Goal: Task Accomplishment & Management: Complete application form

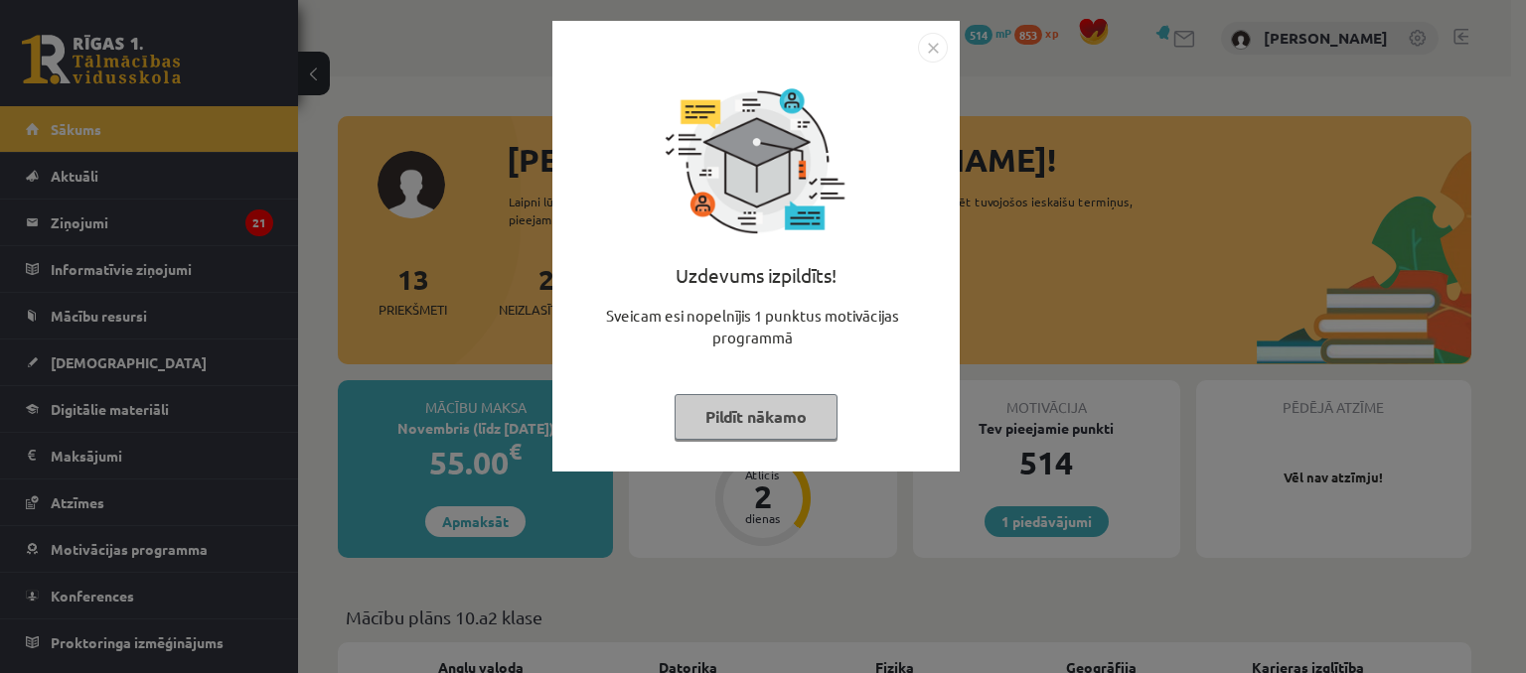
click at [766, 410] on button "Pildīt nākamo" at bounding box center [755, 417] width 163 height 46
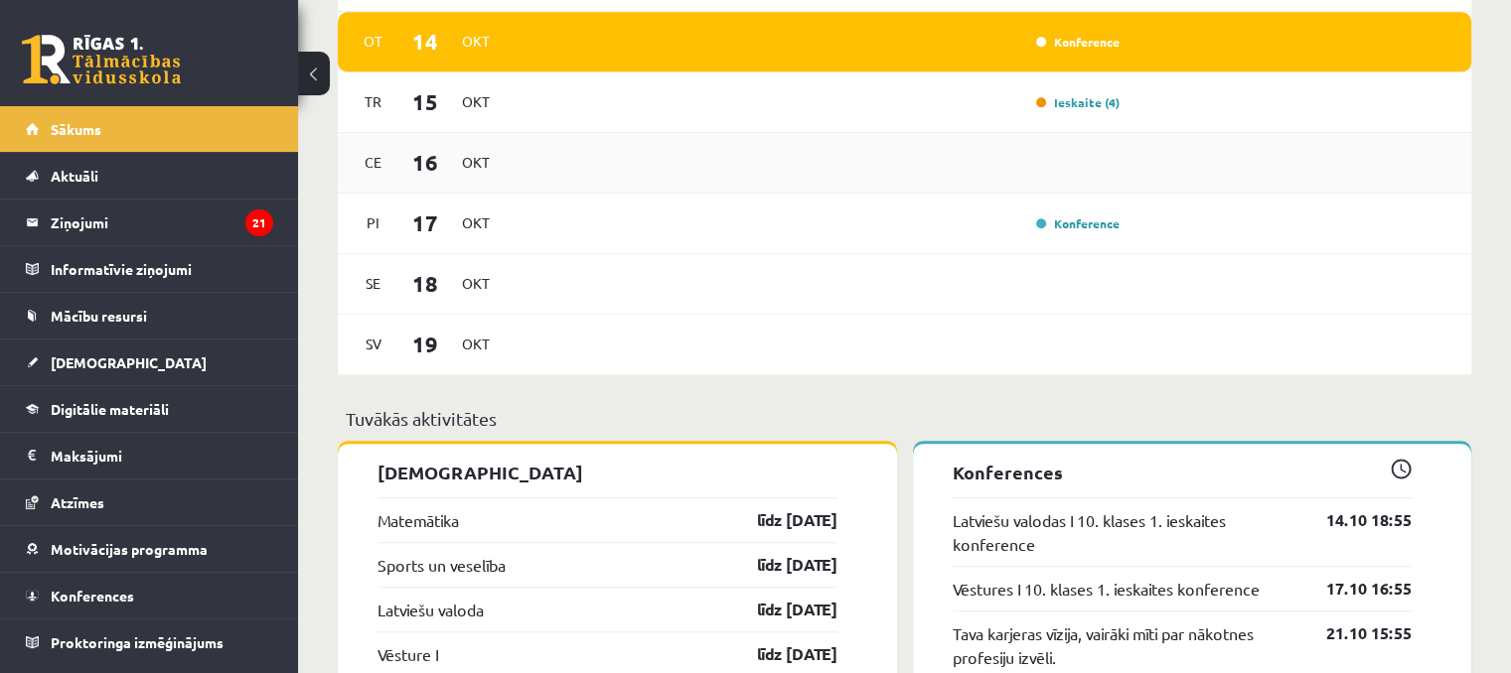
scroll to position [1391, 0]
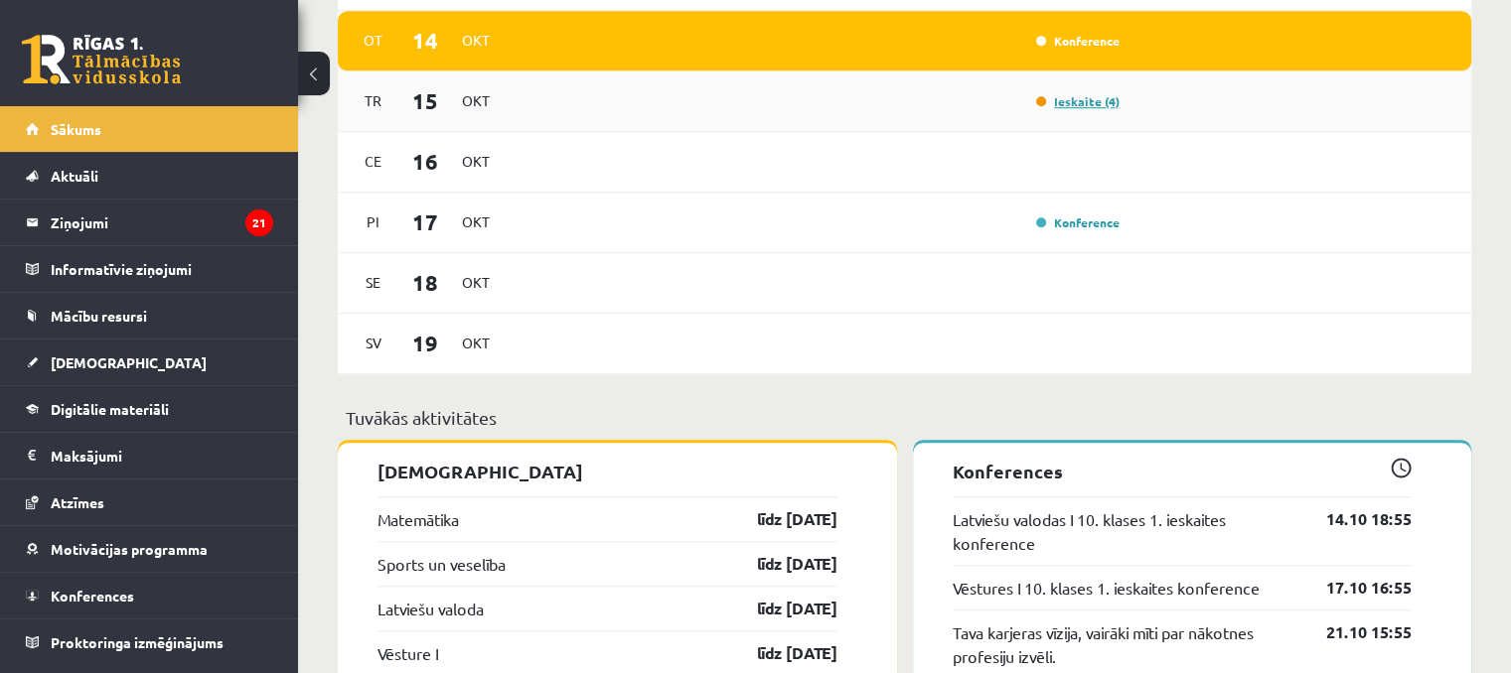
click at [1082, 109] on link "Ieskaite (4)" at bounding box center [1077, 101] width 83 height 16
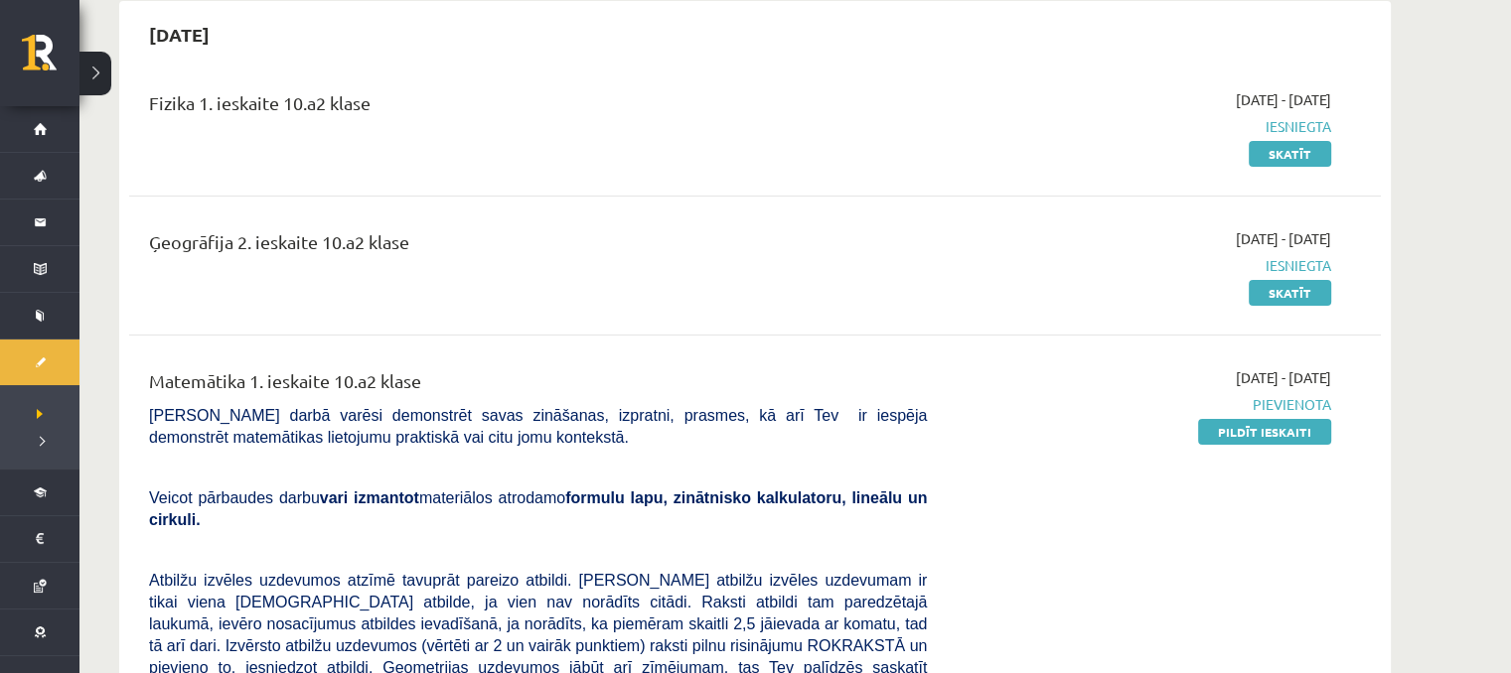
scroll to position [199, 0]
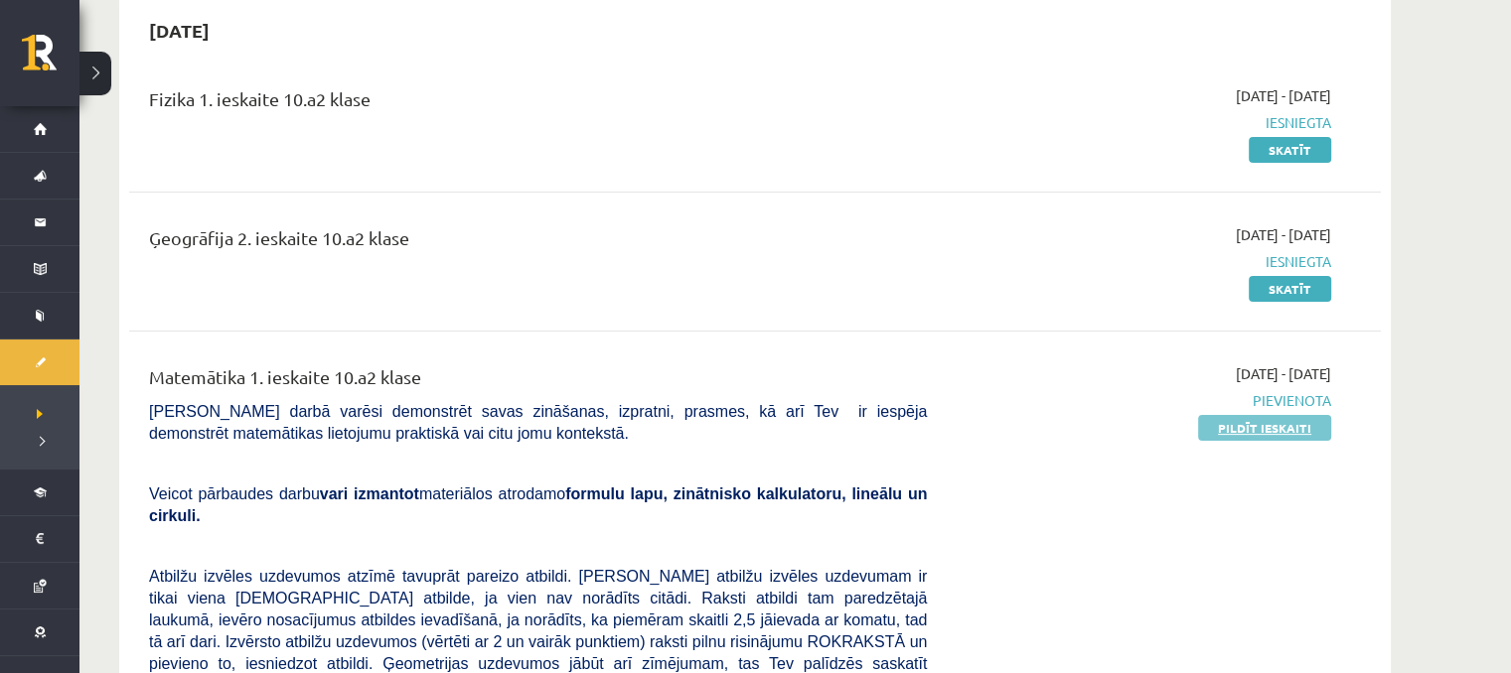
click at [1271, 430] on link "Pildīt ieskaiti" at bounding box center [1264, 428] width 133 height 26
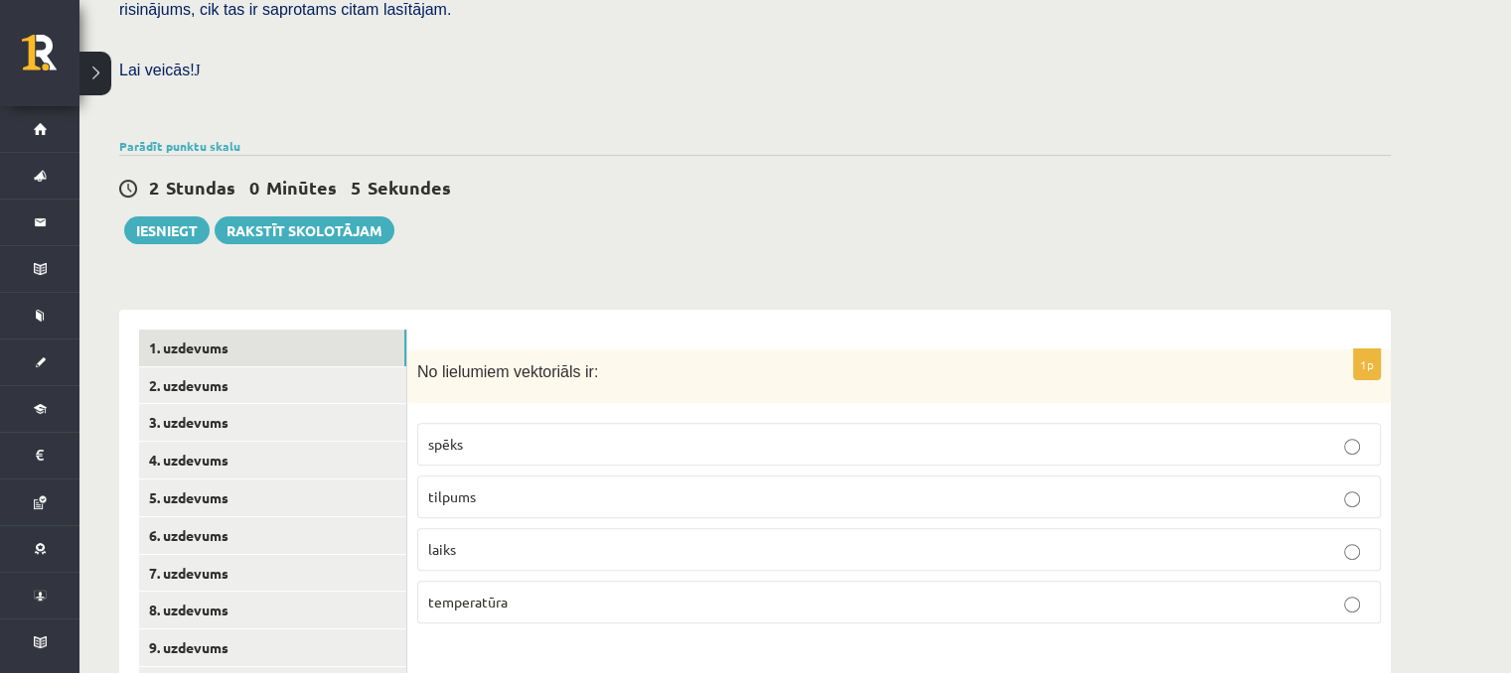
scroll to position [711, 0]
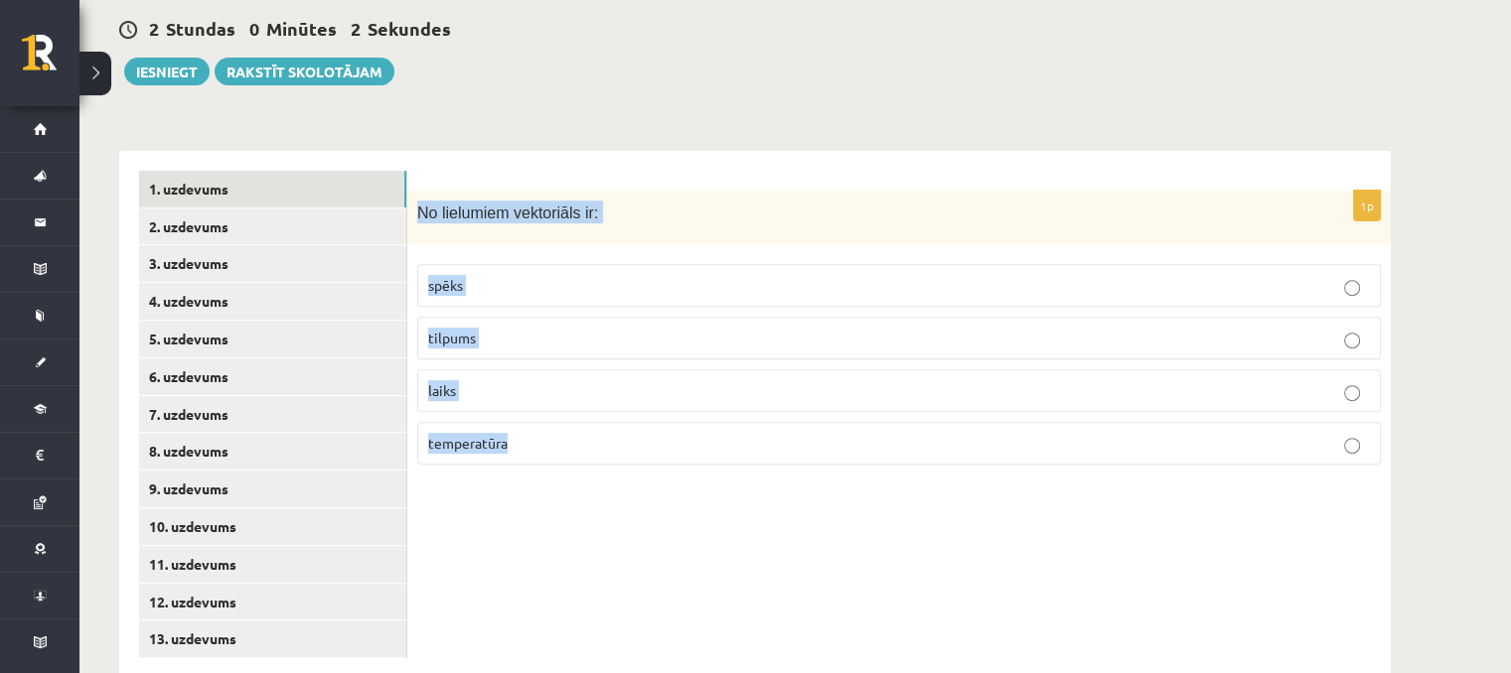
drag, startPoint x: 415, startPoint y: 164, endPoint x: 604, endPoint y: 421, distance: 319.1
click at [604, 421] on div "1p No lielumiem vektoriāls ir: spēks tilpums laiks temperatūra" at bounding box center [898, 336] width 983 height 291
copy div "No lielumiem vektoriāls ir: spēks tilpums laiks temperatūra"
click at [543, 264] on label "spēks" at bounding box center [899, 285] width 964 height 43
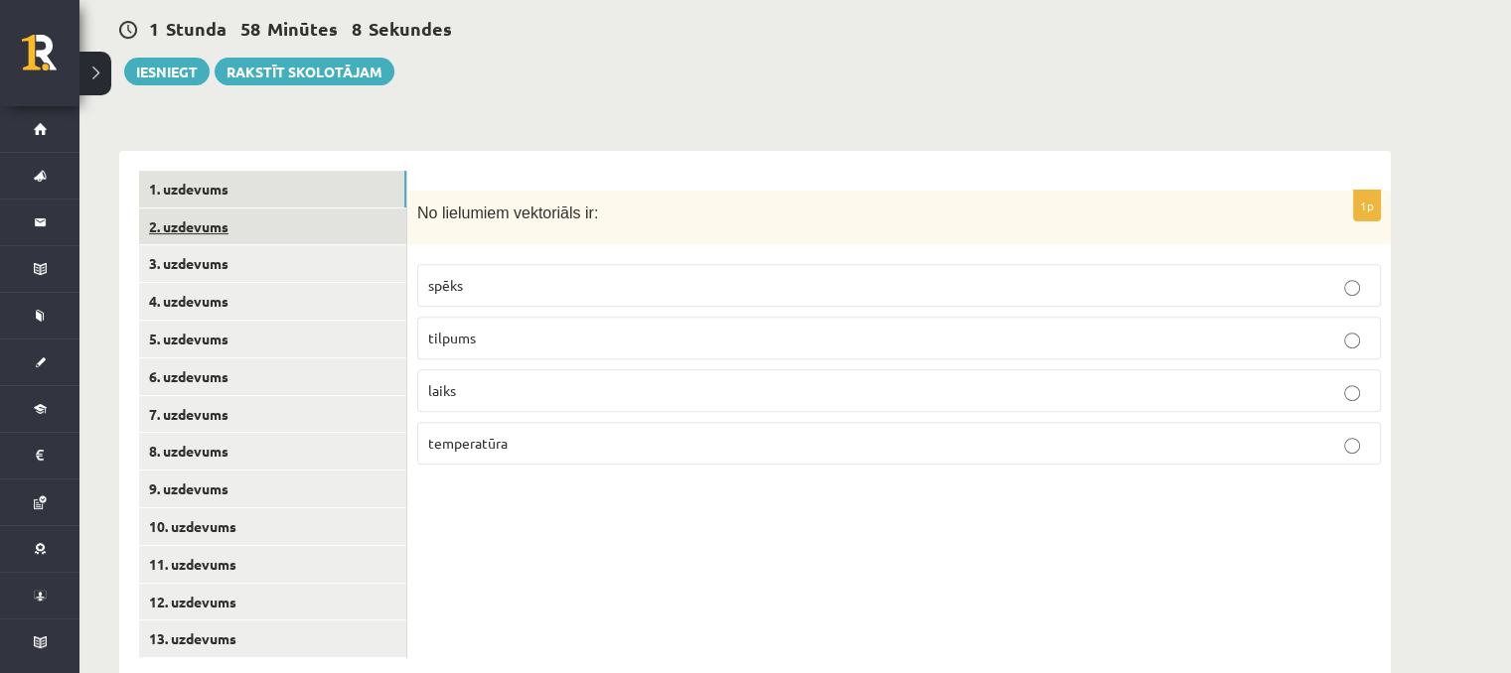
click at [252, 209] on link "2. uzdevums" at bounding box center [272, 227] width 267 height 37
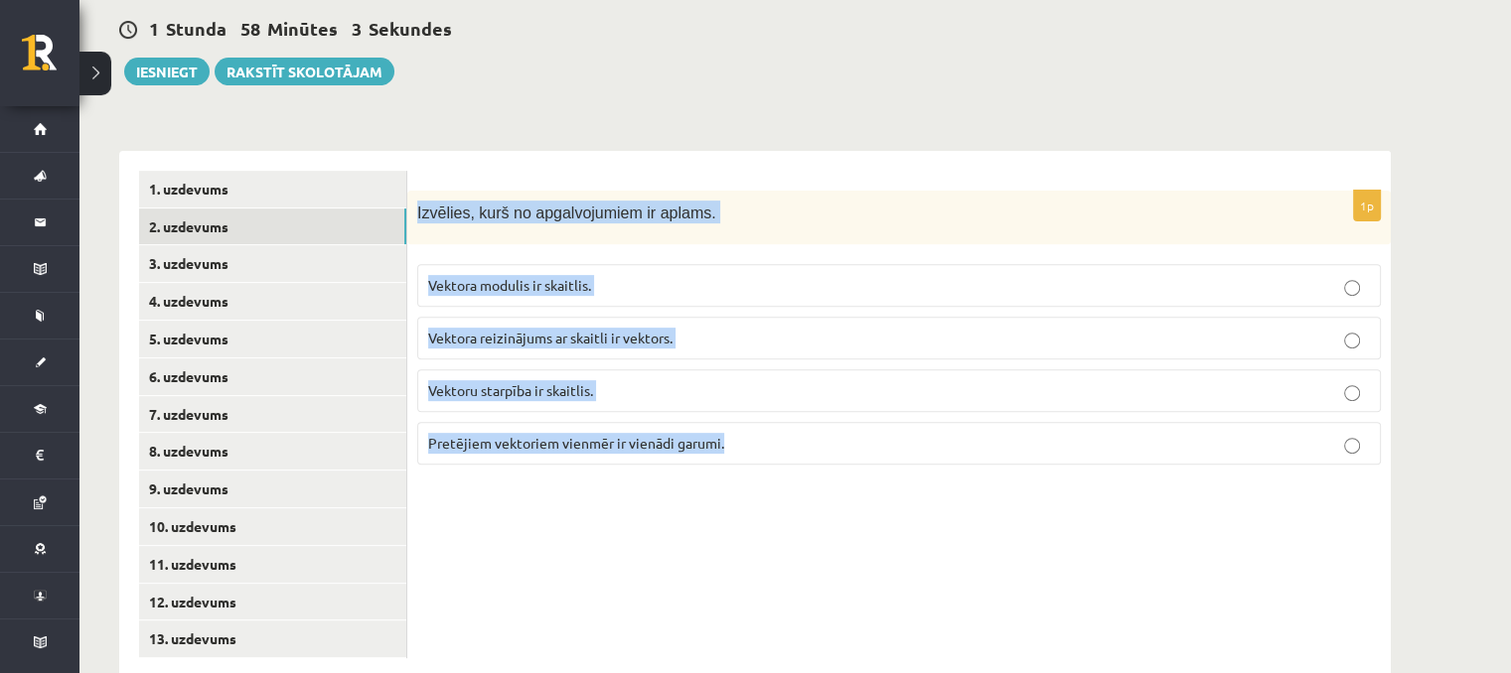
drag, startPoint x: 417, startPoint y: 160, endPoint x: 757, endPoint y: 401, distance: 416.7
click at [759, 397] on div "1p Izvēlies, kurš no apgalvojumiem ir aplams. Vektora modulis ir skaitlis. Vekt…" at bounding box center [898, 336] width 983 height 291
copy div "Izvēlies, kurš no apgalvojumiem ir aplams. Vektora modulis ir skaitlis. Vektora…"
click at [706, 380] on p "Vektoru starpība ir skaitlis." at bounding box center [899, 390] width 942 height 21
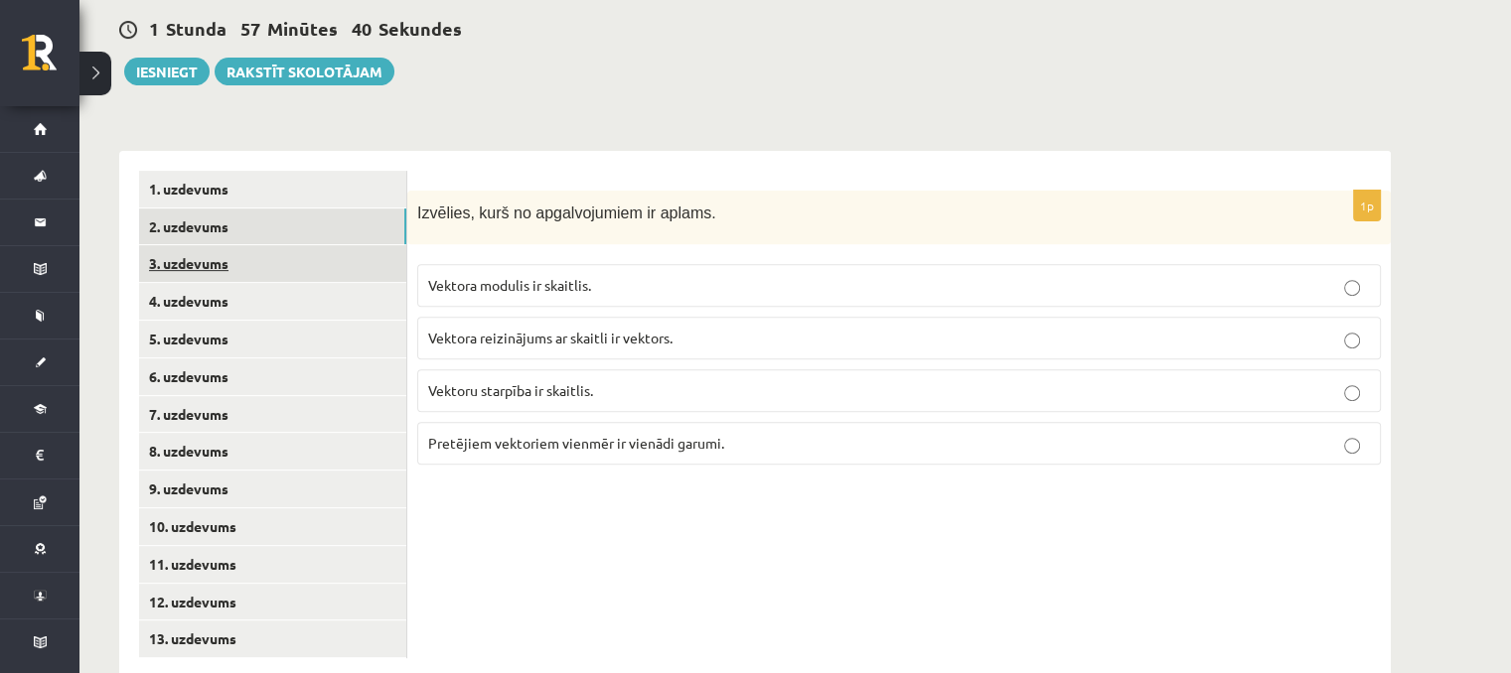
click at [239, 245] on link "3. uzdevums" at bounding box center [272, 263] width 267 height 37
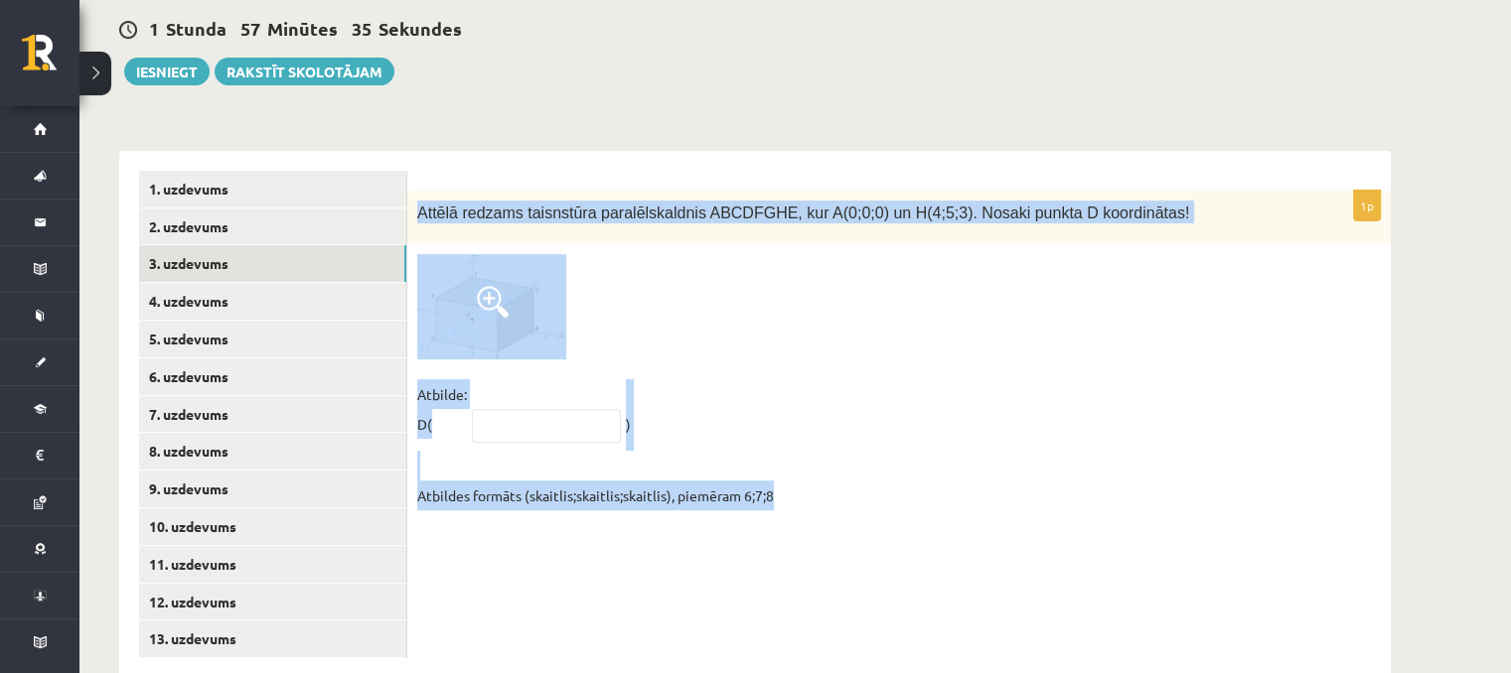
drag, startPoint x: 412, startPoint y: 156, endPoint x: 809, endPoint y: 433, distance: 483.6
click at [808, 438] on div "1p Attēlā redzams taisnstūra paralēlskaldnis ABCDFGHE, kur A(0;0;0) un H(4;5;3)…" at bounding box center [898, 356] width 983 height 330
copy div "Attēlā redzams taisnstūra paralēlskaldnis ABCDFGHE, kur A(0;0;0) un H(4;5;3). N…"
click at [512, 379] on fieldset "Atbilde: D( ) Atbildes formāts (skaitlis;skaitlis;skaitlis), piemēram 6;7;8" at bounding box center [899, 444] width 964 height 131
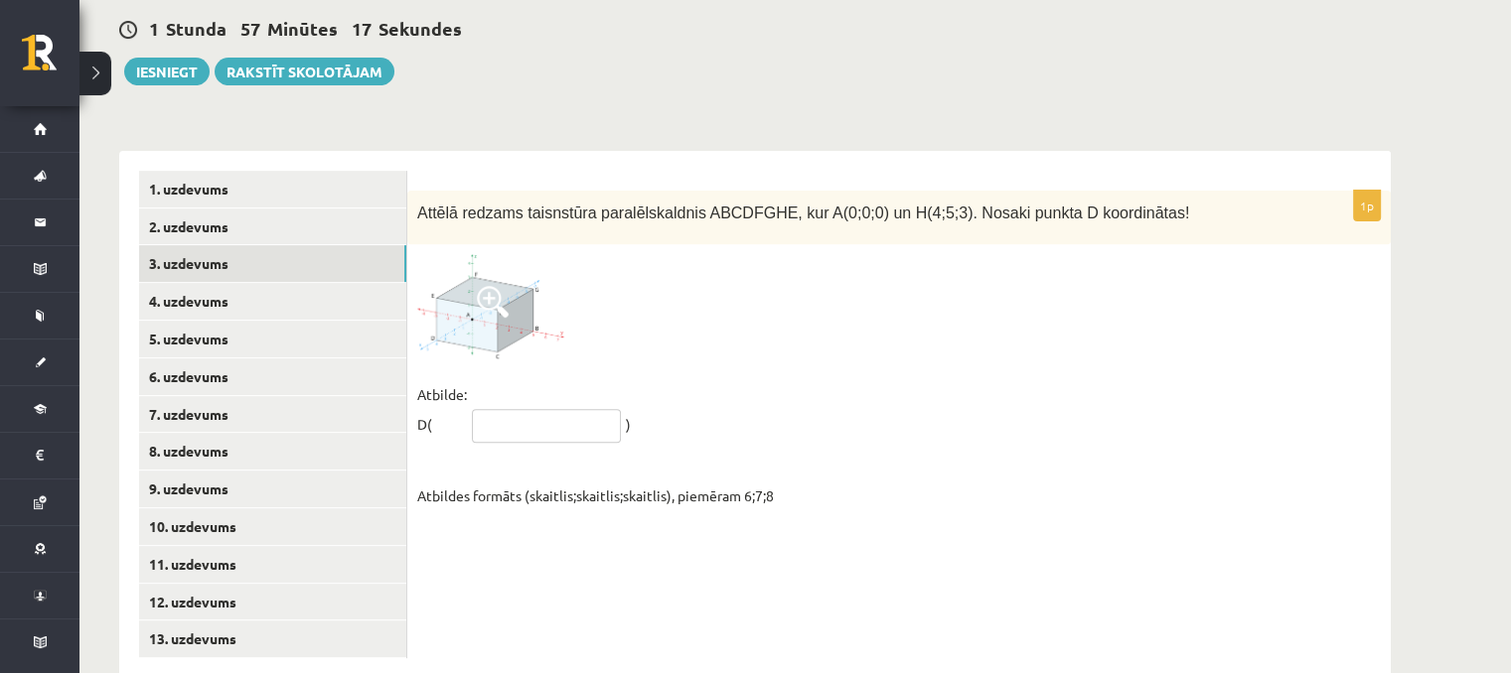
click at [524, 409] on input "text" at bounding box center [546, 426] width 149 height 34
paste input "*******"
drag, startPoint x: 480, startPoint y: 378, endPoint x: 512, endPoint y: 394, distance: 35.5
click at [481, 409] on input "*******" at bounding box center [546, 426] width 149 height 34
click at [540, 409] on input "******" at bounding box center [546, 426] width 149 height 34
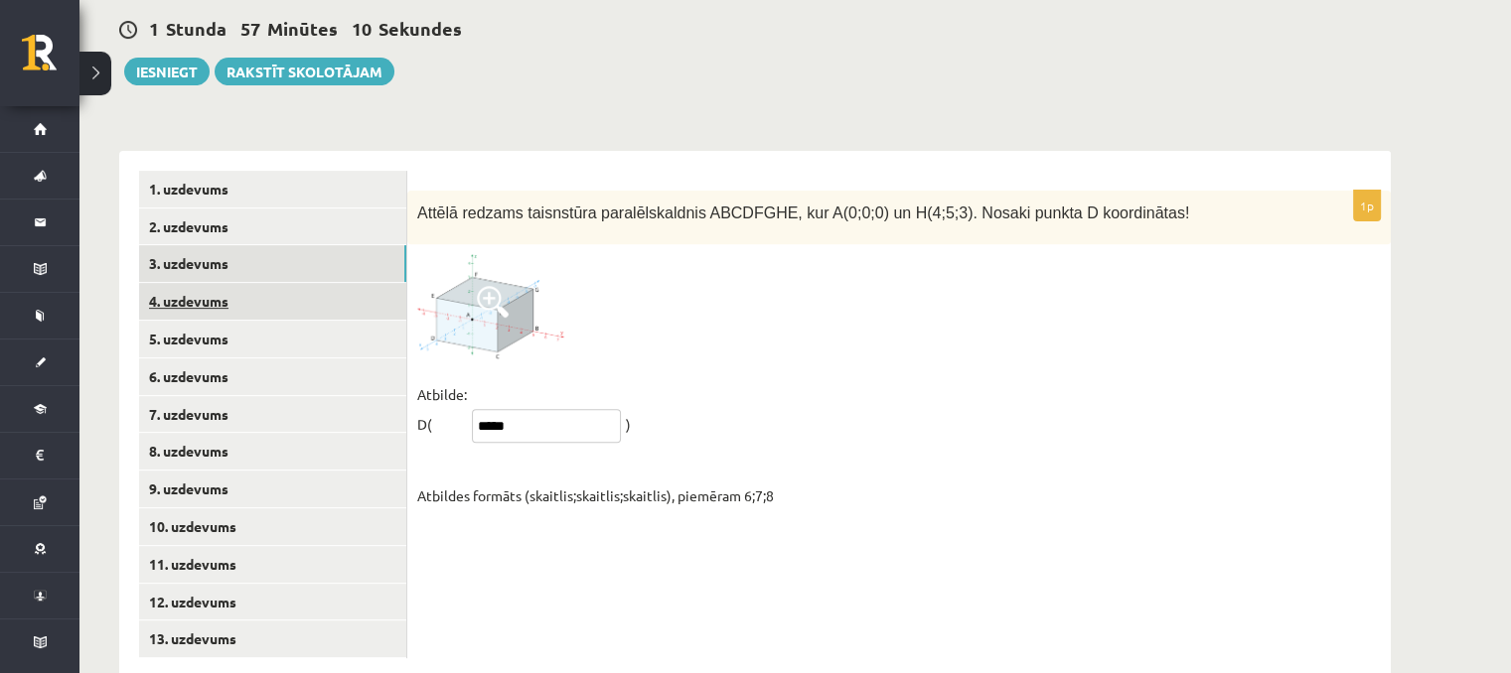
type input "*****"
click at [225, 283] on link "4. uzdevums" at bounding box center [272, 301] width 267 height 37
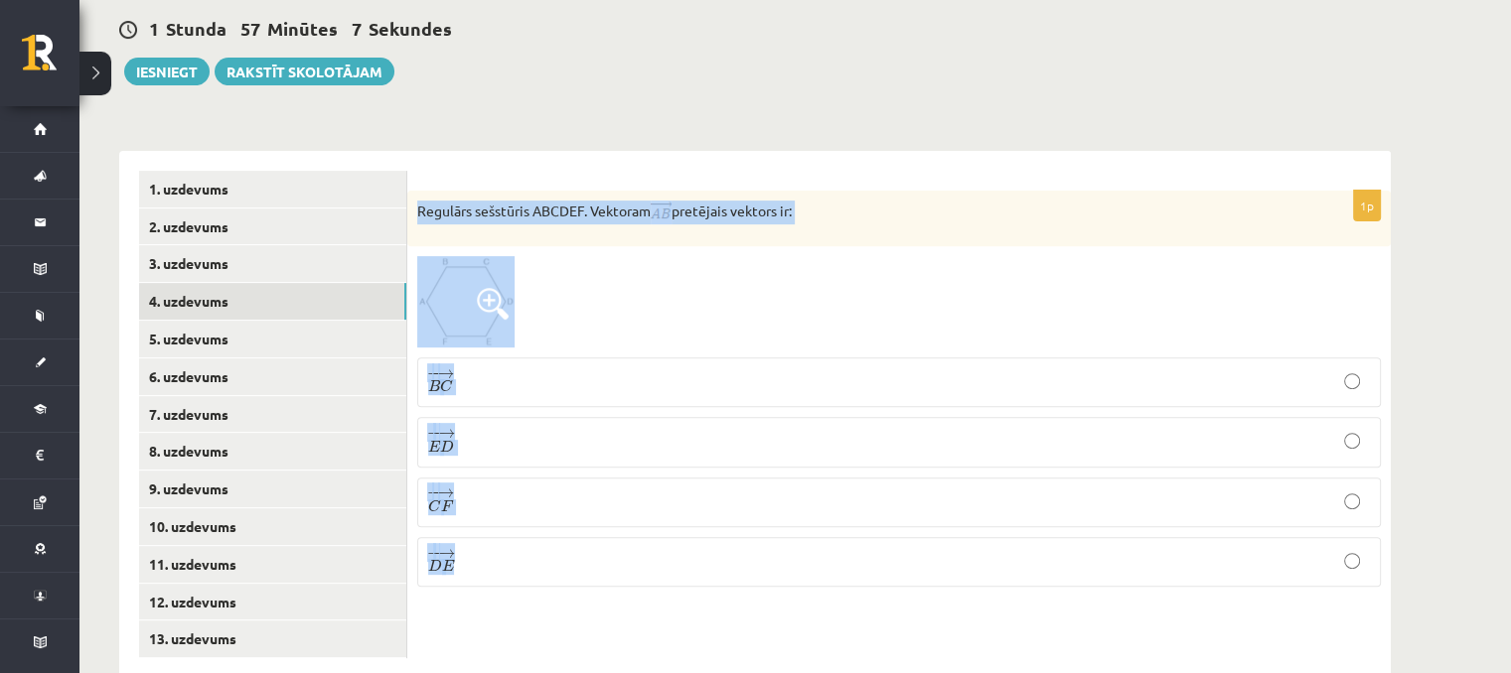
drag, startPoint x: 417, startPoint y: 160, endPoint x: 1091, endPoint y: 605, distance: 807.2
click at [1091, 605] on div "1p Regulārs sešstūris ABCDEF. Vektoram pretējais vektors ir: − − → B C B C → − …" at bounding box center [898, 414] width 983 height 527
copy div "Regulārs sešstūris ABCDEF. Vektoram pretējais vektors ir: − − → B C B C → − − →…"
click at [516, 428] on p "− − → E D E D →" at bounding box center [899, 442] width 942 height 28
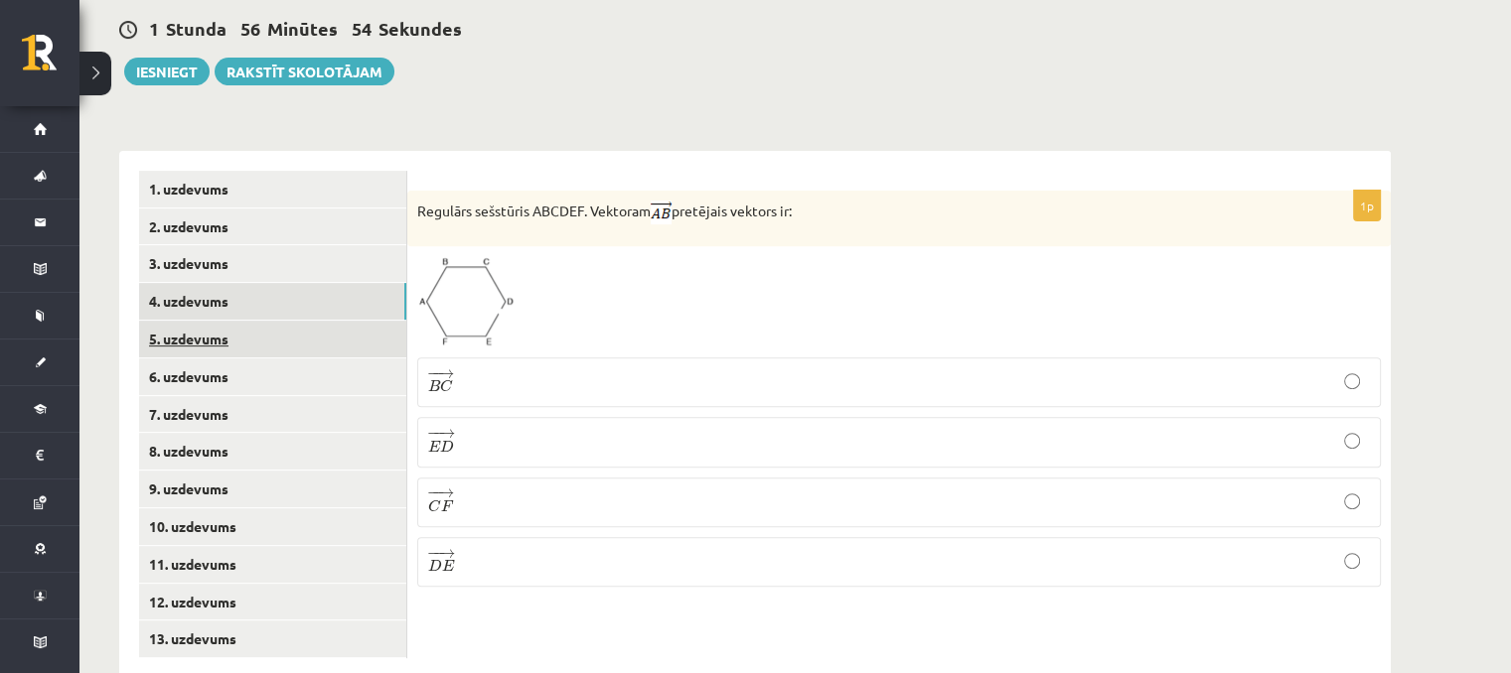
click at [294, 321] on link "5. uzdevums" at bounding box center [272, 339] width 267 height 37
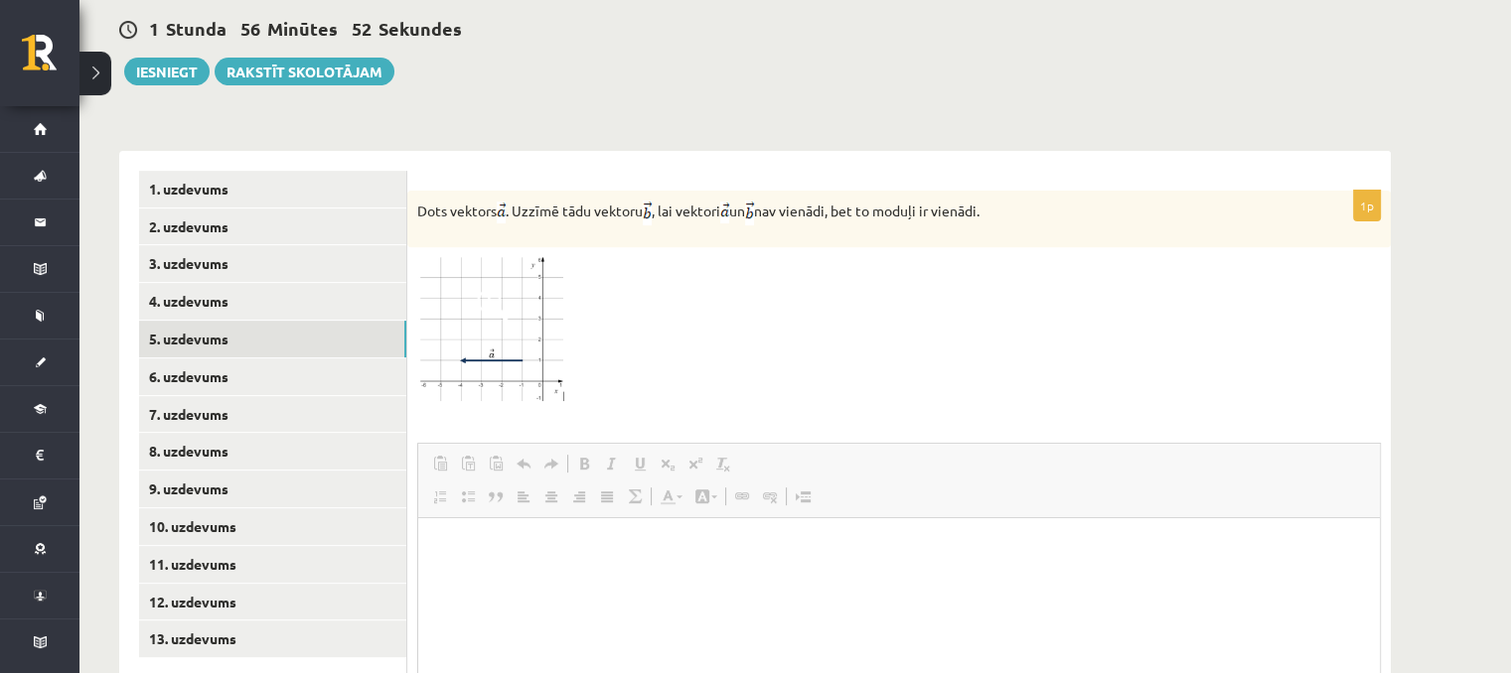
scroll to position [0, 0]
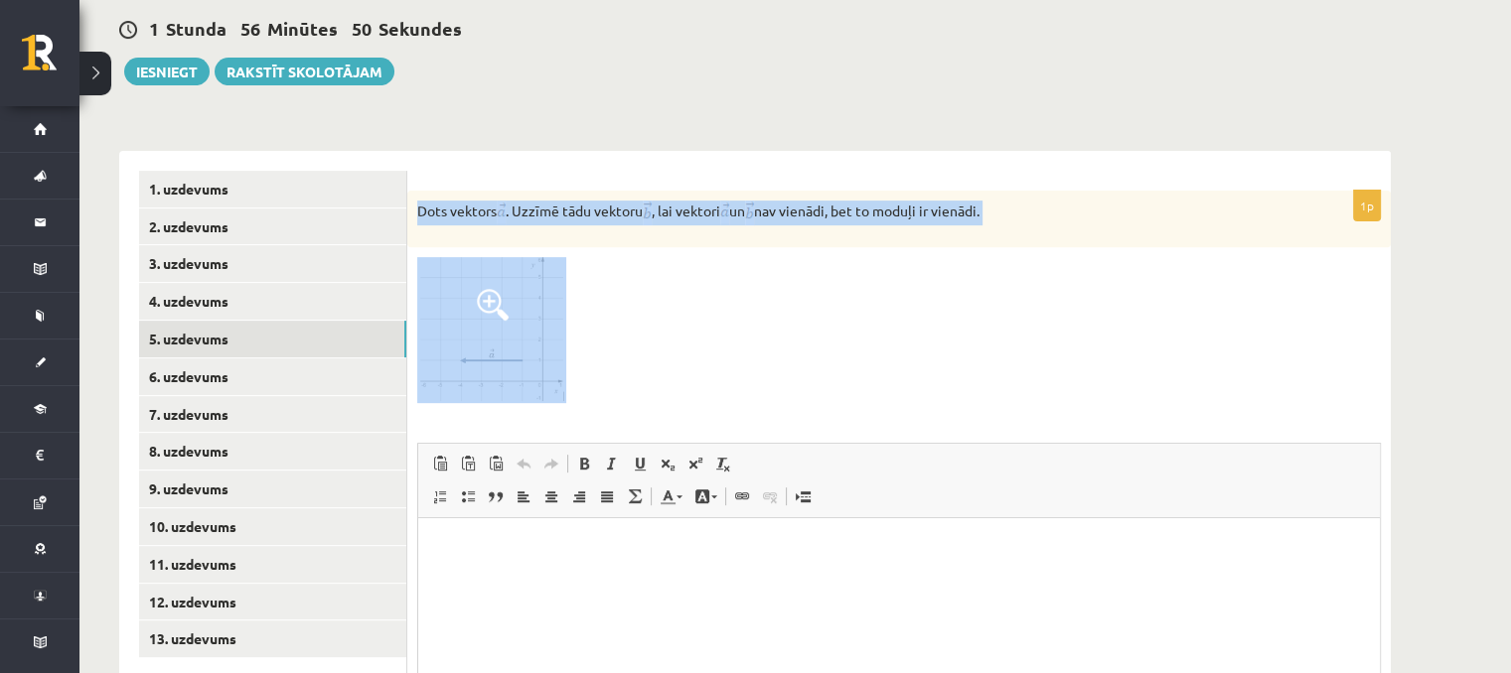
drag, startPoint x: 409, startPoint y: 154, endPoint x: 1051, endPoint y: 212, distance: 644.3
click at [1052, 212] on div "1p Dots vektors . Uzzīmē tādu vektoru , lai vektori un nav vienādi, bet to modu…" at bounding box center [898, 524] width 983 height 666
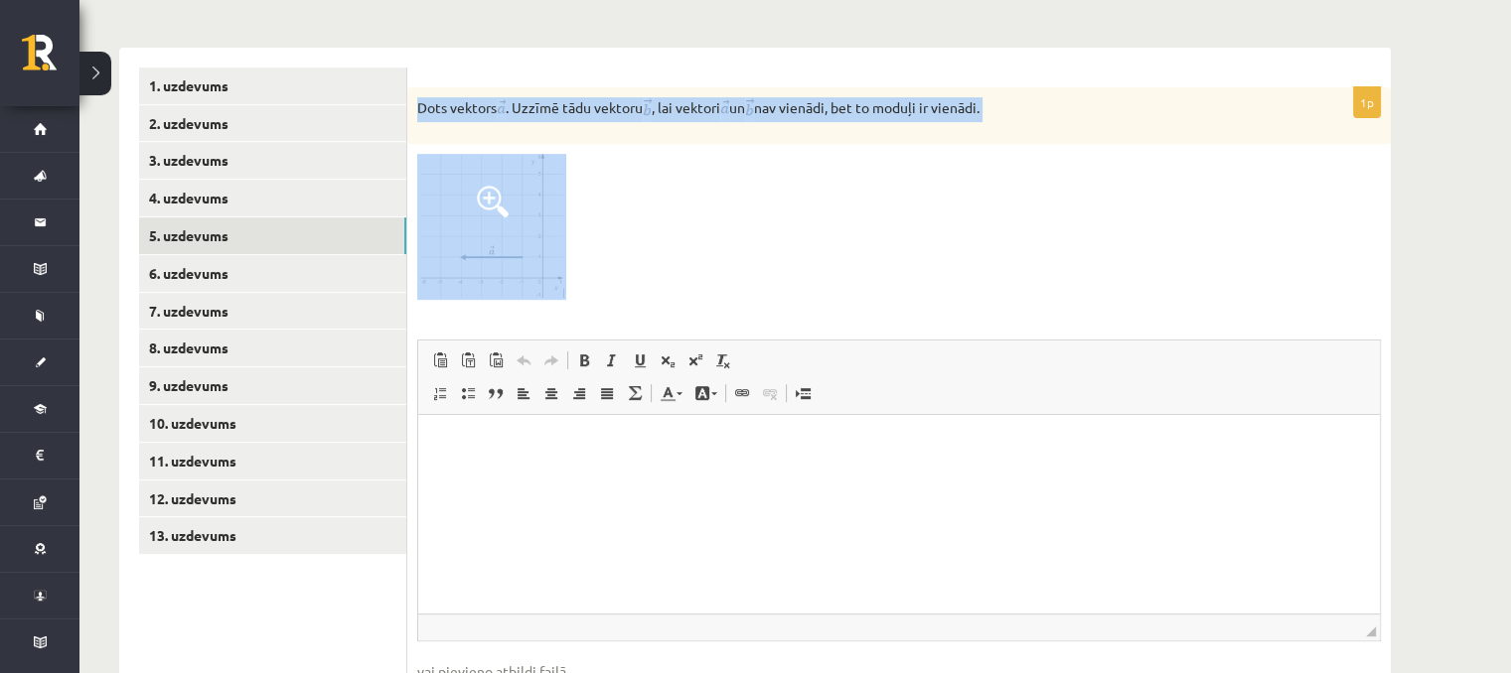
scroll to position [908, 0]
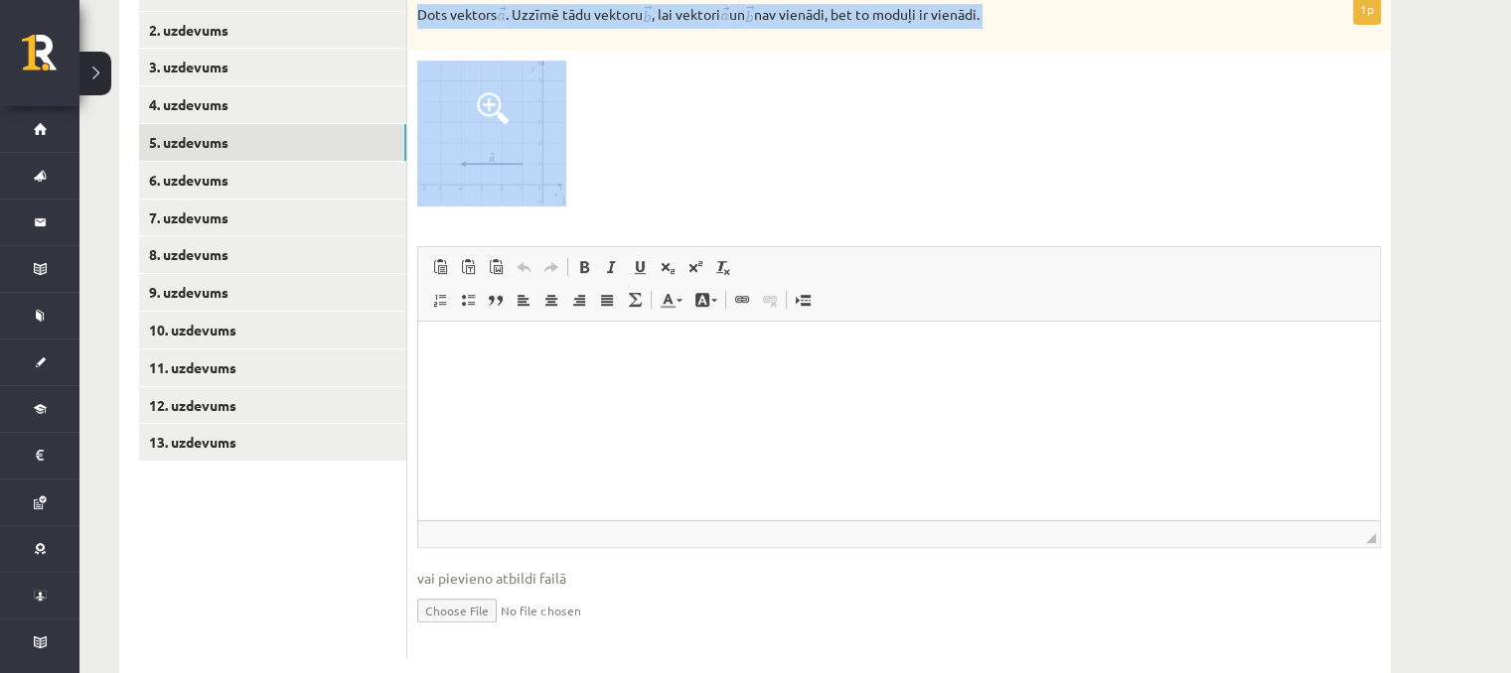
copy div "Dots vektors . Uzzīmē tādu vektoru , lai vektori un nav vienādi, bet to moduļi …"
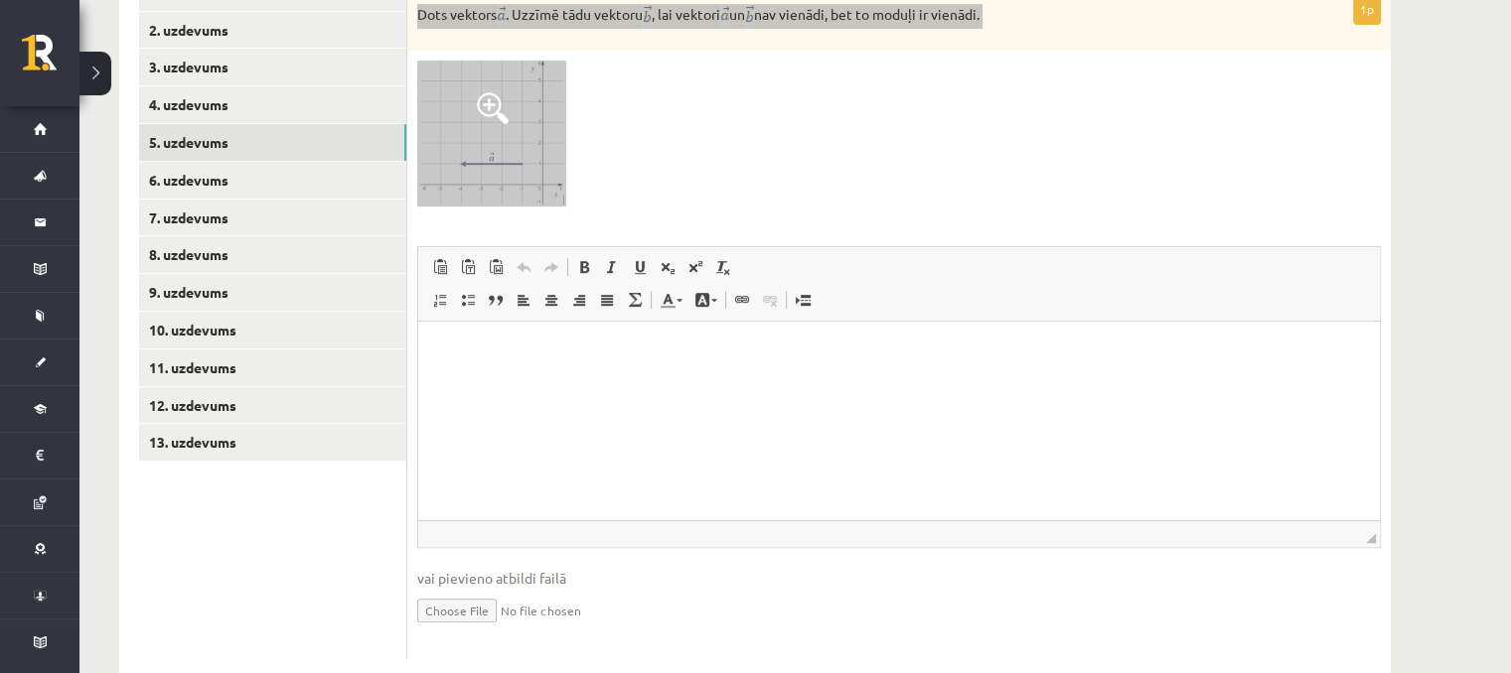
click at [598, 381] on html at bounding box center [899, 351] width 962 height 61
paste body "Визуальный текстовый редактор, wiswyg-editor-user-answer-47433870835200"
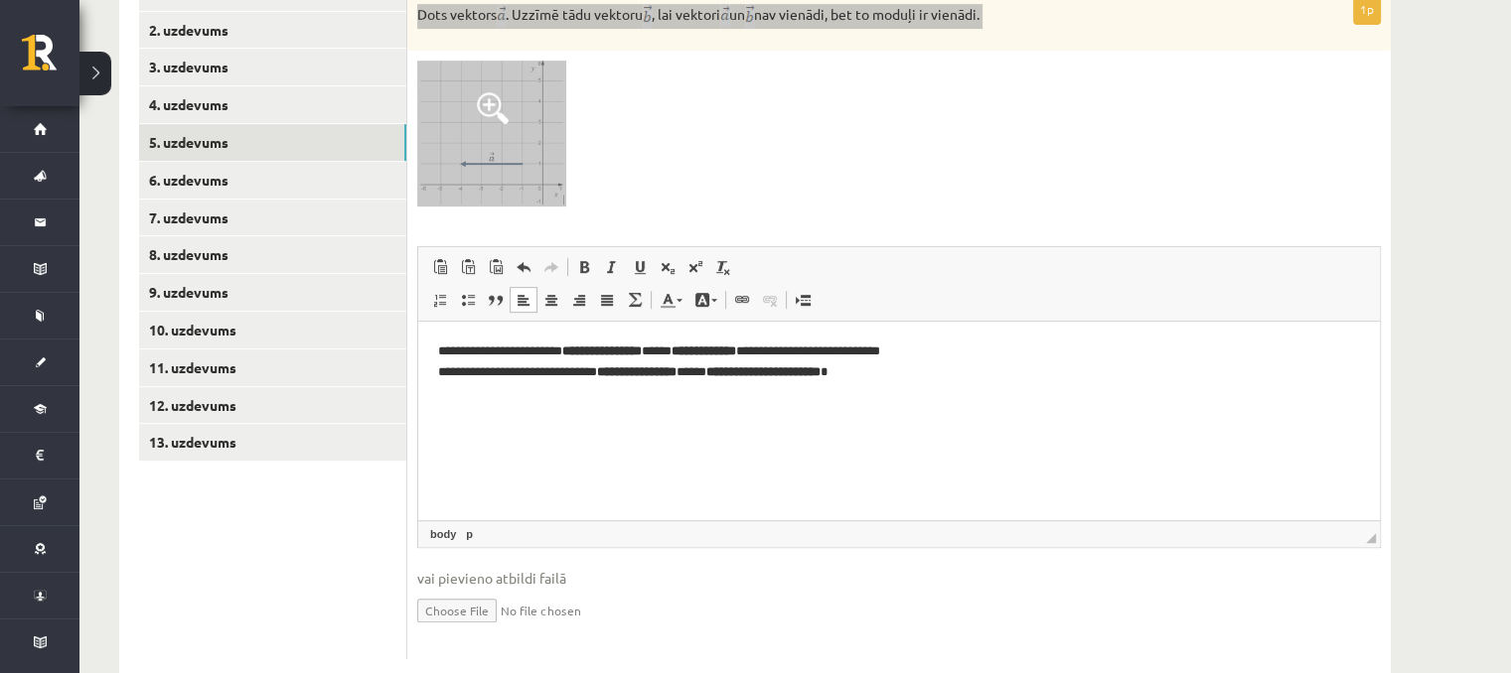
click at [451, 371] on p "**********" at bounding box center [899, 362] width 923 height 42
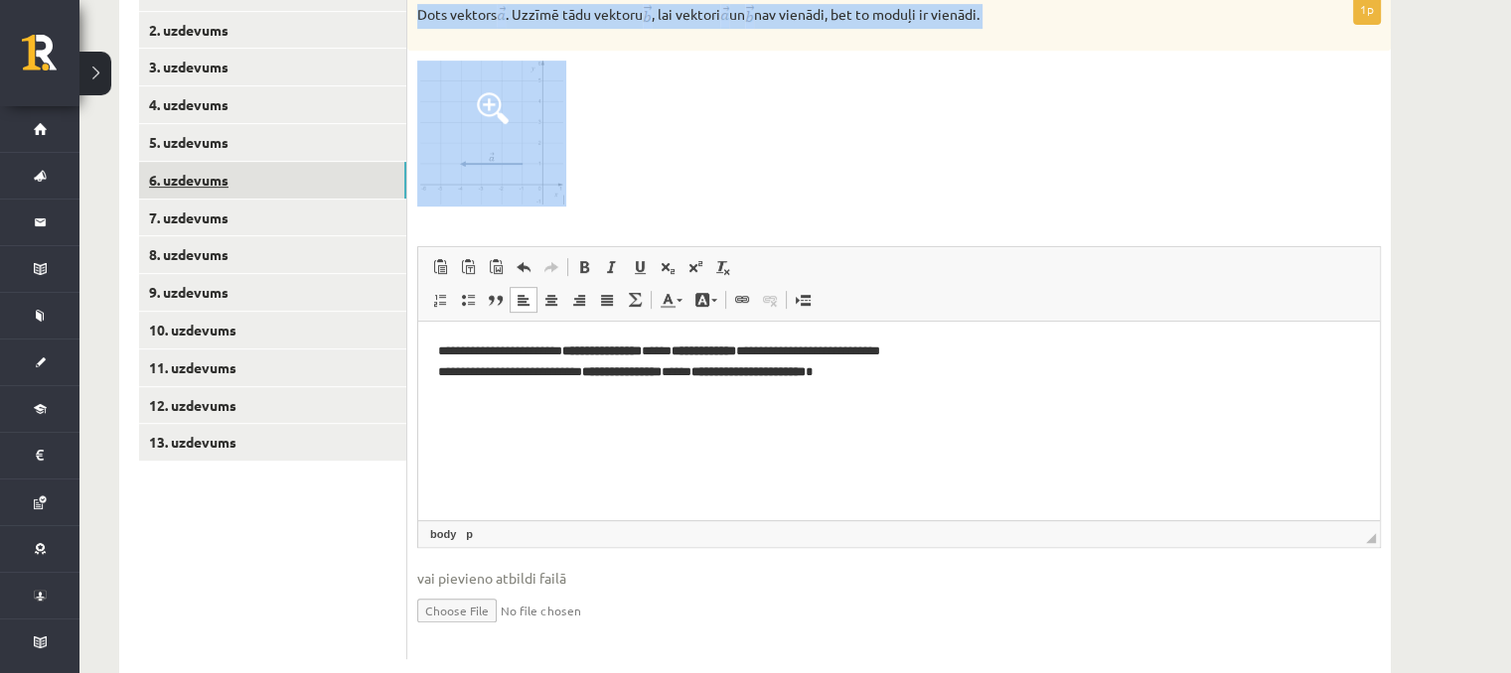
click at [279, 162] on link "6. uzdevums" at bounding box center [272, 180] width 267 height 37
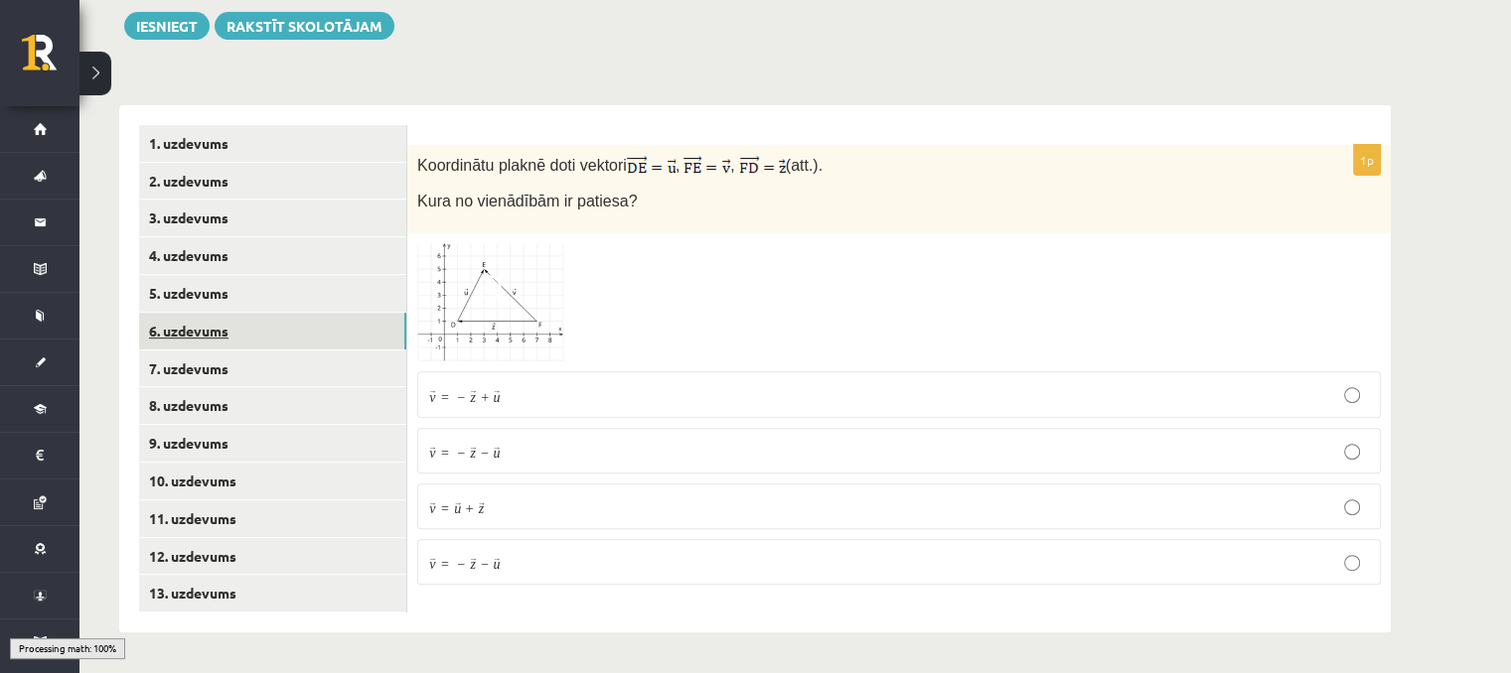
scroll to position [712, 0]
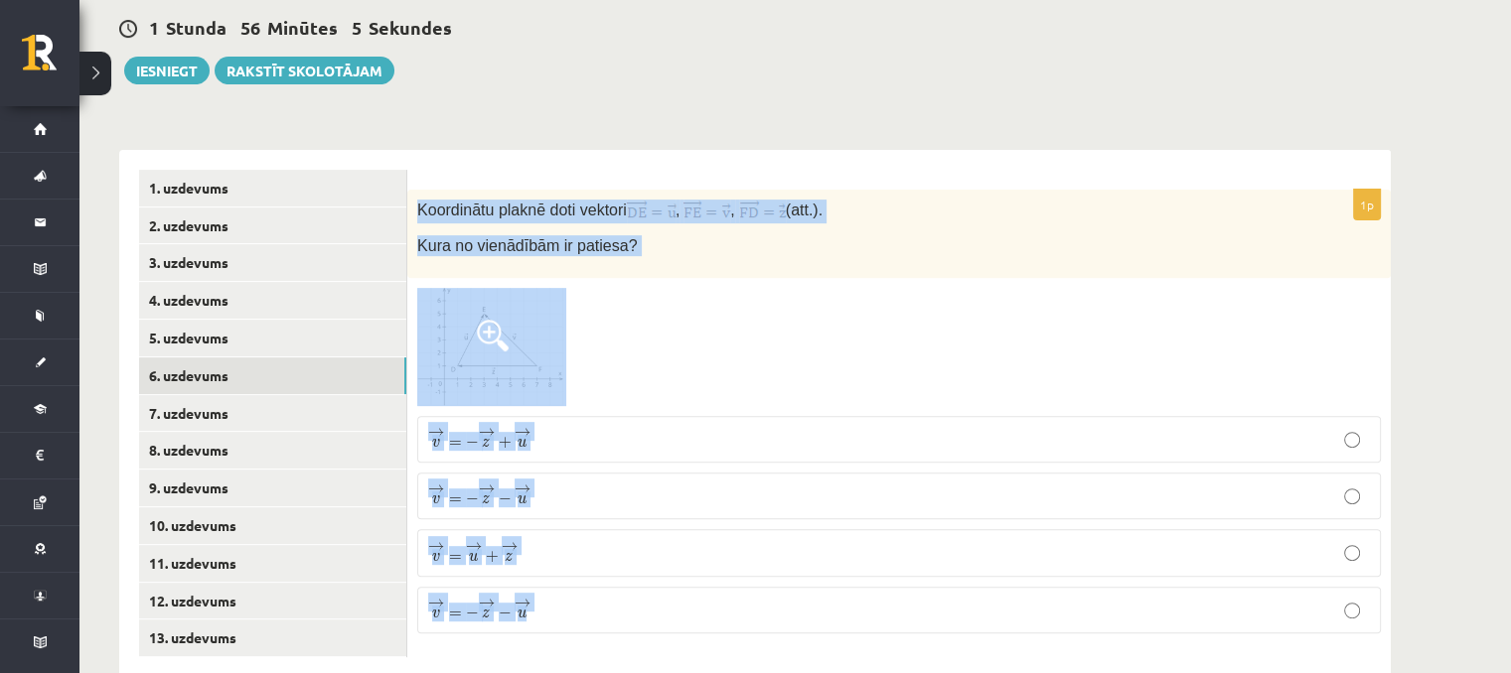
drag, startPoint x: 417, startPoint y: 144, endPoint x: 808, endPoint y: 568, distance: 576.5
click at [807, 568] on div "1p Koordinātu plaknē doti vektori , , (att.). Kura no vienādībām ir patiesa? → …" at bounding box center [898, 420] width 983 height 460
copy div "Koordinātu plaknē doti vektori , , (att.). Kura no vienādībām ir patiesa? → v =…"
click at [893, 288] on div at bounding box center [899, 347] width 964 height 119
click at [858, 288] on div at bounding box center [899, 347] width 964 height 119
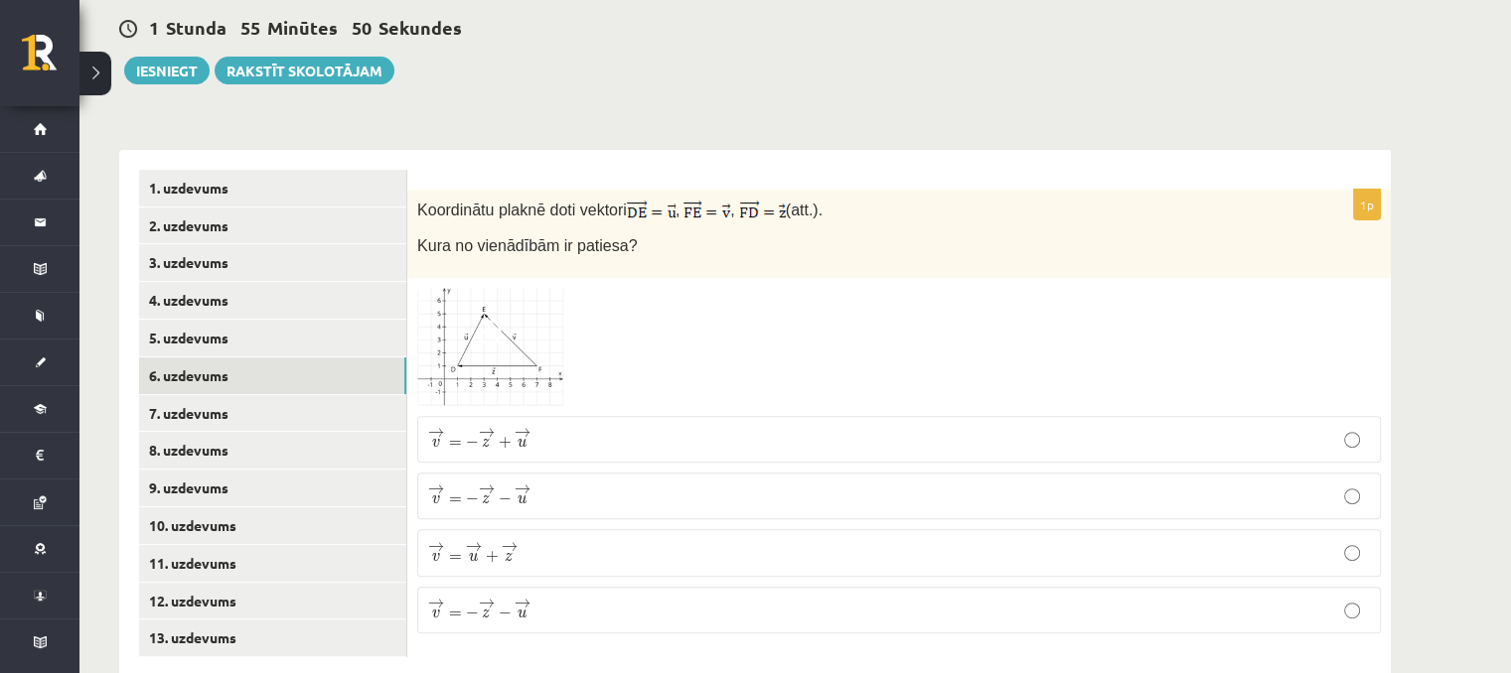
click at [577, 540] on p "→ v = → u + → z v → = u → + z →" at bounding box center [899, 552] width 942 height 25
click at [209, 395] on link "7. uzdevums" at bounding box center [272, 413] width 267 height 37
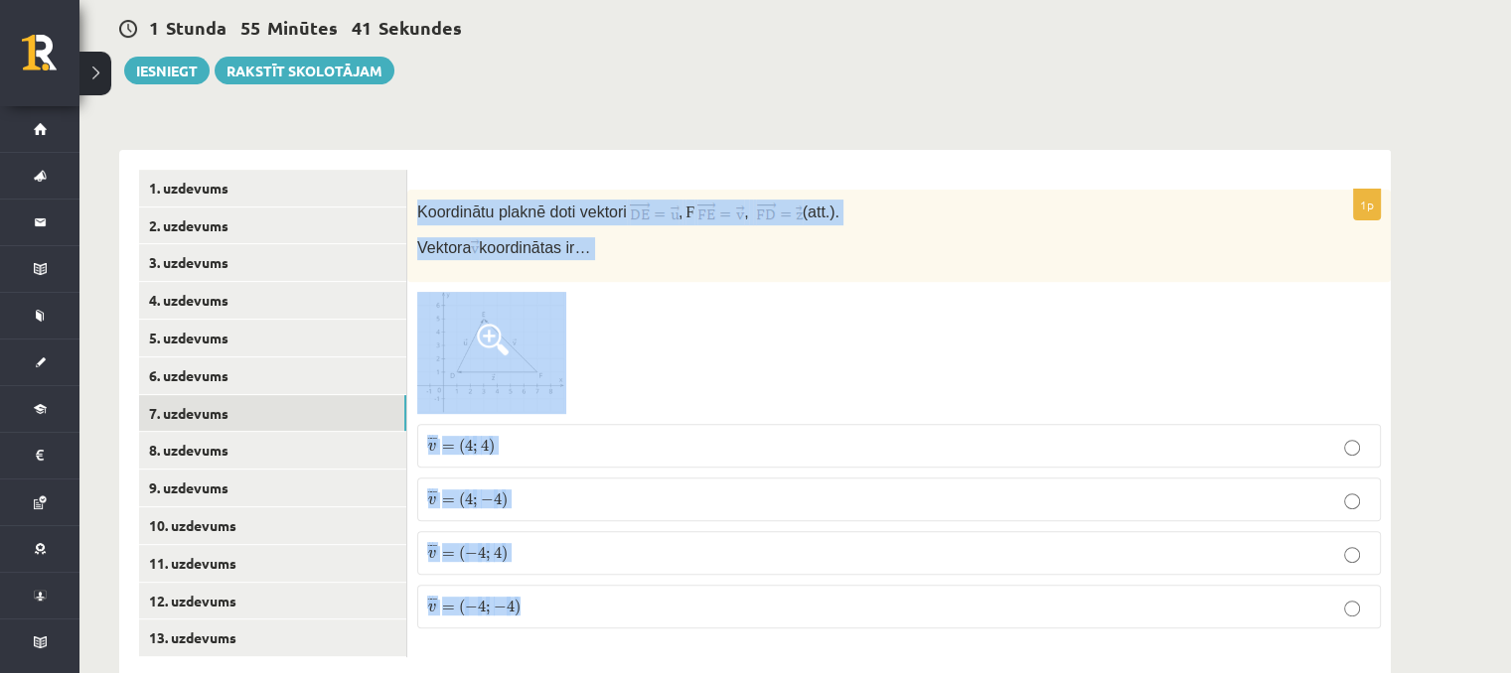
drag, startPoint x: 413, startPoint y: 150, endPoint x: 656, endPoint y: 555, distance: 472.2
click at [656, 555] on div "1p Koordinātu plaknē doti vektori , F , (att.). Vektora koordinātas ir… ¯ ¯ ¯ v…" at bounding box center [898, 417] width 983 height 455
copy div "Koordinātu plaknē doti vektori , F , (att.). Vektora koordinātas ir… ¯ ¯ ¯ v = …"
click at [577, 435] on p "¯ ¯ ¯ v = ( 4 ; 4 ) v ¯ = ( 4 ; 4 )" at bounding box center [899, 446] width 942 height 22
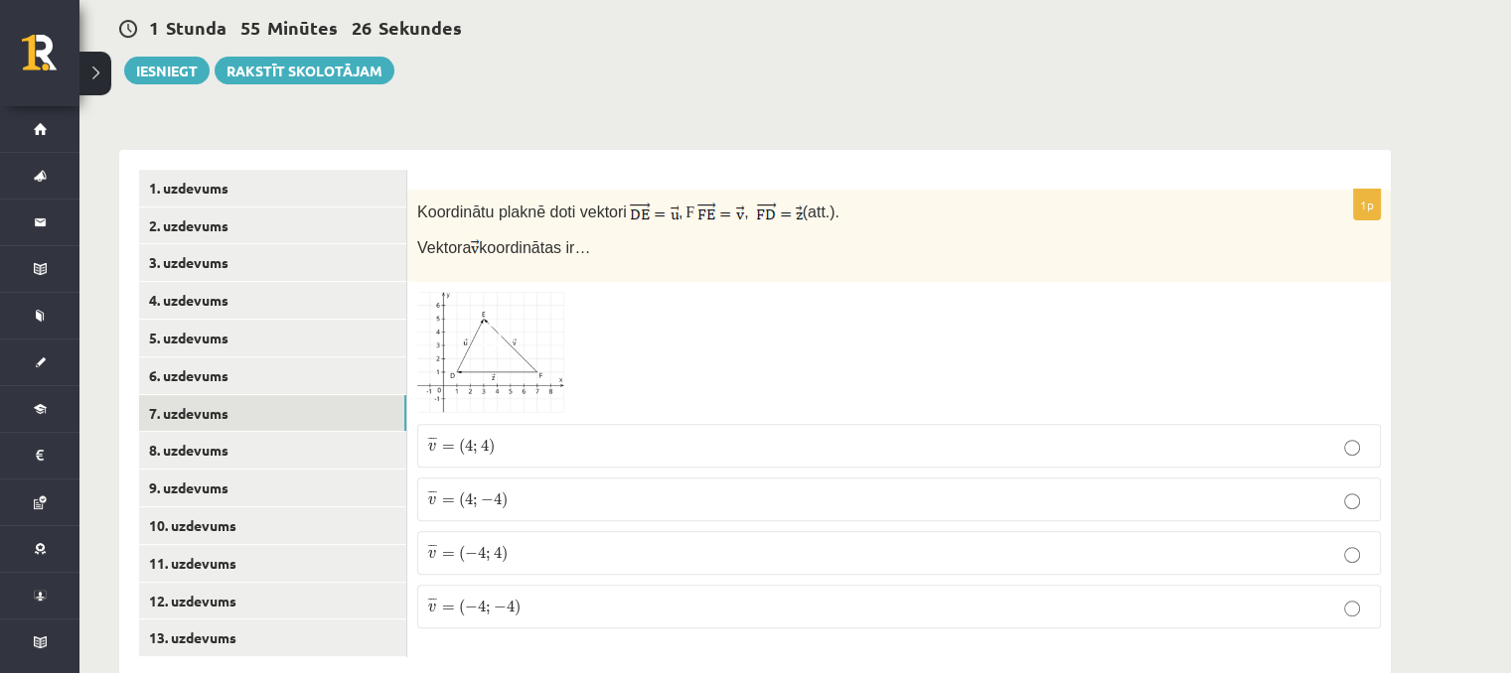
click at [559, 489] on p "¯ ¯ ¯ v = ( 4 ; − 4 ) v ¯ = ( 4 ; − 4 )" at bounding box center [899, 500] width 942 height 22
click at [278, 395] on link "7. uzdevums" at bounding box center [272, 413] width 267 height 37
click at [330, 358] on link "6. uzdevums" at bounding box center [272, 376] width 267 height 37
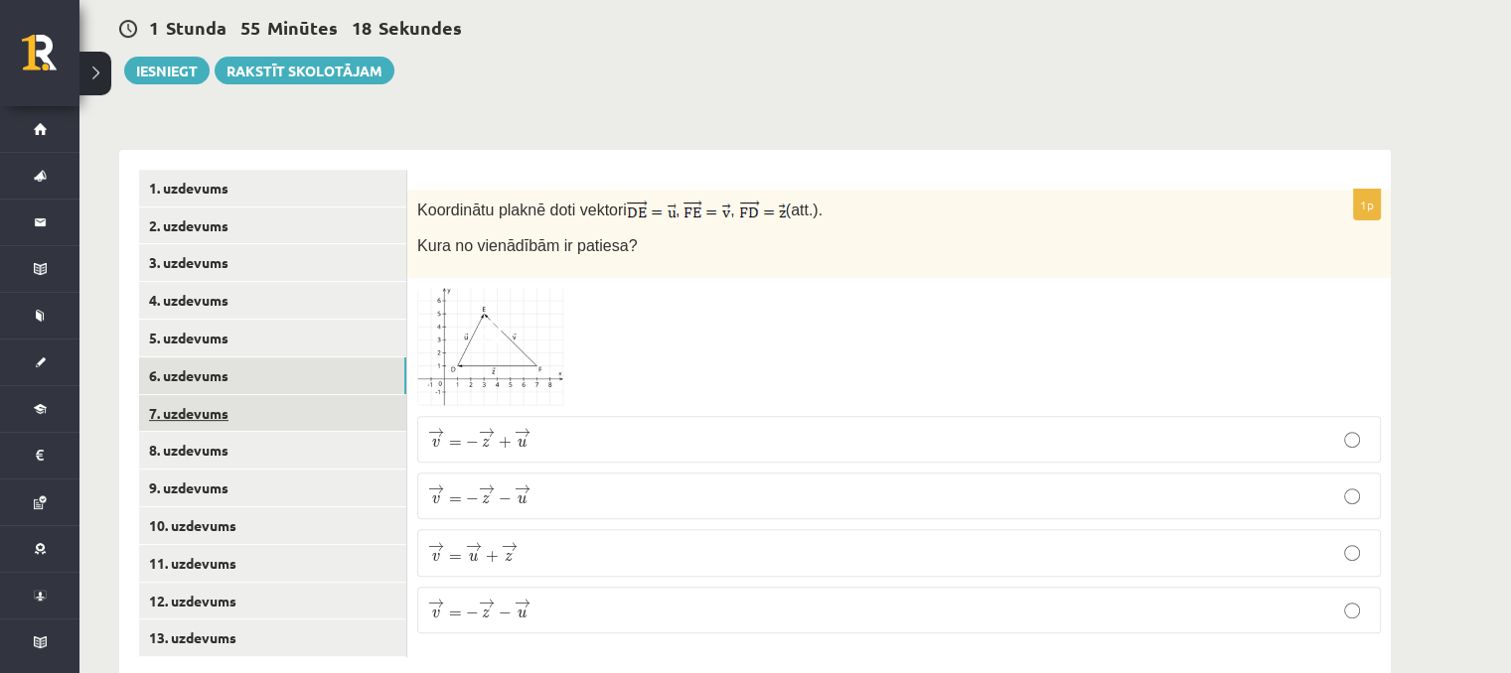
click at [314, 395] on link "7. uzdevums" at bounding box center [272, 413] width 267 height 37
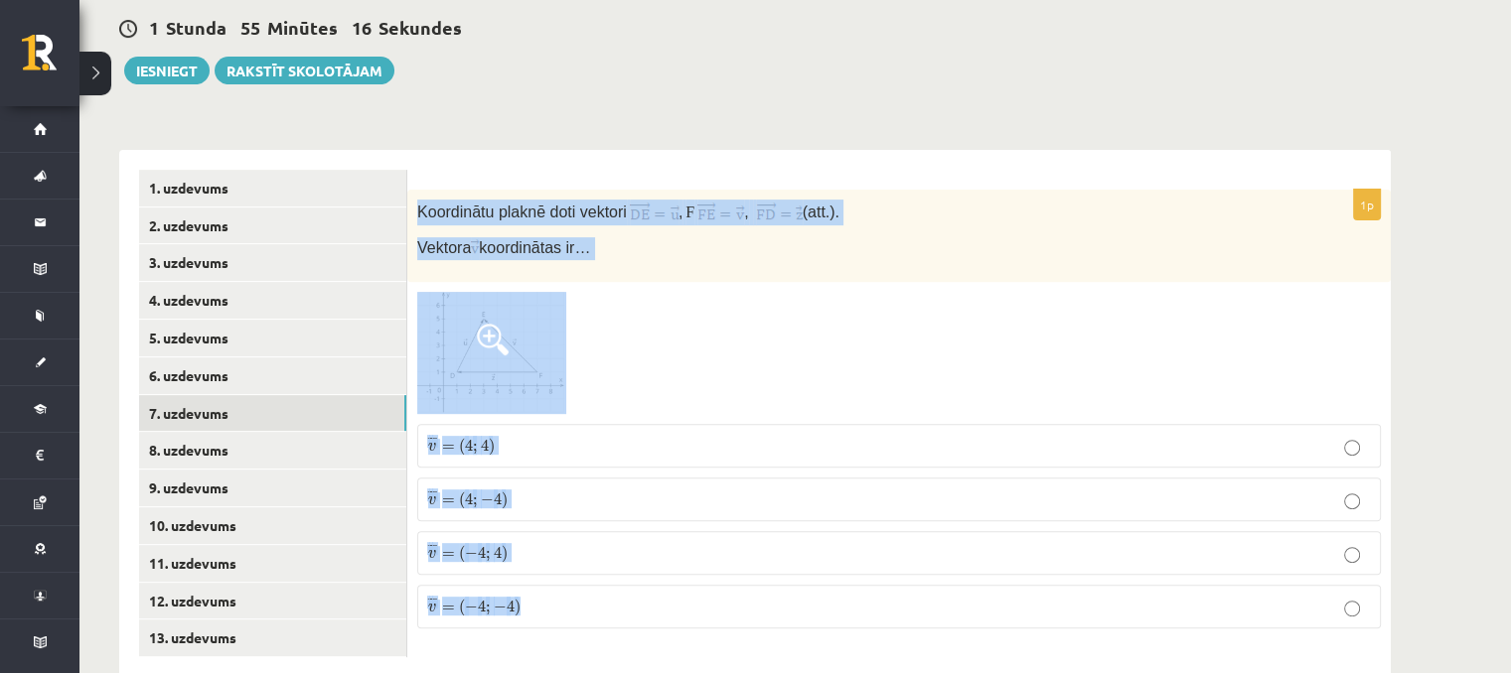
drag, startPoint x: 413, startPoint y: 155, endPoint x: 620, endPoint y: 550, distance: 446.1
click at [620, 550] on div "1p Koordinātu plaknē doti vektori , F , (att.). Vektora koordinātas ir… ¯ ¯ ¯ v…" at bounding box center [898, 417] width 983 height 455
copy div "Koordinātu plaknē doti vektori , F , (att.). Vektora koordinātas ir… ¯ ¯ ¯ v = …"
click at [703, 424] on label "¯ ¯ ¯ v = ( 4 ; 4 ) v ¯ = ( 4 ; 4 )" at bounding box center [899, 446] width 964 height 44
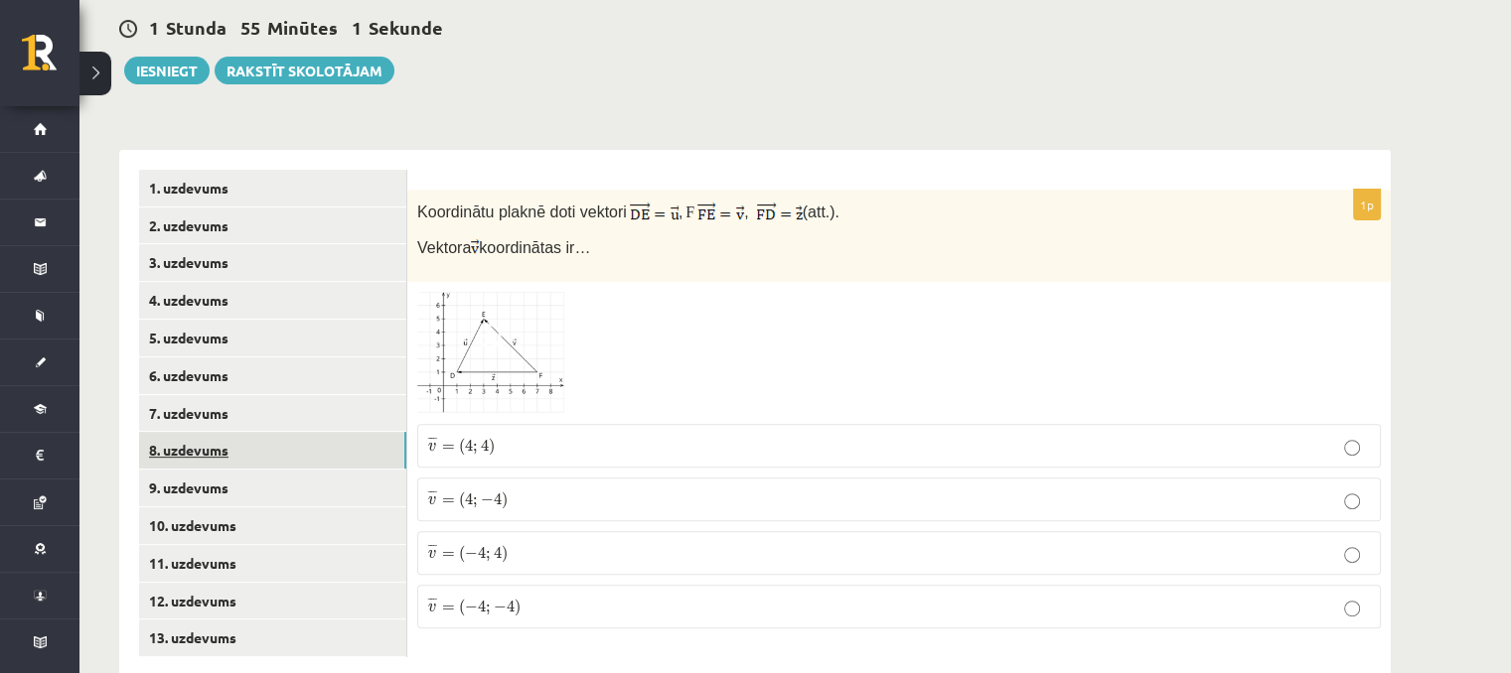
click at [326, 432] on link "8. uzdevums" at bounding box center [272, 450] width 267 height 37
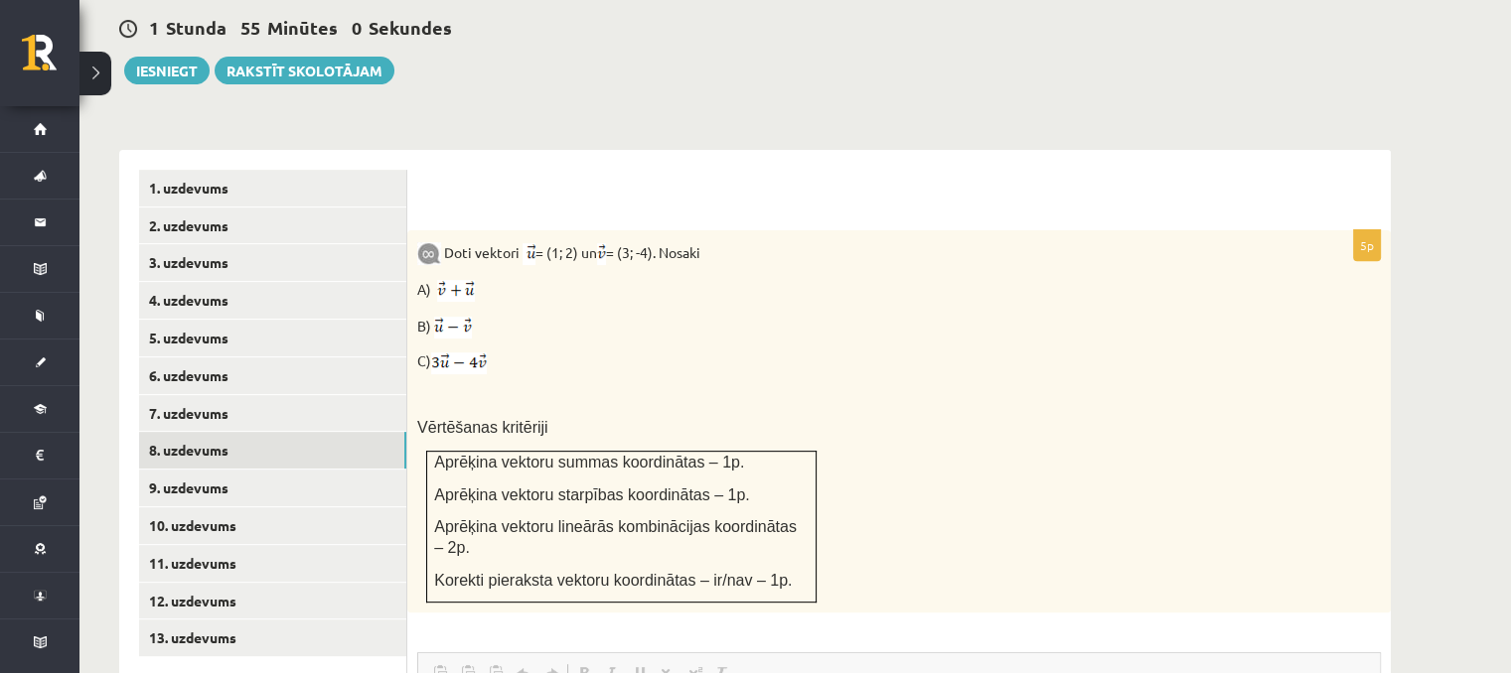
scroll to position [0, 0]
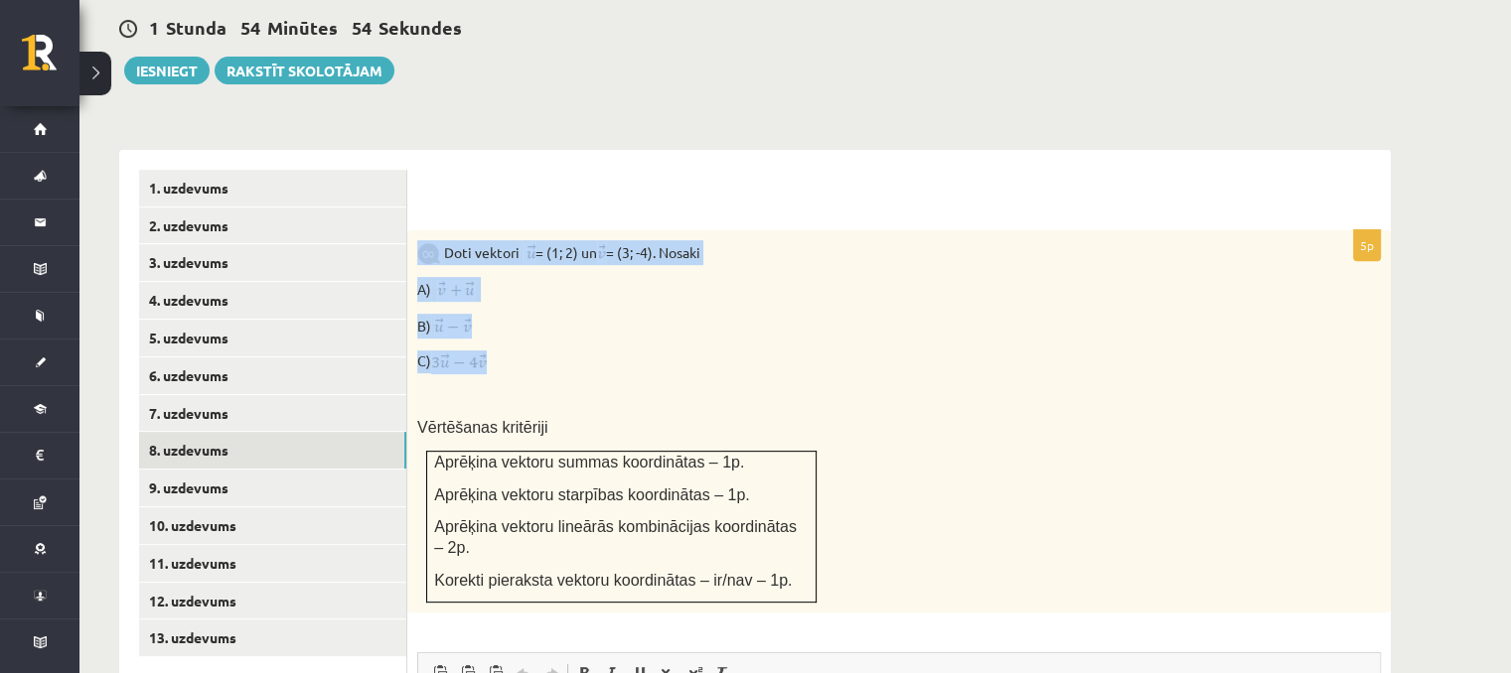
drag, startPoint x: 416, startPoint y: 197, endPoint x: 664, endPoint y: 319, distance: 275.9
click at [664, 319] on div "Doti vektori = (1; 2) un = (3; -4). Nosaki A) B) C) Vērtēšanas kritēriji Aprēķi…" at bounding box center [898, 421] width 983 height 382
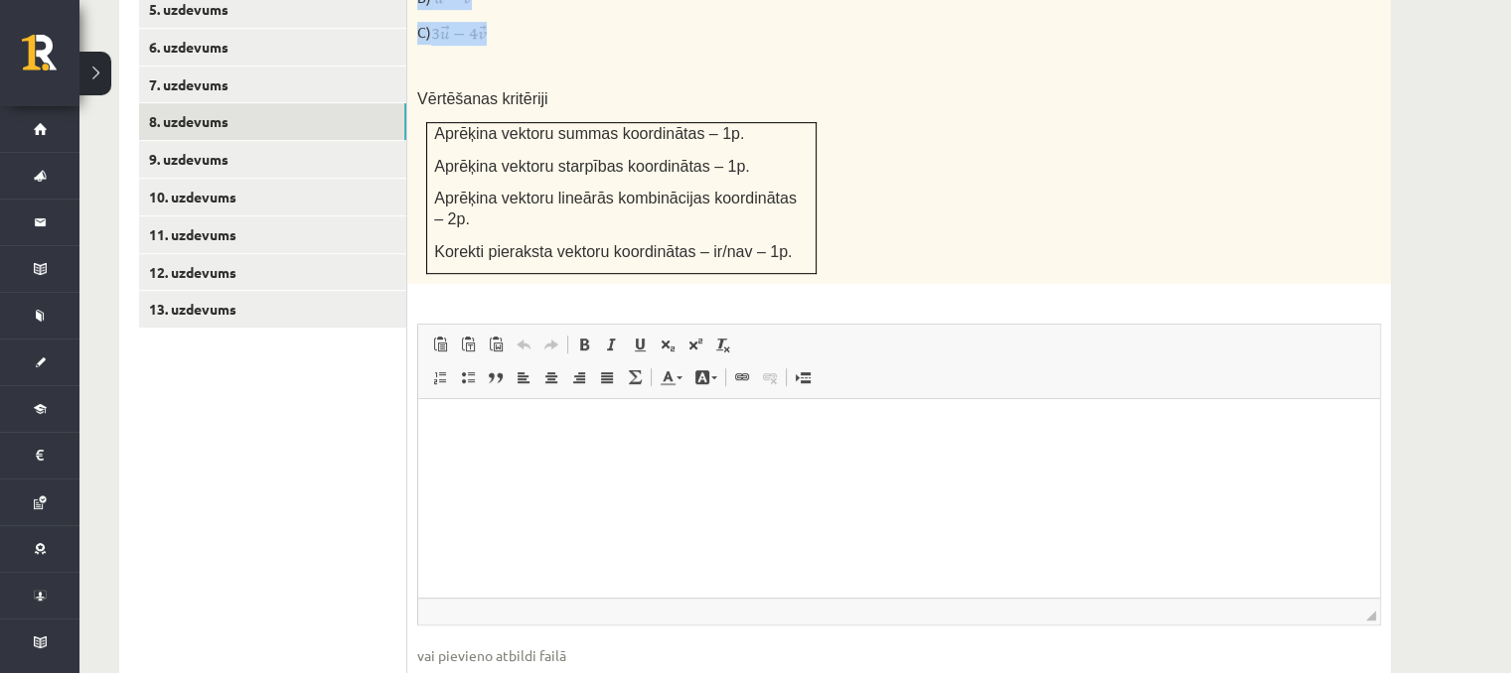
scroll to position [1096, 0]
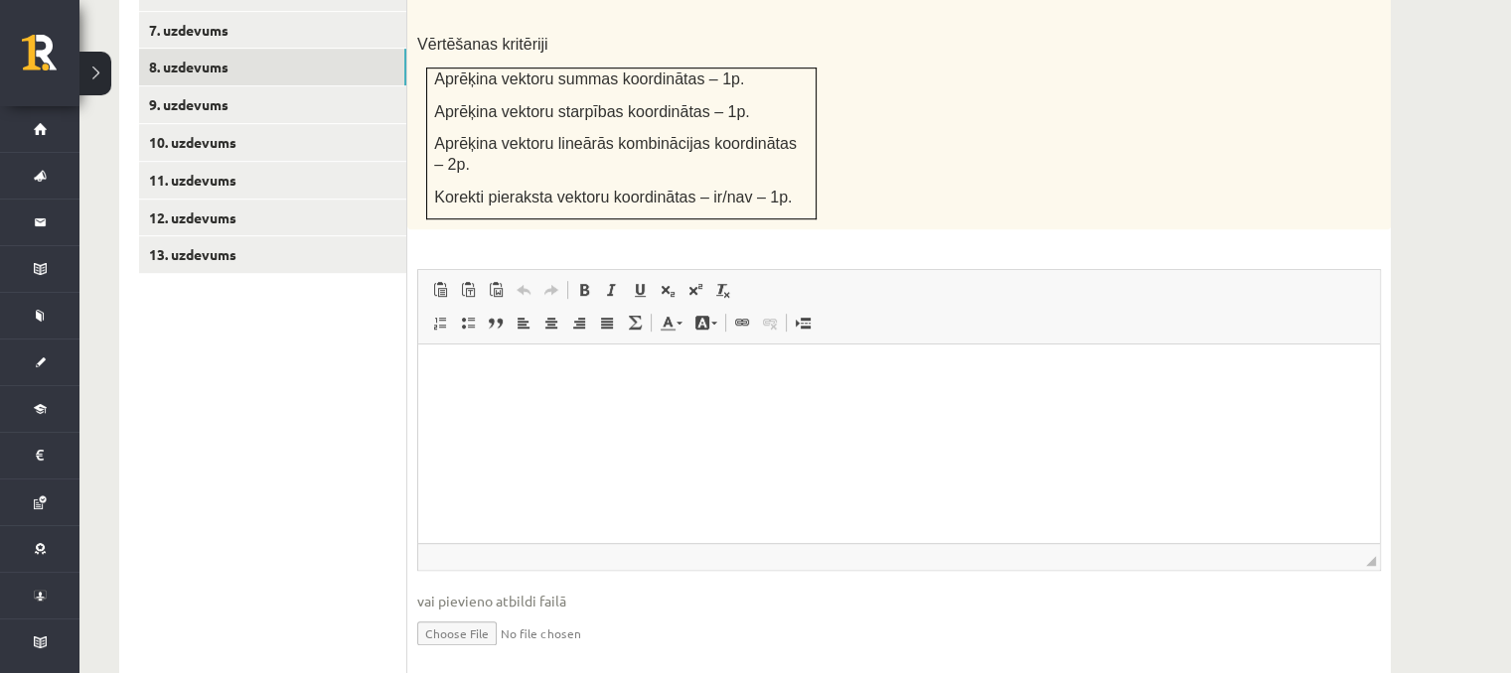
copy div "Doti vektori = (1; 2) un = (3; -4). Nosaki A) B) C)"
click at [554, 405] on html at bounding box center [899, 375] width 962 height 61
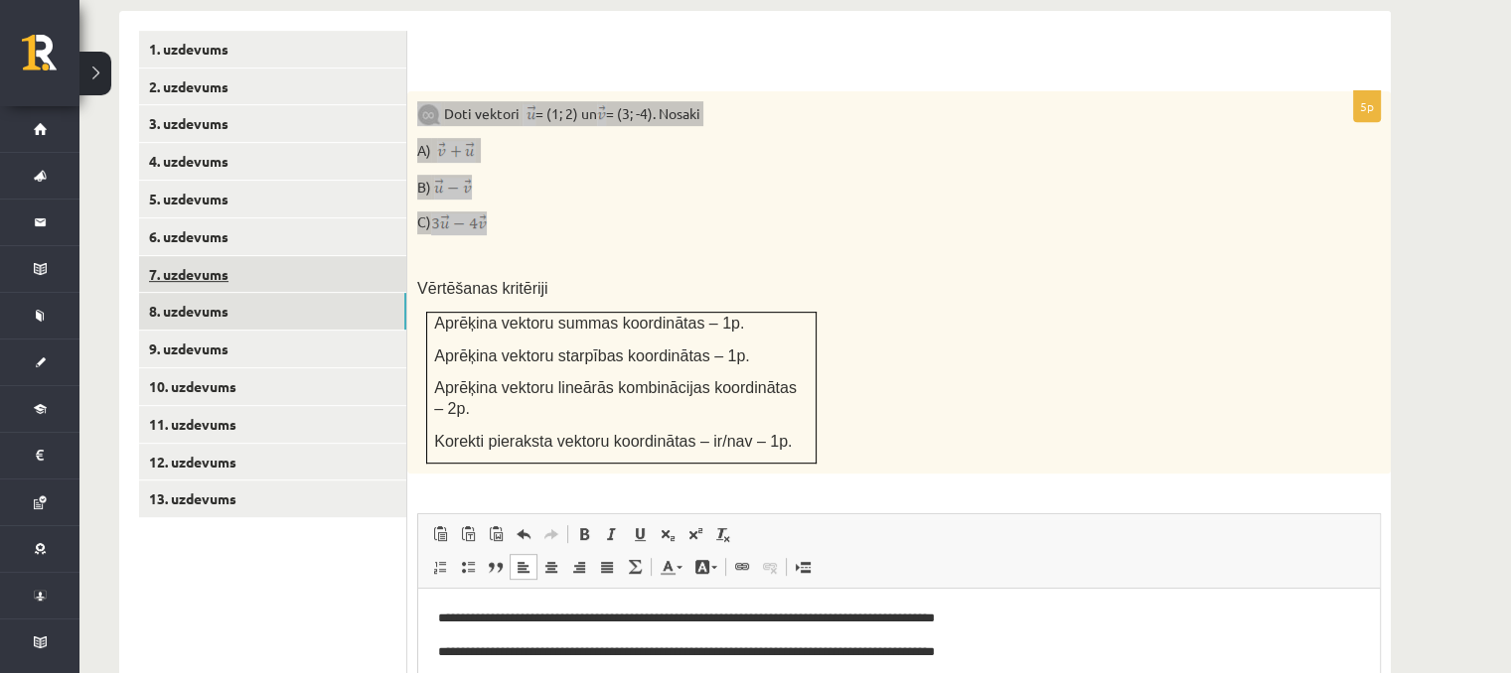
scroll to position [798, 0]
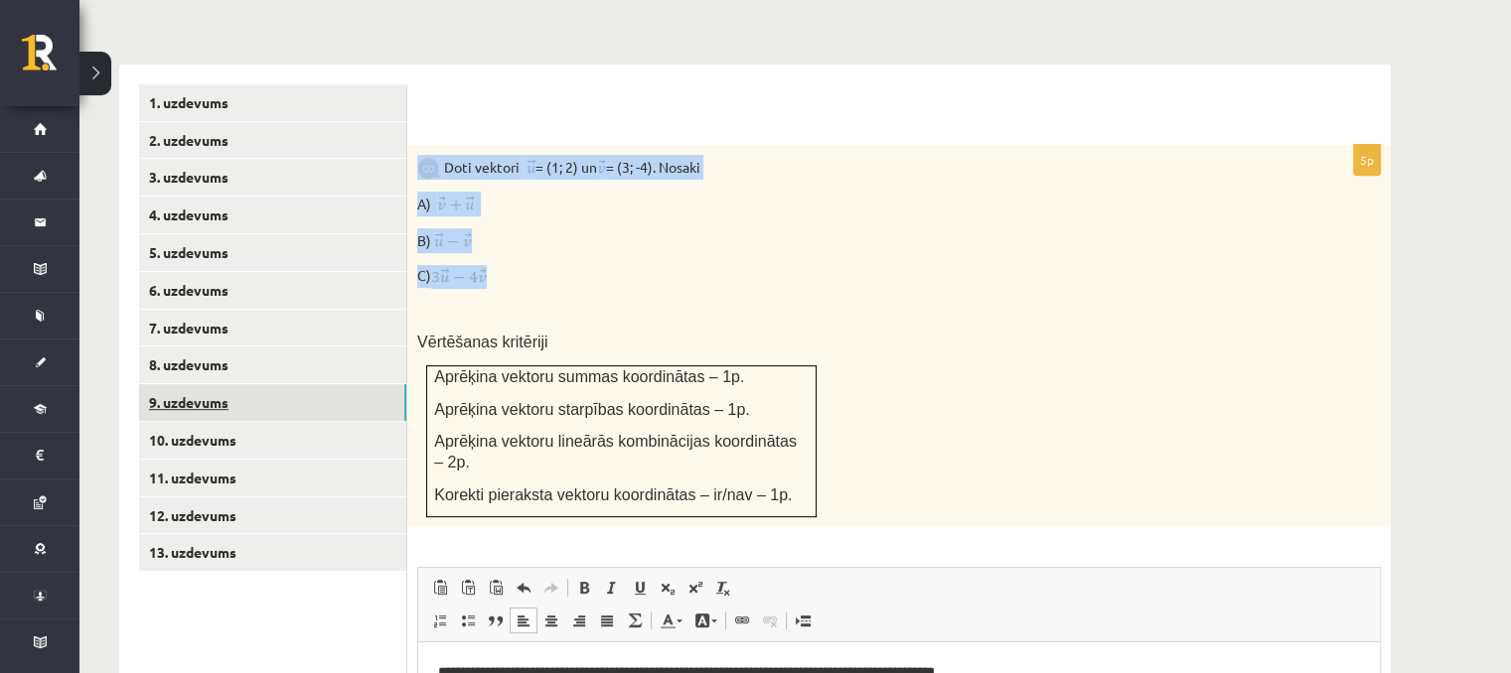
click at [226, 384] on link "9. uzdevums" at bounding box center [272, 402] width 267 height 37
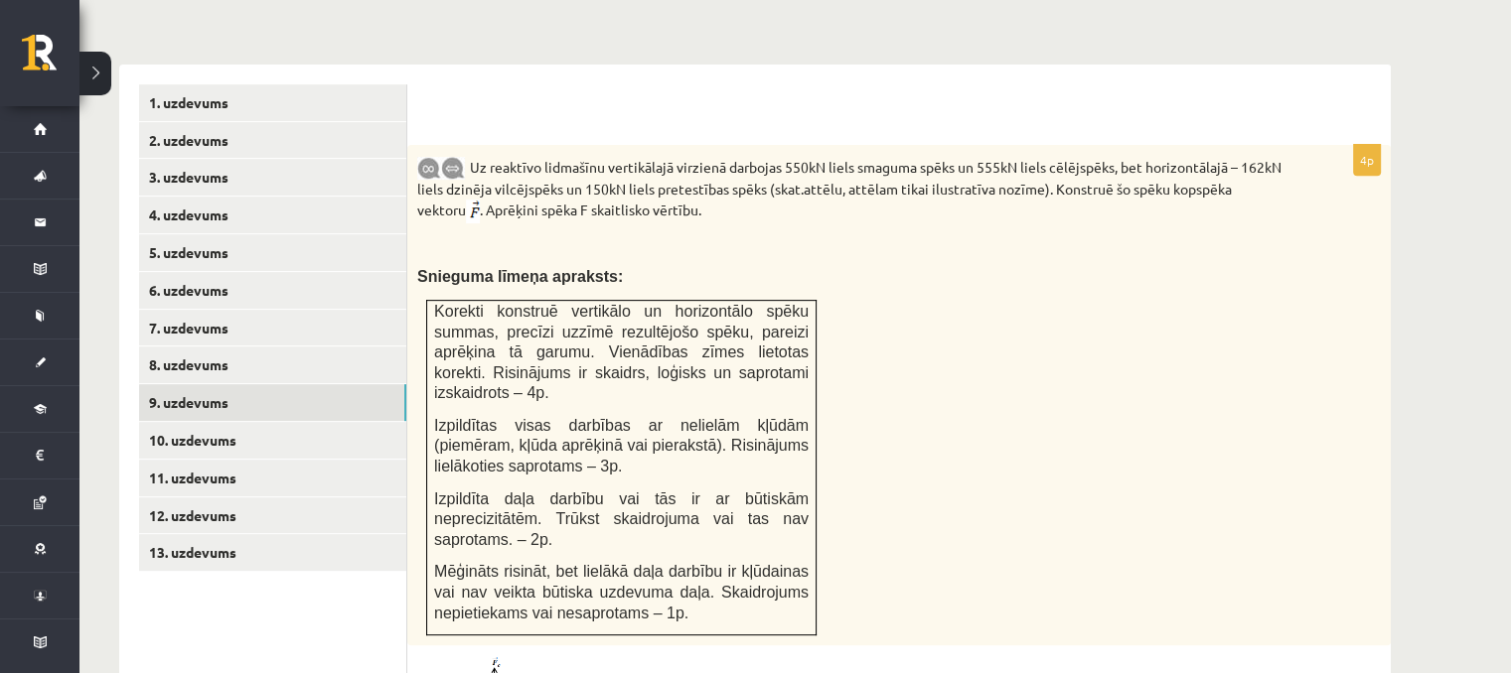
scroll to position [0, 0]
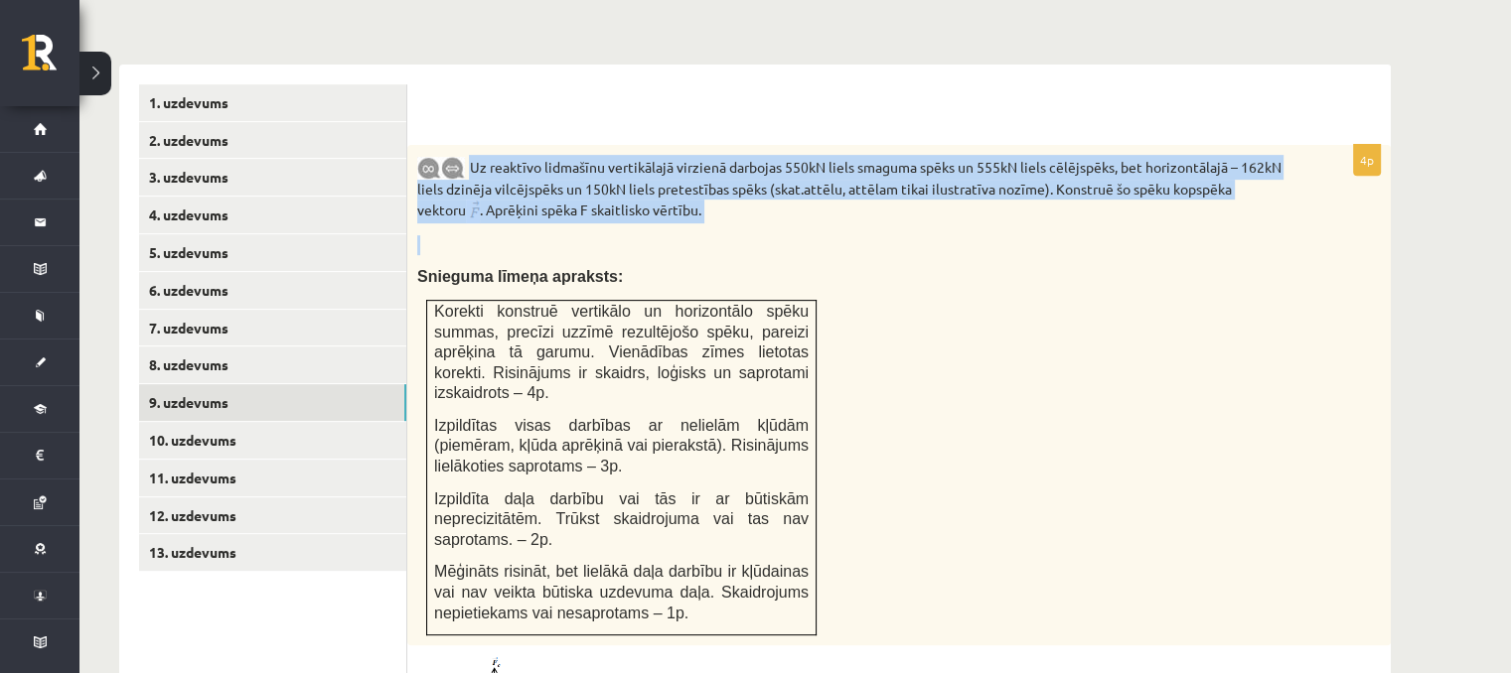
drag, startPoint x: 469, startPoint y: 109, endPoint x: 808, endPoint y: 203, distance: 351.4
click at [808, 203] on div "Uz reaktīvo lidmašīnu vertikālajā virzienā darbojas 550kN liels smaguma spēks u…" at bounding box center [898, 395] width 983 height 501
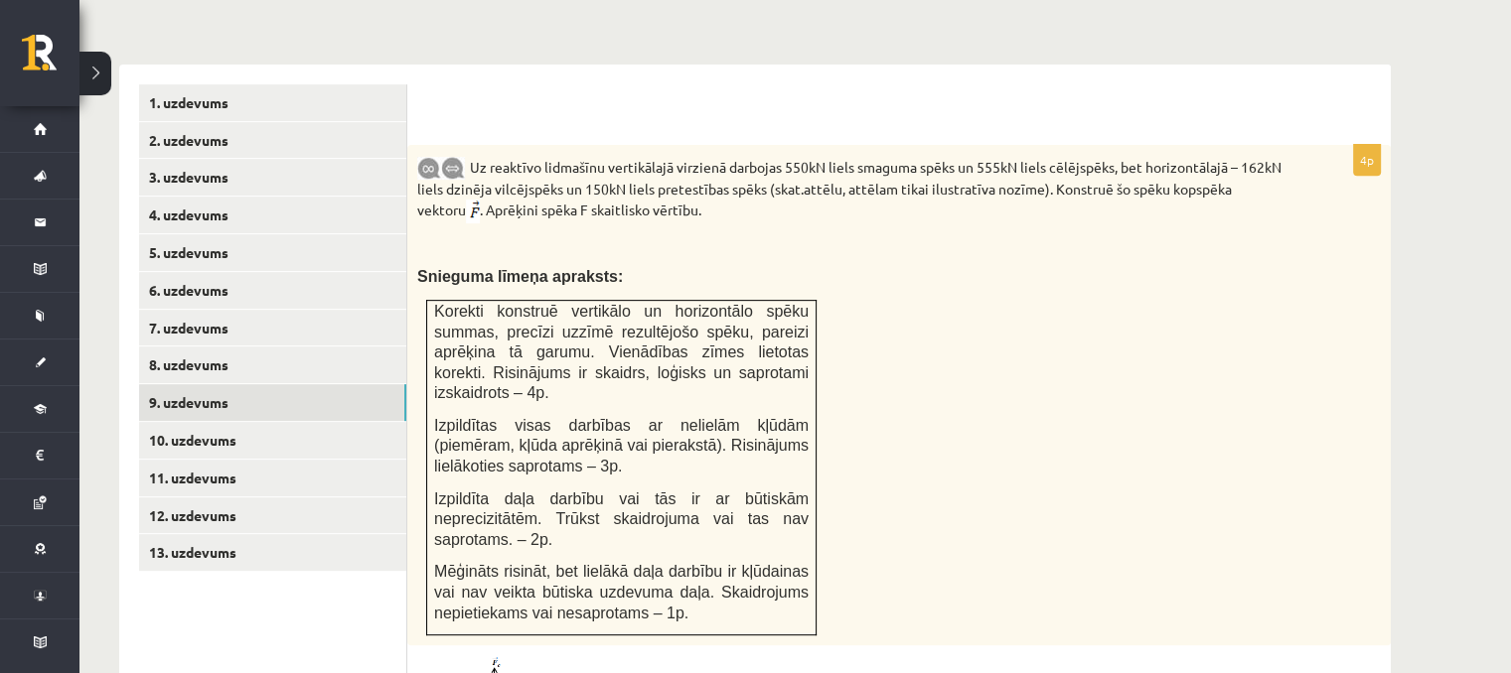
click at [942, 247] on div "Uz reaktīvo lidmašīnu vertikālajā virzienā darbojas 550kN liels smaguma spēks u…" at bounding box center [898, 395] width 983 height 501
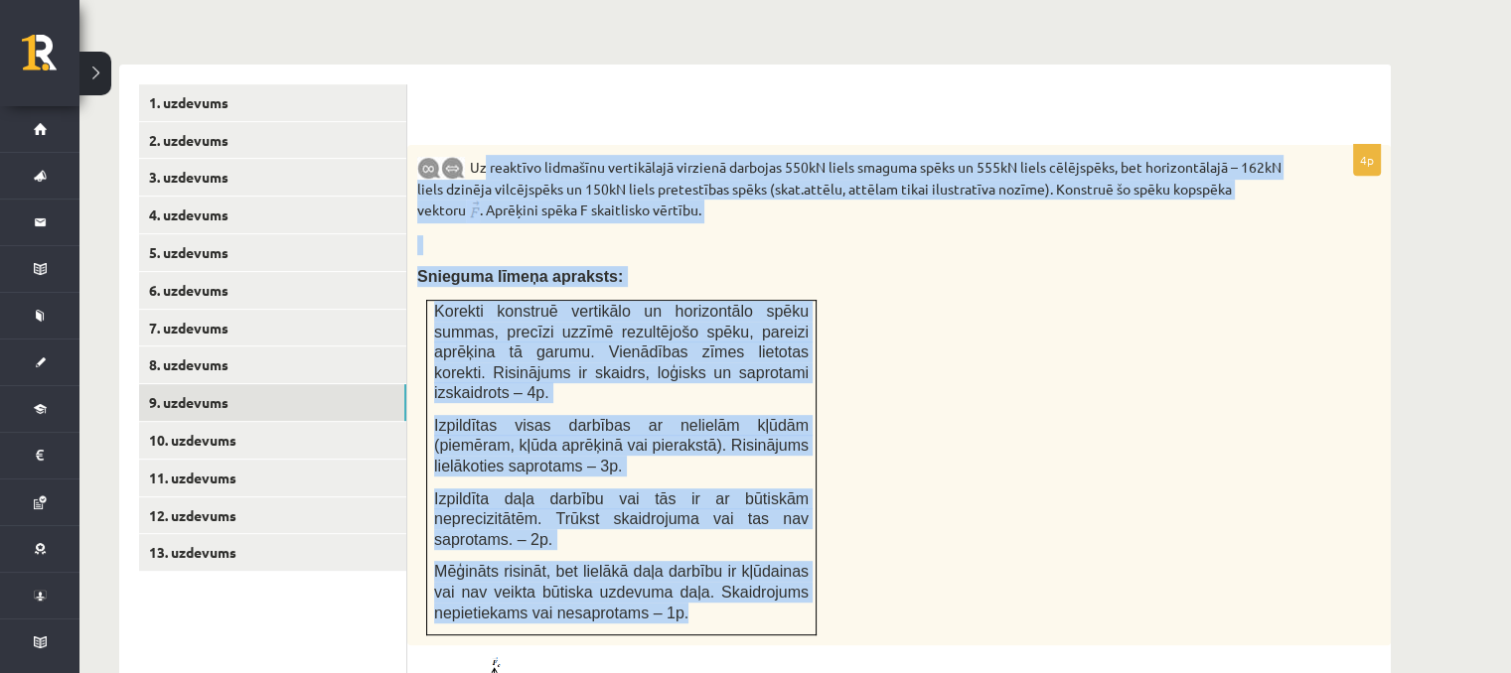
drag, startPoint x: 477, startPoint y: 116, endPoint x: 792, endPoint y: 543, distance: 530.7
click at [795, 547] on div "Uz reaktīvo lidmašīnu vertikālajā virzienā darbojas 550kN liels smaguma spēks u…" at bounding box center [898, 395] width 983 height 501
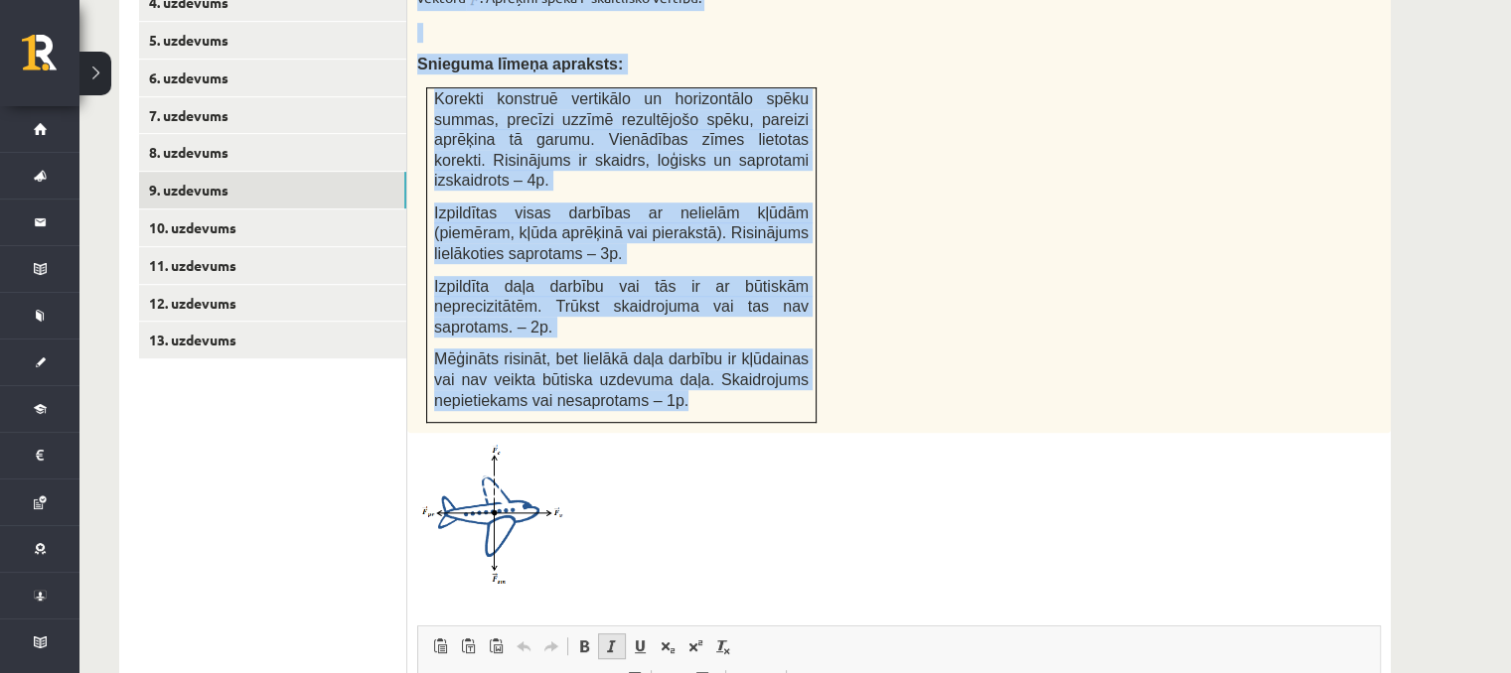
scroll to position [1367, 0]
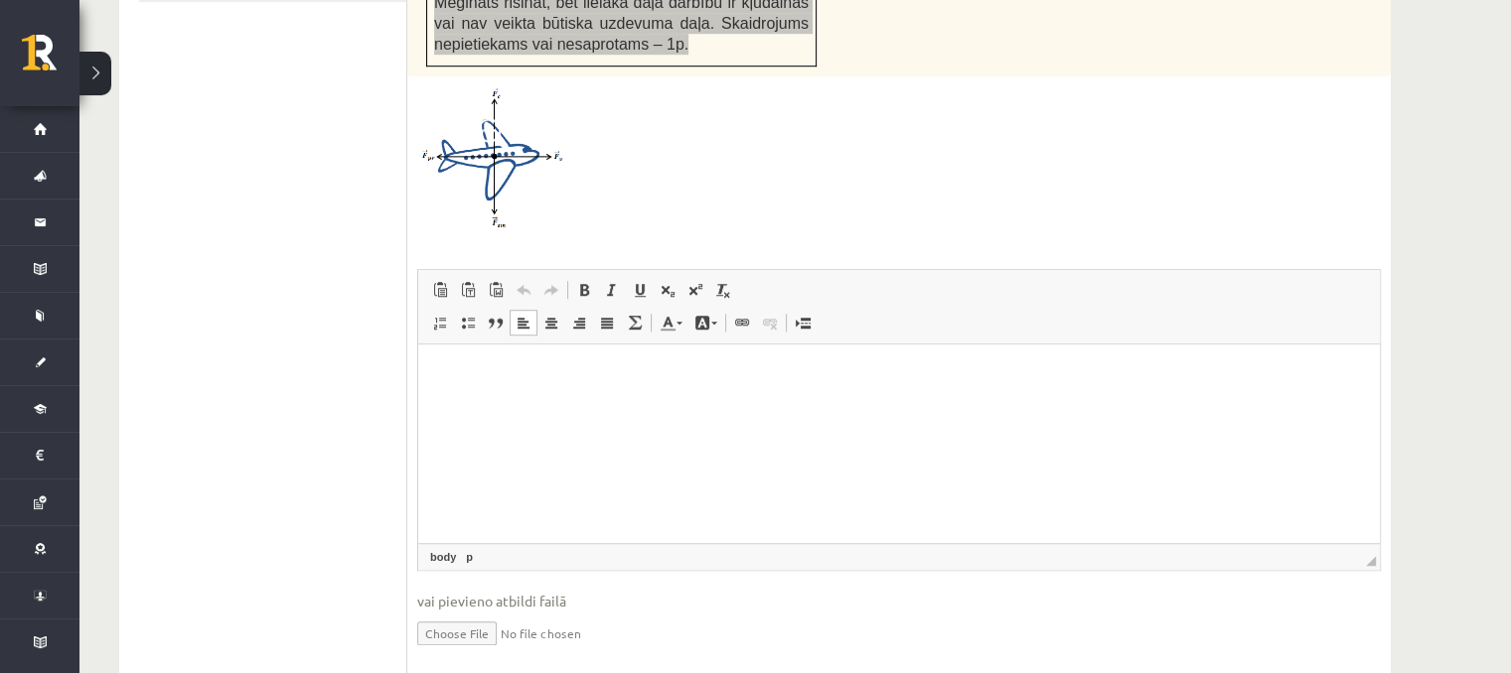
click at [580, 404] on html at bounding box center [899, 374] width 962 height 61
paste body "Визуальный текстовый редактор, wiswyg-editor-user-answer-47434136979520"
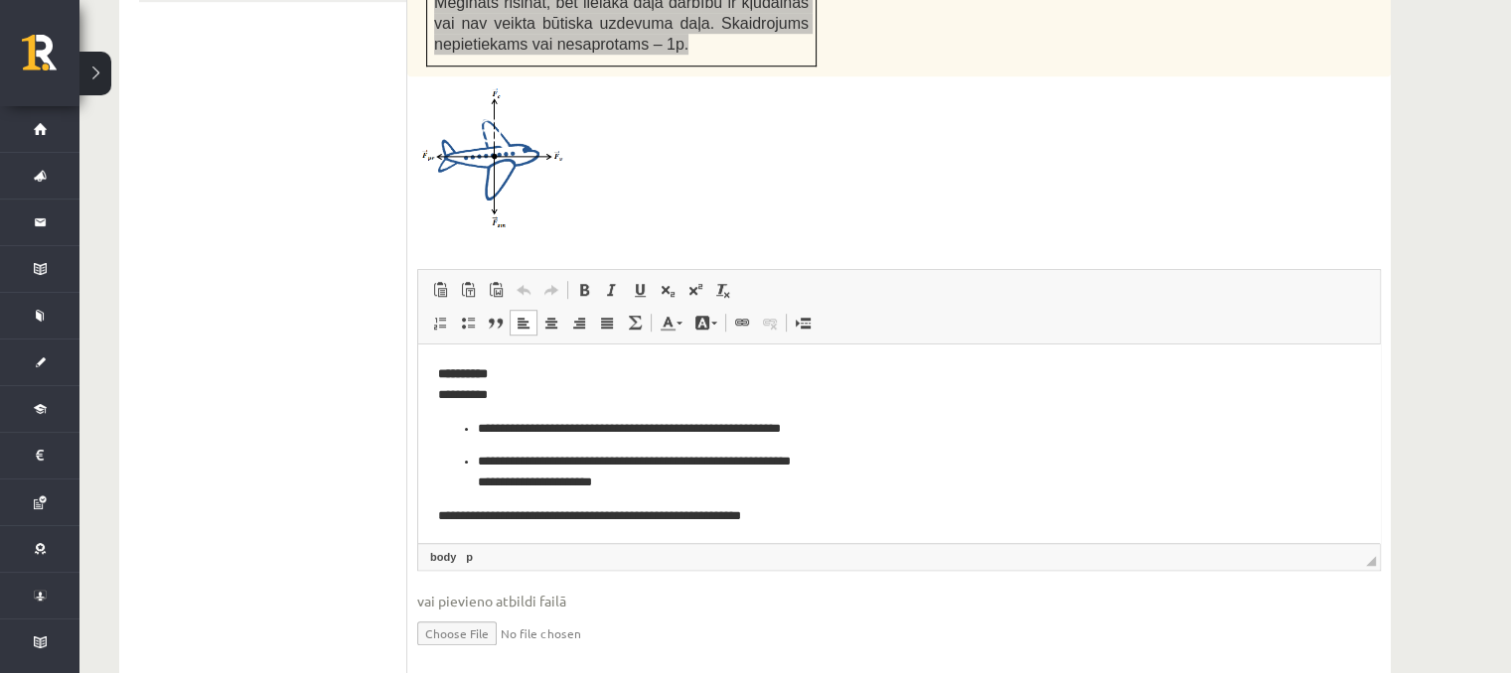
scroll to position [277, 0]
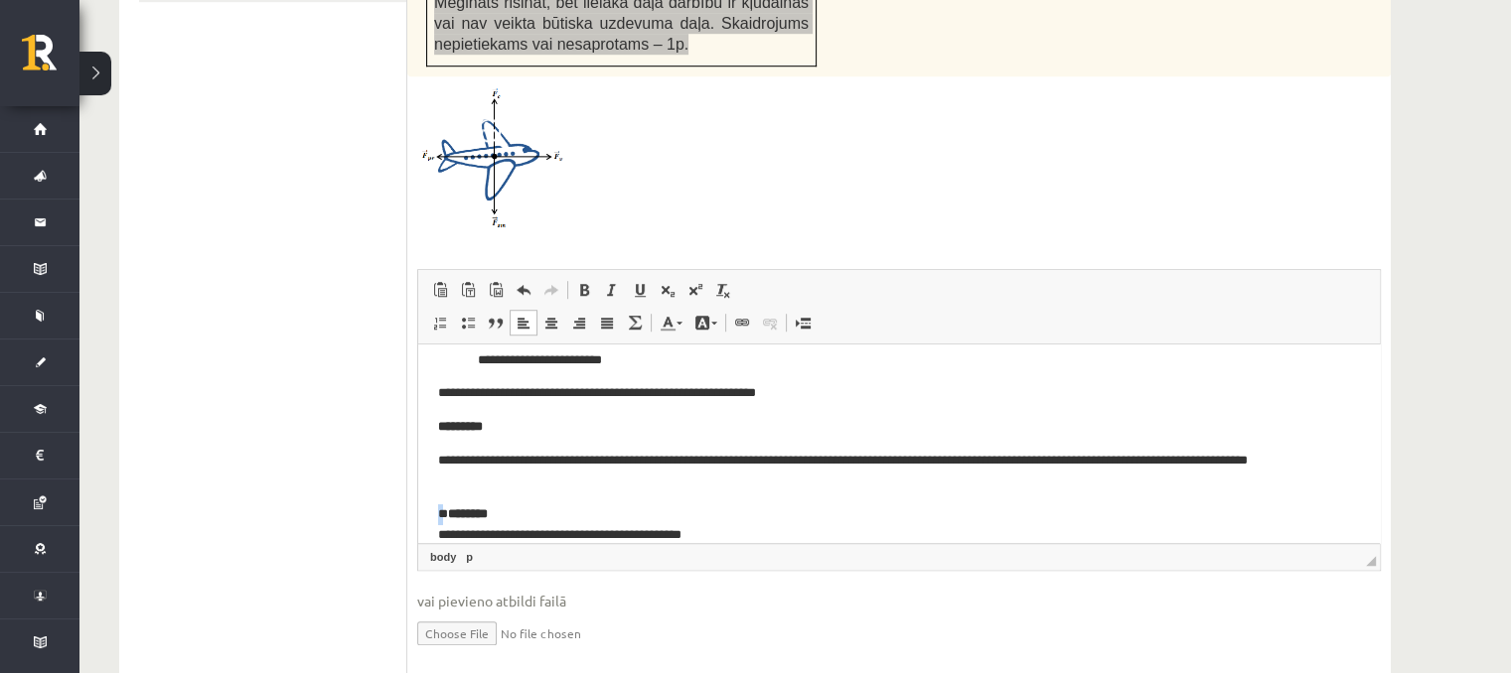
drag, startPoint x: 447, startPoint y: 512, endPoint x: 436, endPoint y: 513, distance: 11.0
click at [436, 513] on html "**********" at bounding box center [899, 316] width 962 height 499
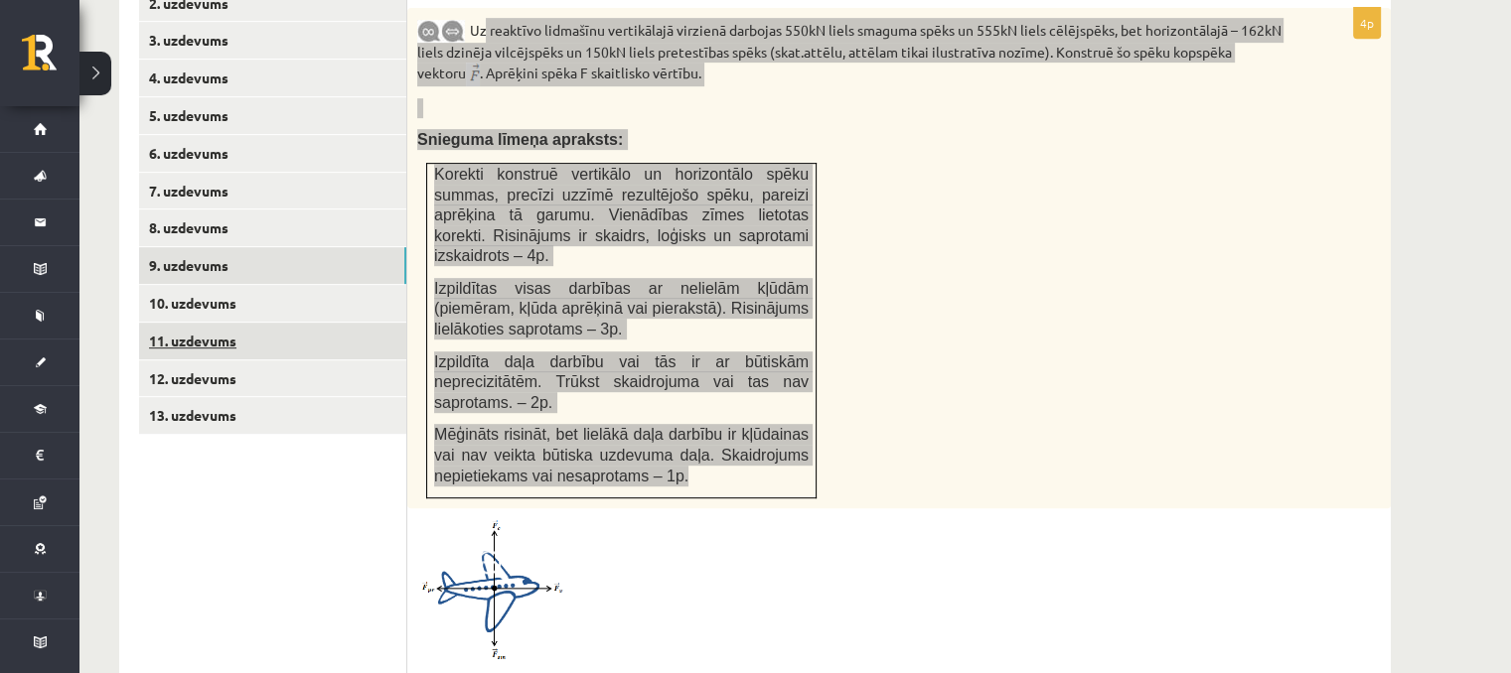
scroll to position [771, 0]
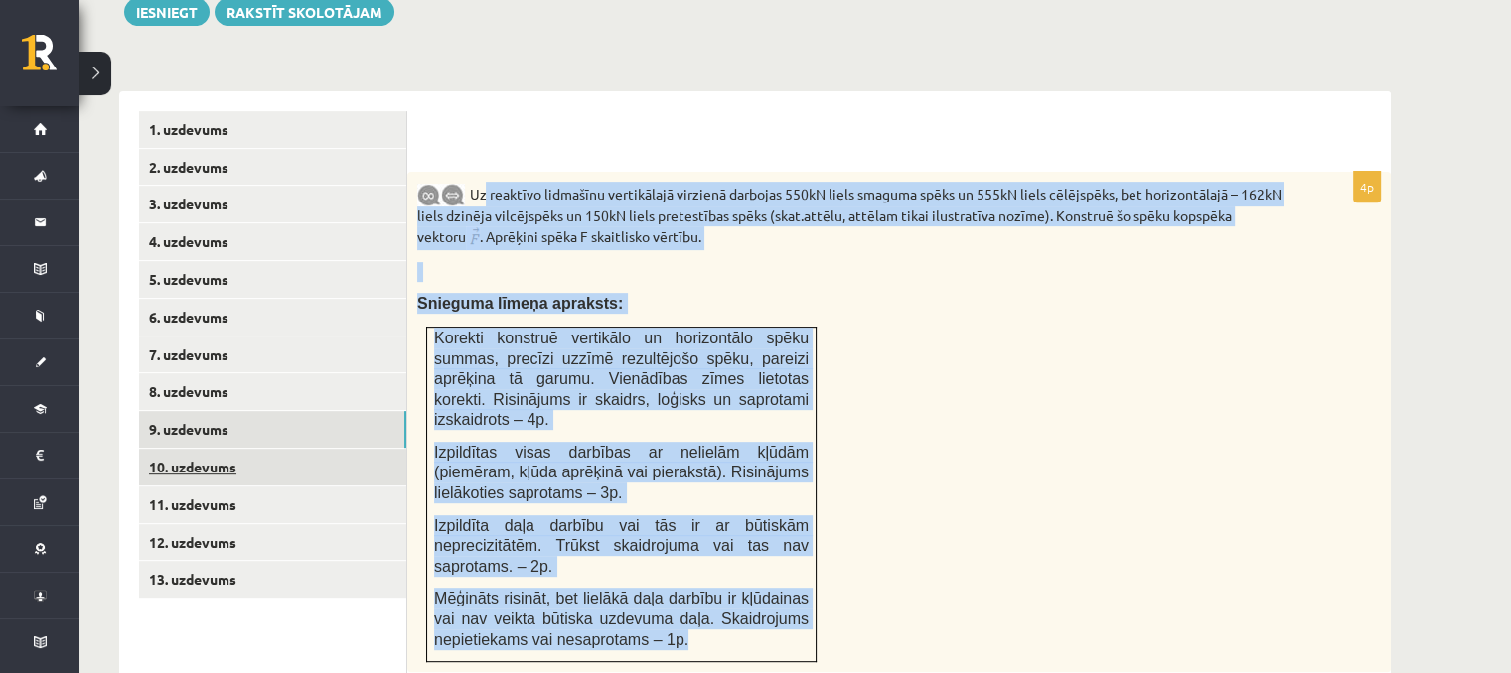
click at [234, 449] on link "10. uzdevums" at bounding box center [272, 467] width 267 height 37
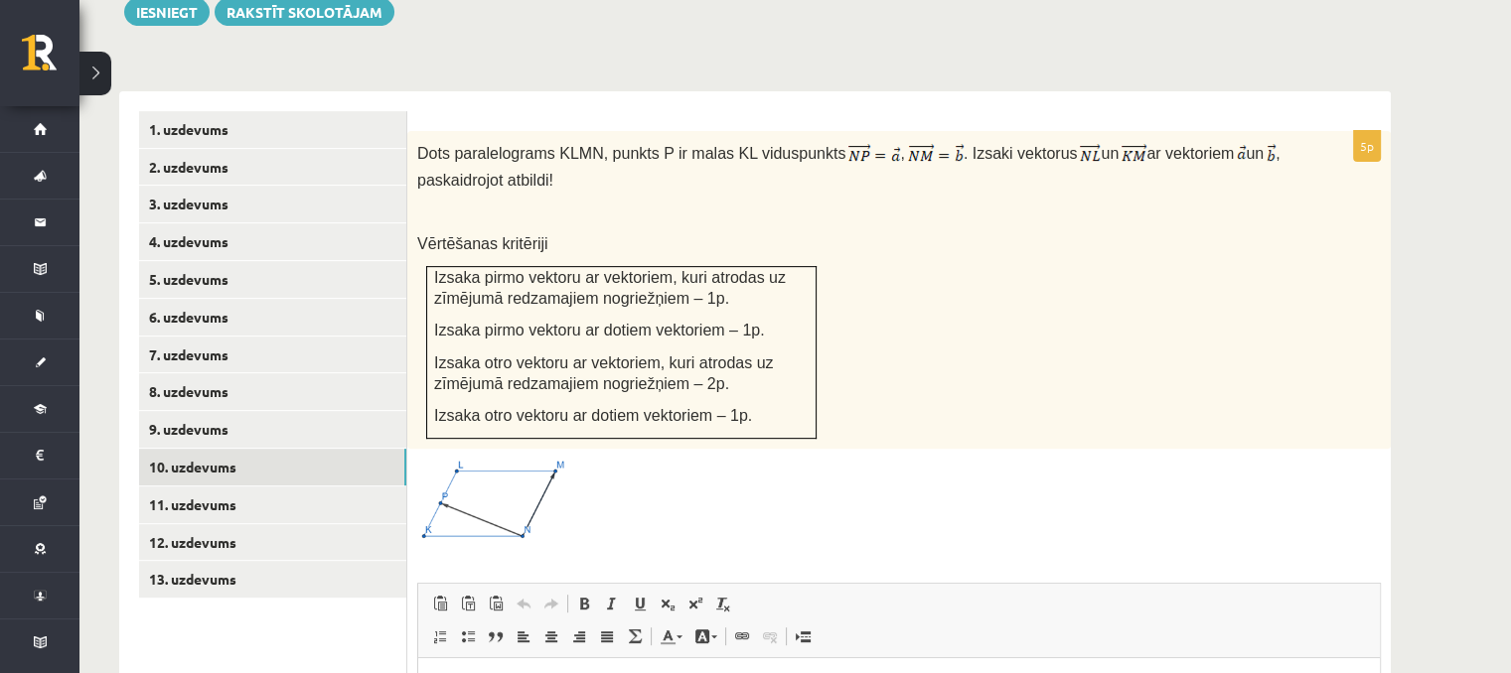
scroll to position [0, 0]
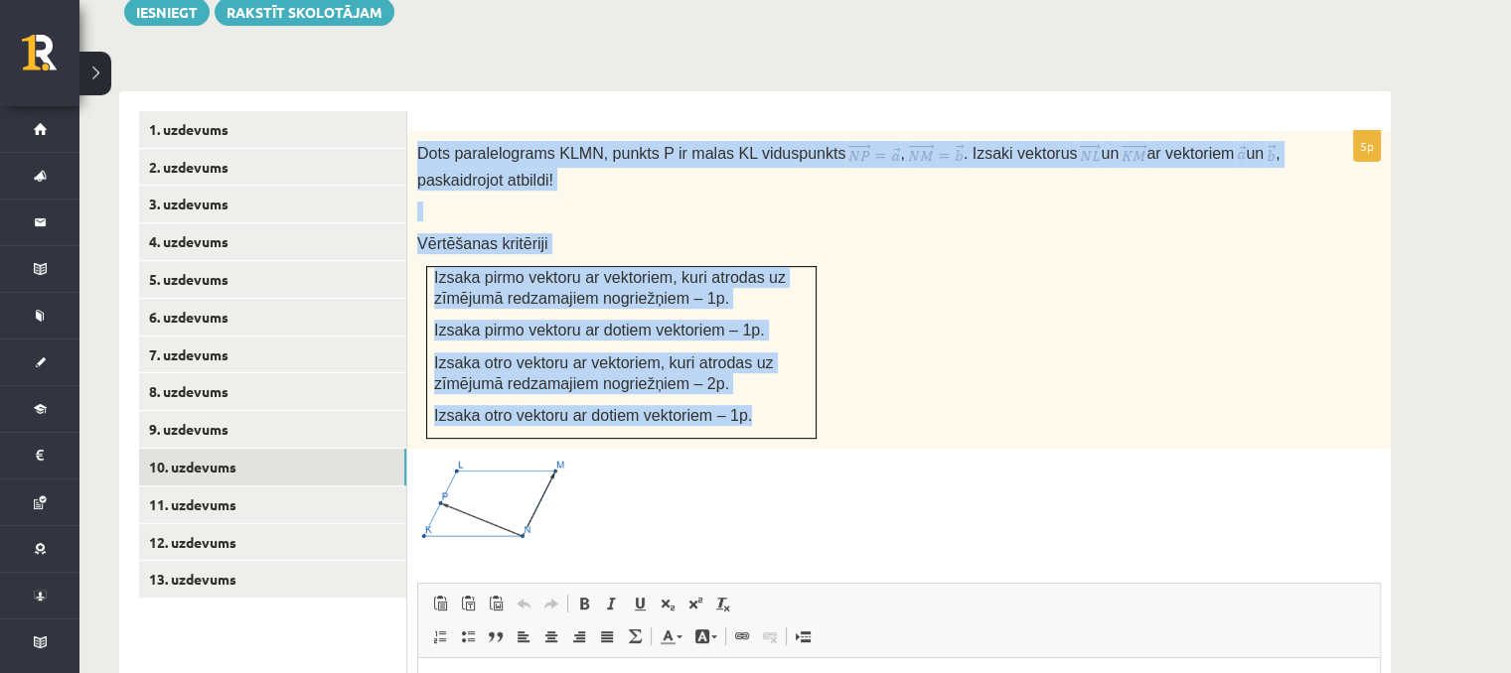
drag, startPoint x: 414, startPoint y: 100, endPoint x: 764, endPoint y: 355, distance: 432.4
click at [764, 355] on div "Dots paralelograms KLMN, punkts P ir malas KL viduspunkts , . Izsaki vektorus u…" at bounding box center [898, 290] width 983 height 318
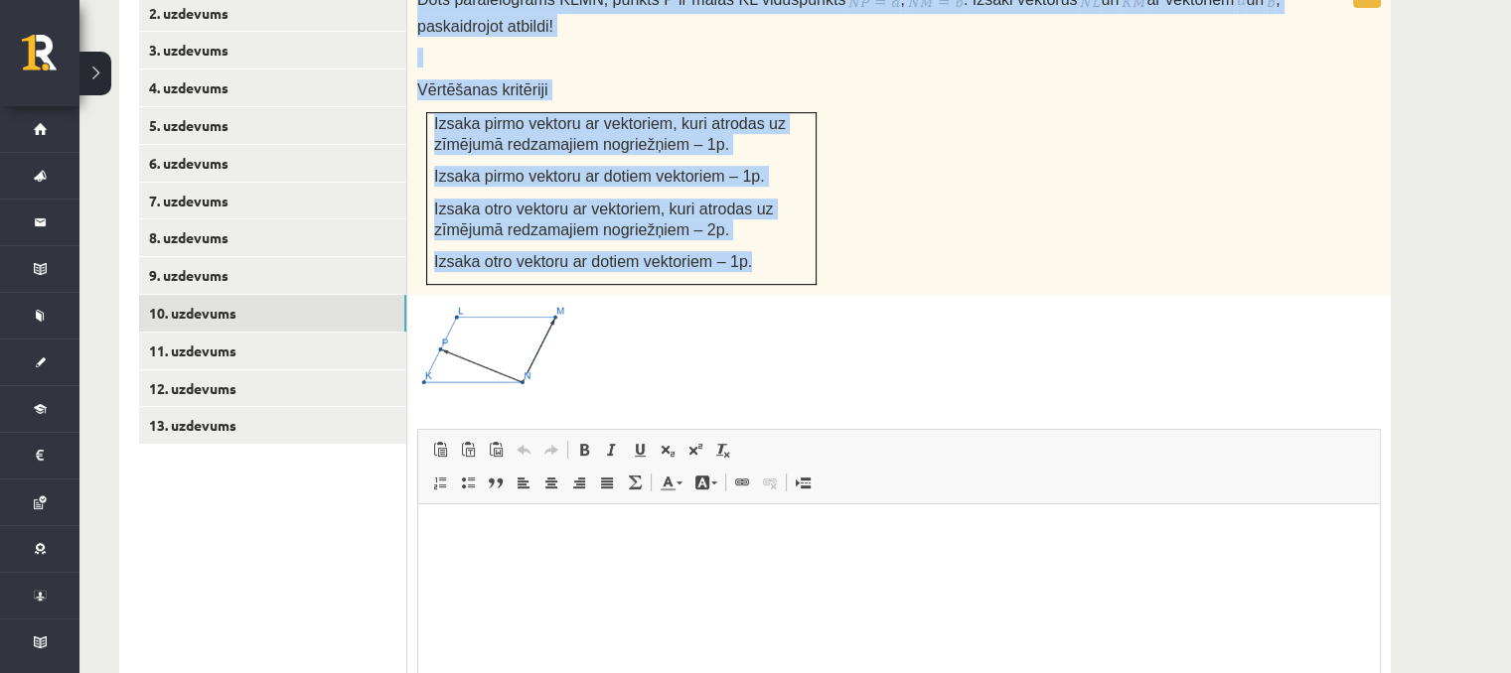
scroll to position [1069, 0]
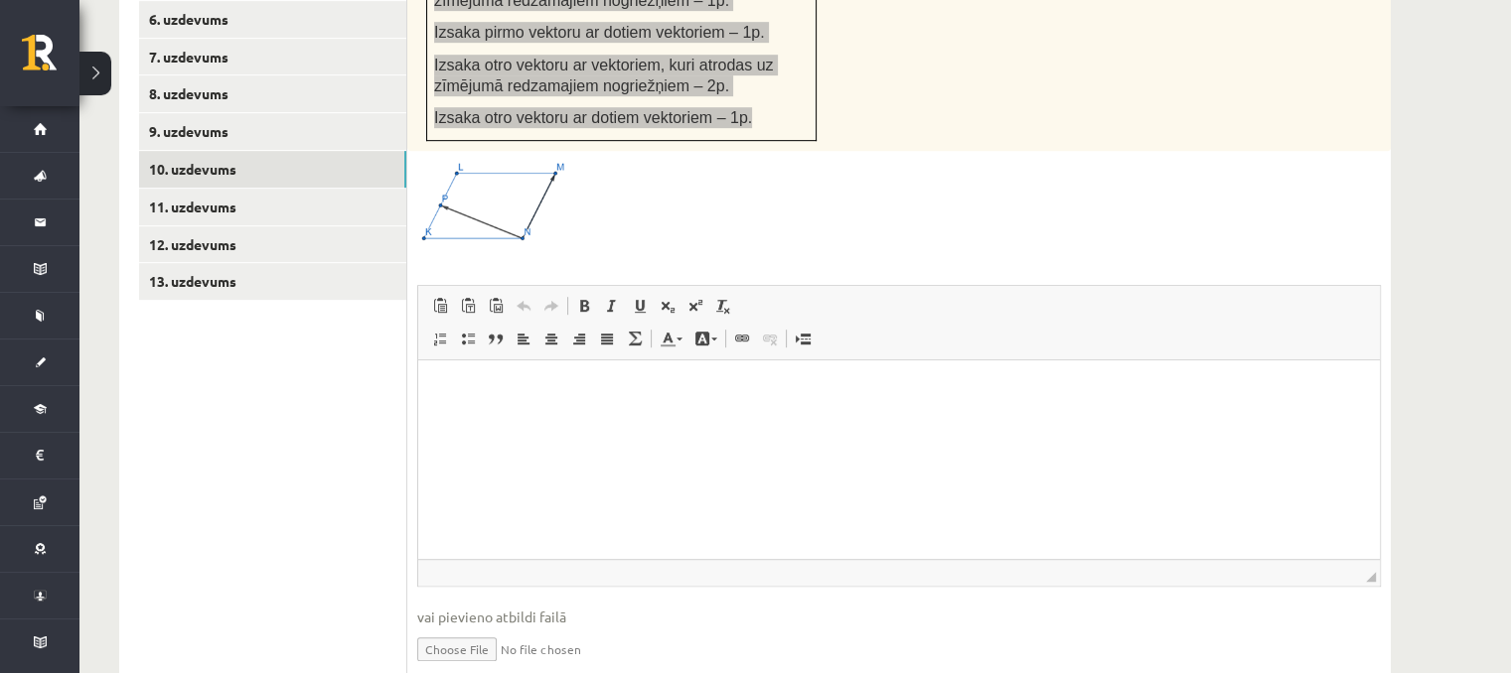
click at [554, 421] on html at bounding box center [899, 391] width 962 height 61
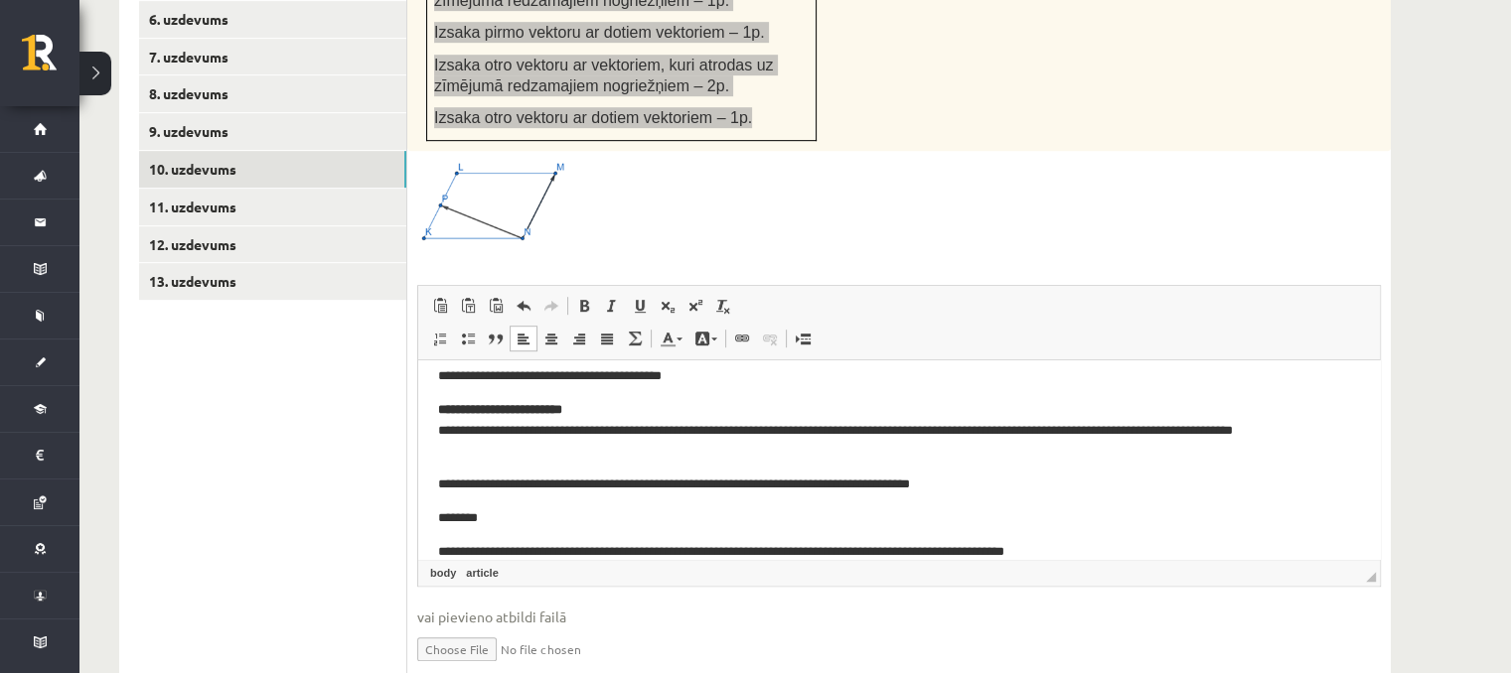
scroll to position [159, 0]
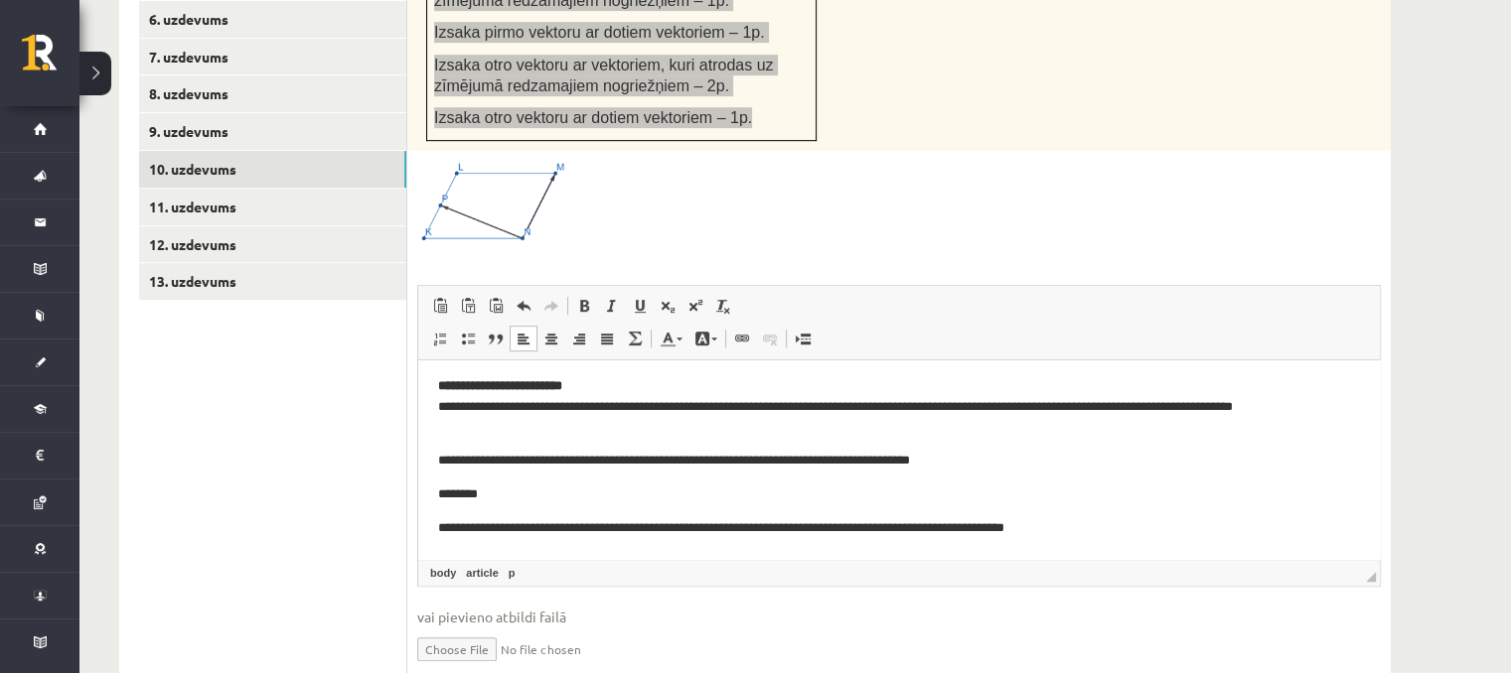
click at [454, 490] on p "********" at bounding box center [892, 495] width 908 height 21
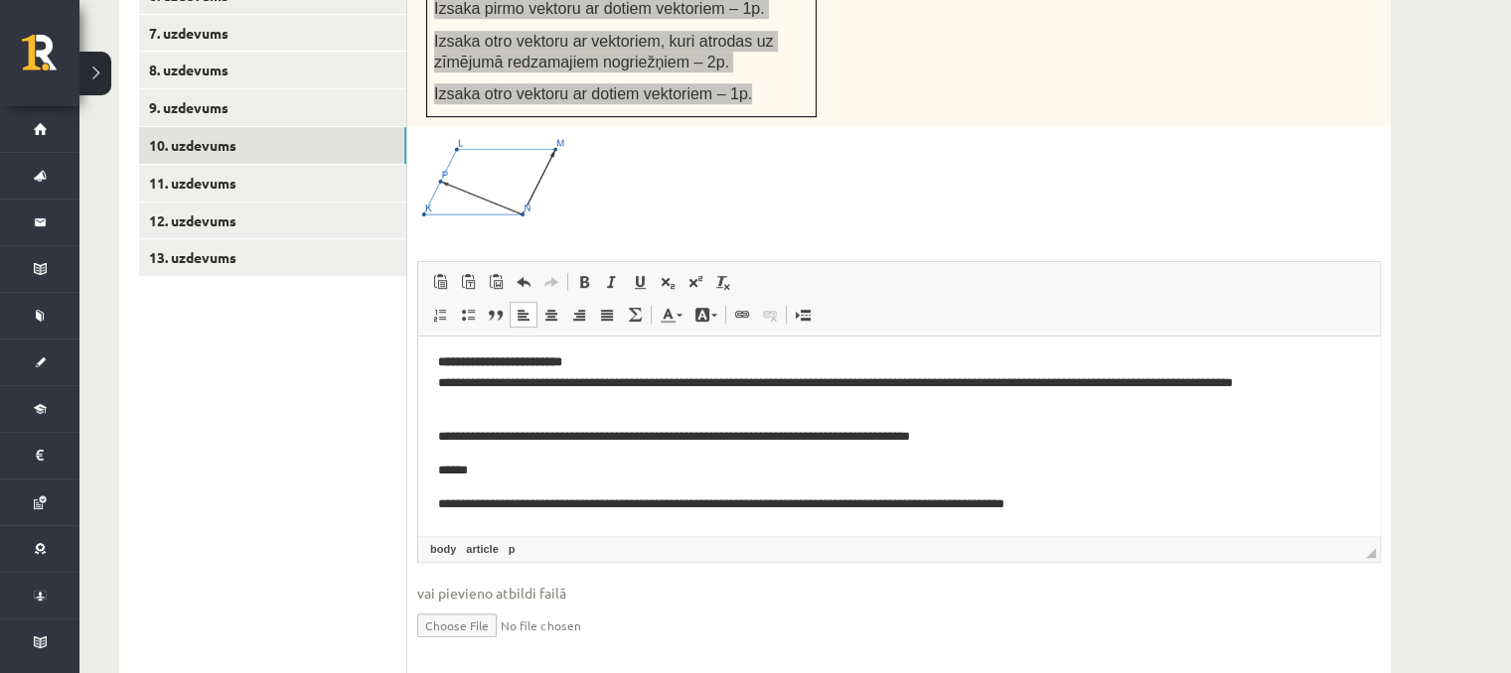
scroll to position [1106, 0]
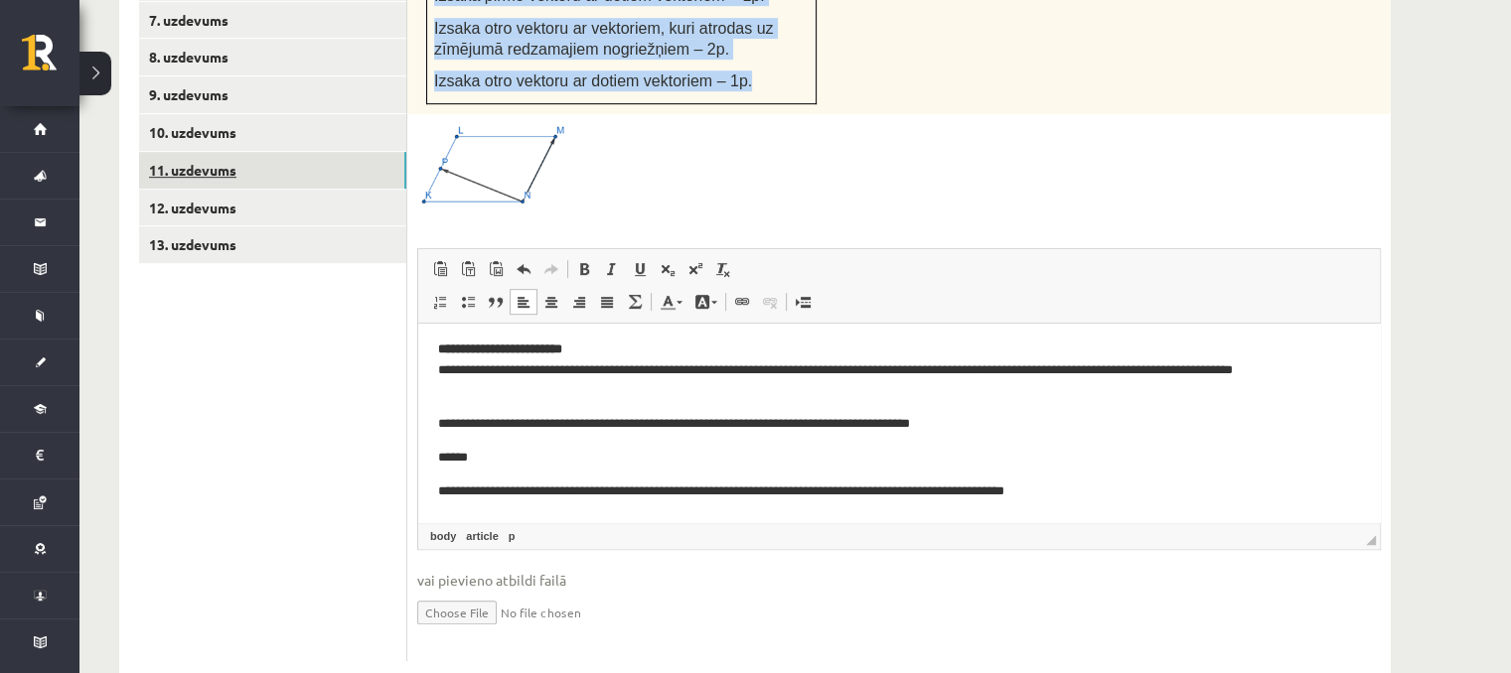
click at [274, 152] on link "11. uzdevums" at bounding box center [272, 170] width 267 height 37
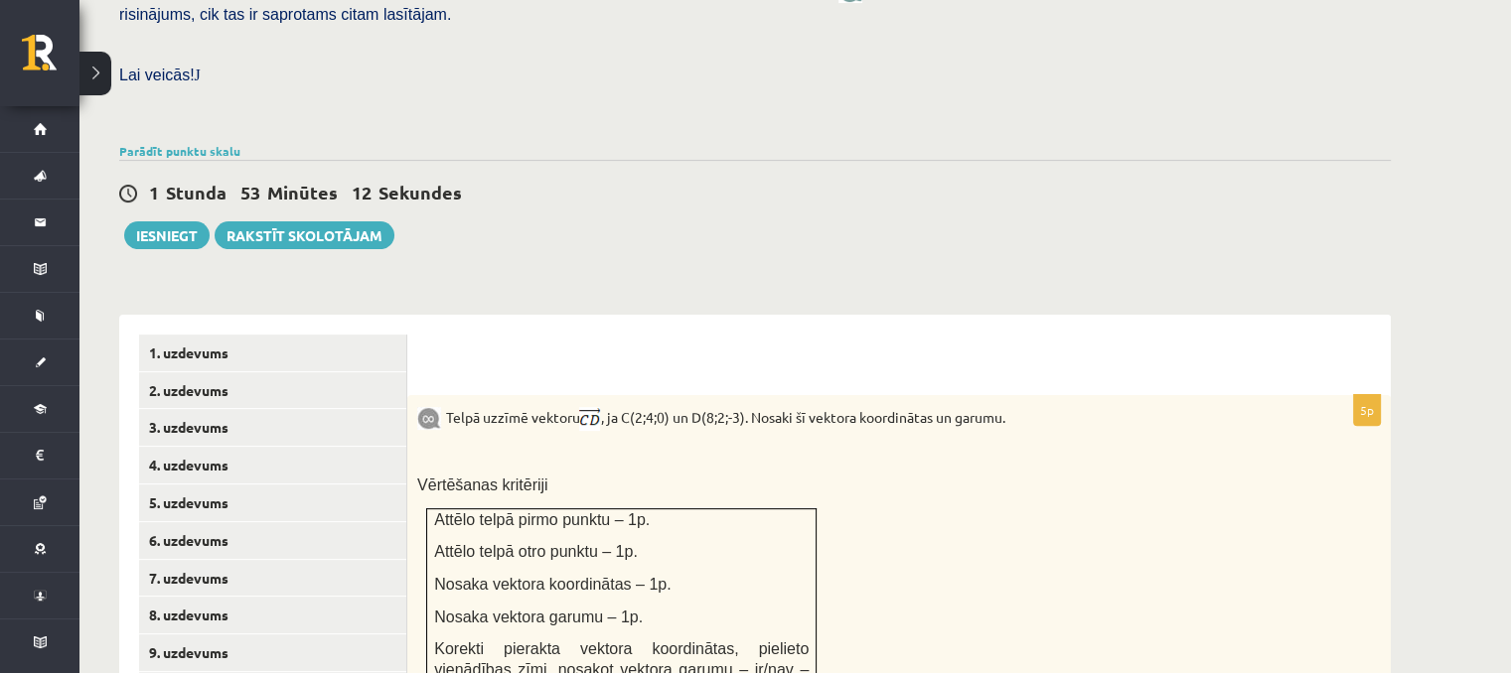
scroll to position [0, 0]
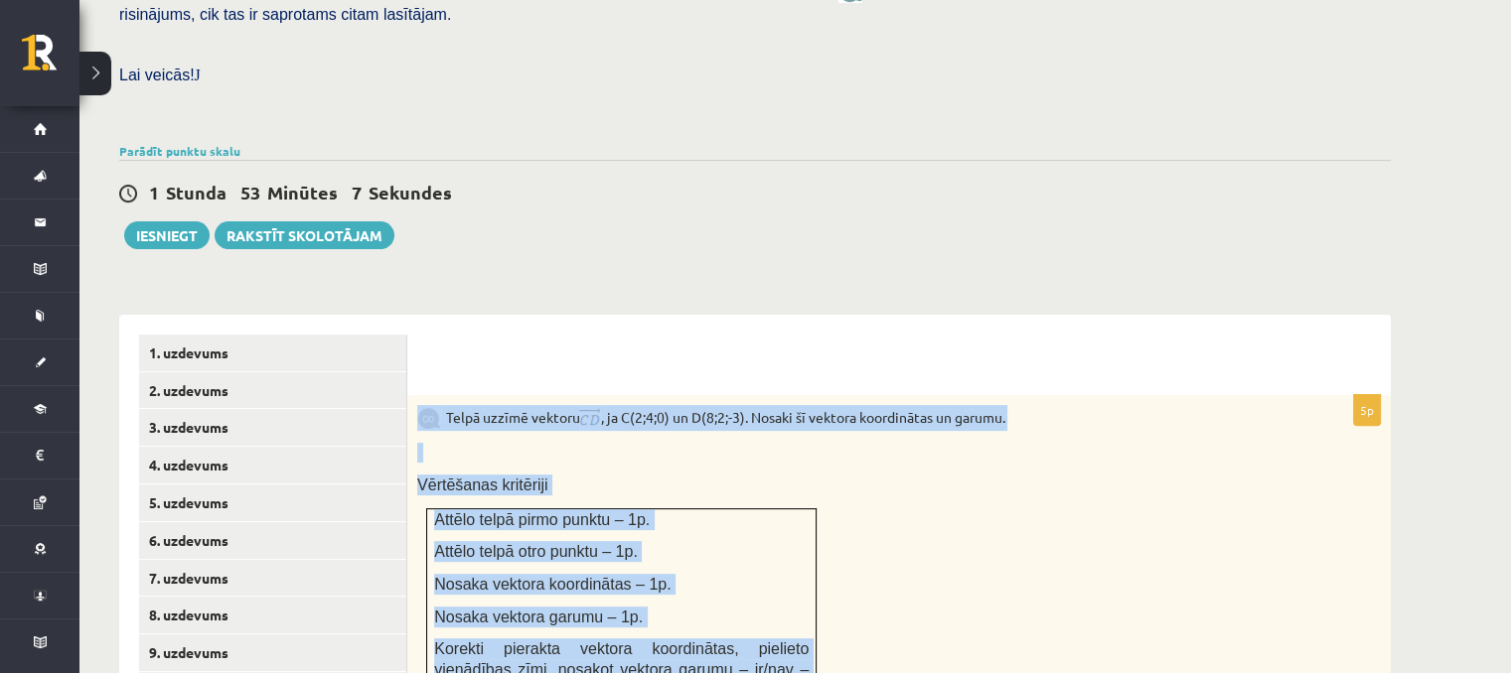
drag, startPoint x: 409, startPoint y: 367, endPoint x: 766, endPoint y: 617, distance: 435.7
click at [770, 621] on div "Telpā uzzīmē vektoru , ja C(2;4;0) un D(8;2;-3). Nosaki šī vektora koordinātas …" at bounding box center [898, 559] width 983 height 328
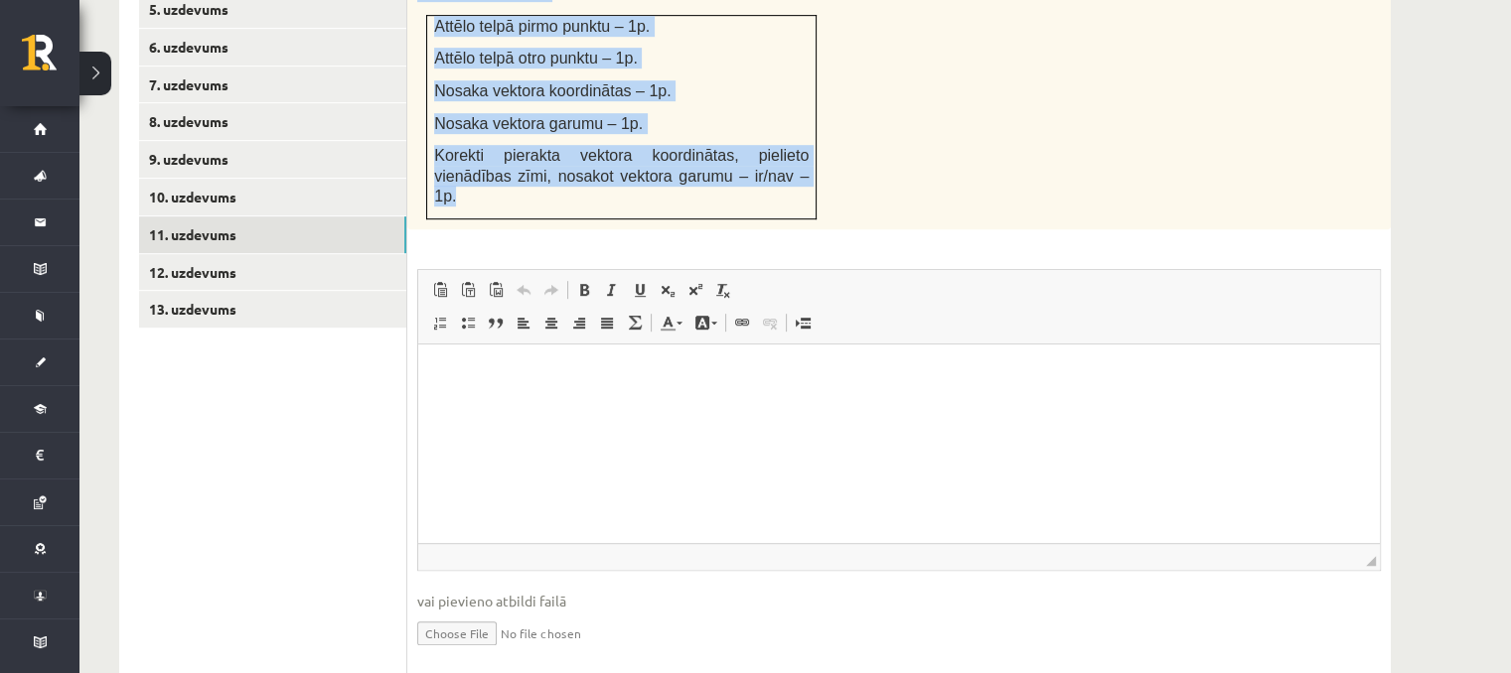
scroll to position [1042, 0]
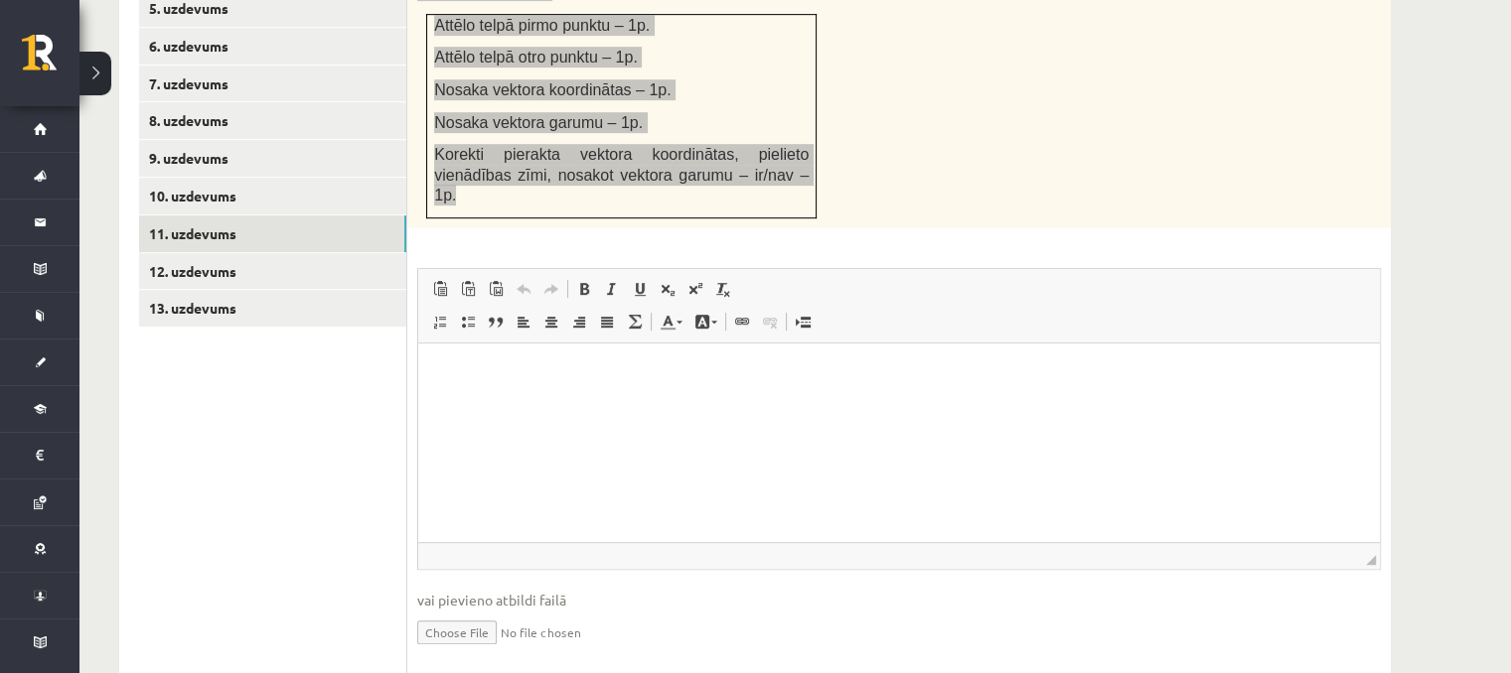
click at [712, 403] on html at bounding box center [899, 373] width 962 height 61
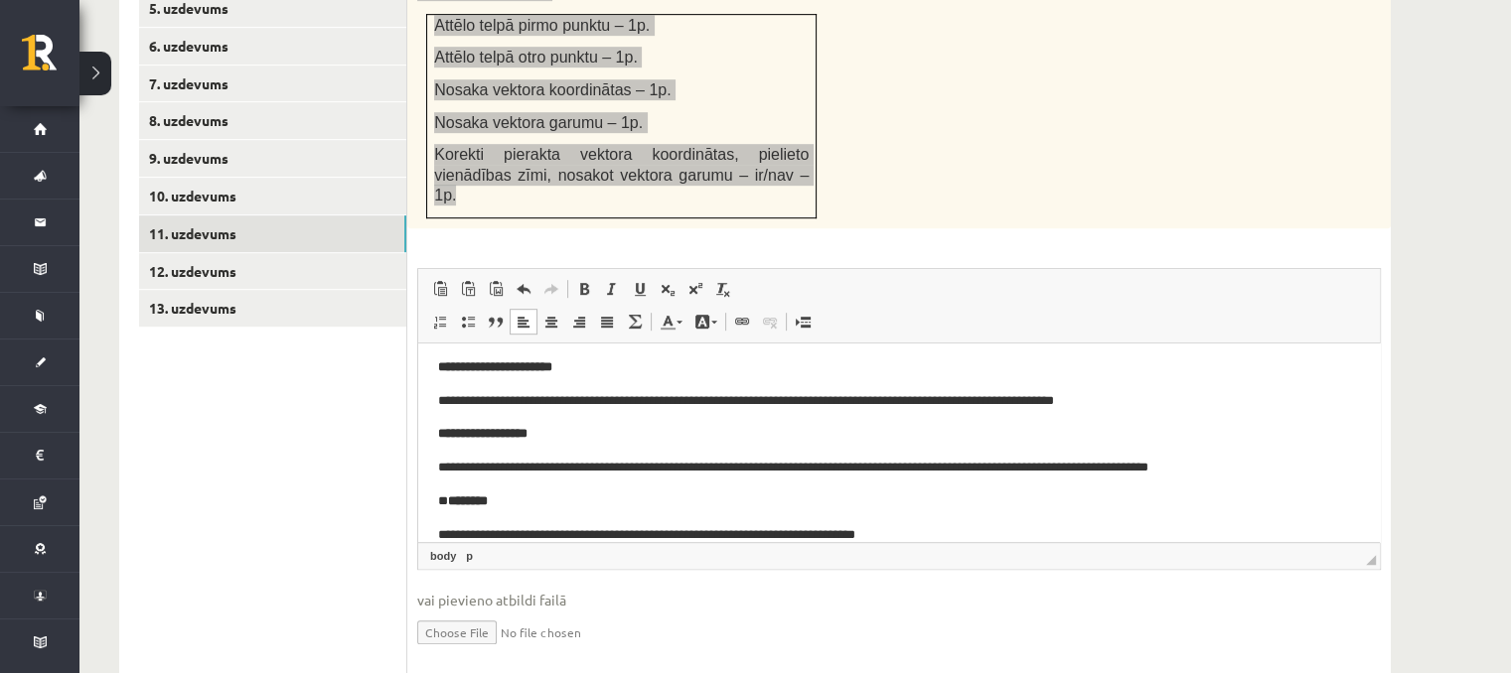
scroll to position [40, 0]
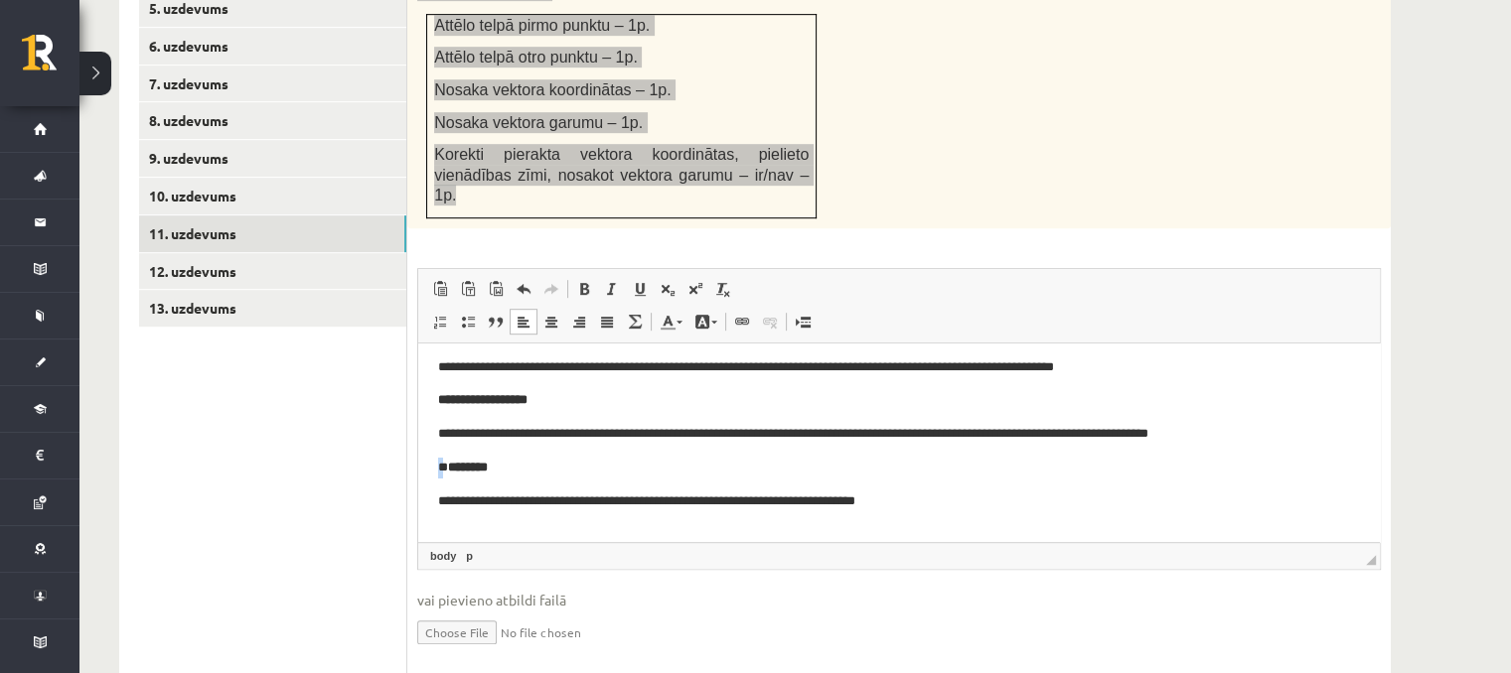
drag, startPoint x: 451, startPoint y: 469, endPoint x: 437, endPoint y: 468, distance: 13.9
click at [437, 468] on html "**********" at bounding box center [899, 433] width 962 height 261
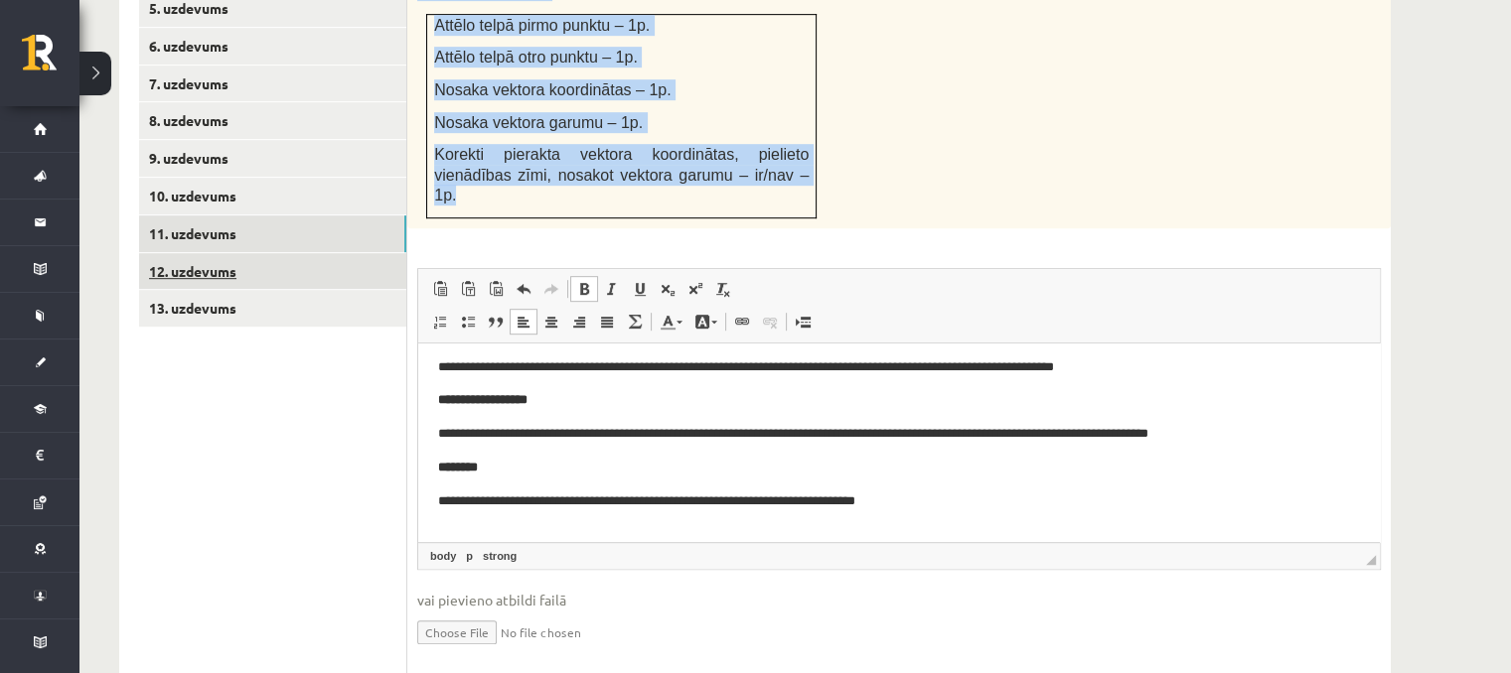
click at [187, 253] on link "12. uzdevums" at bounding box center [272, 271] width 267 height 37
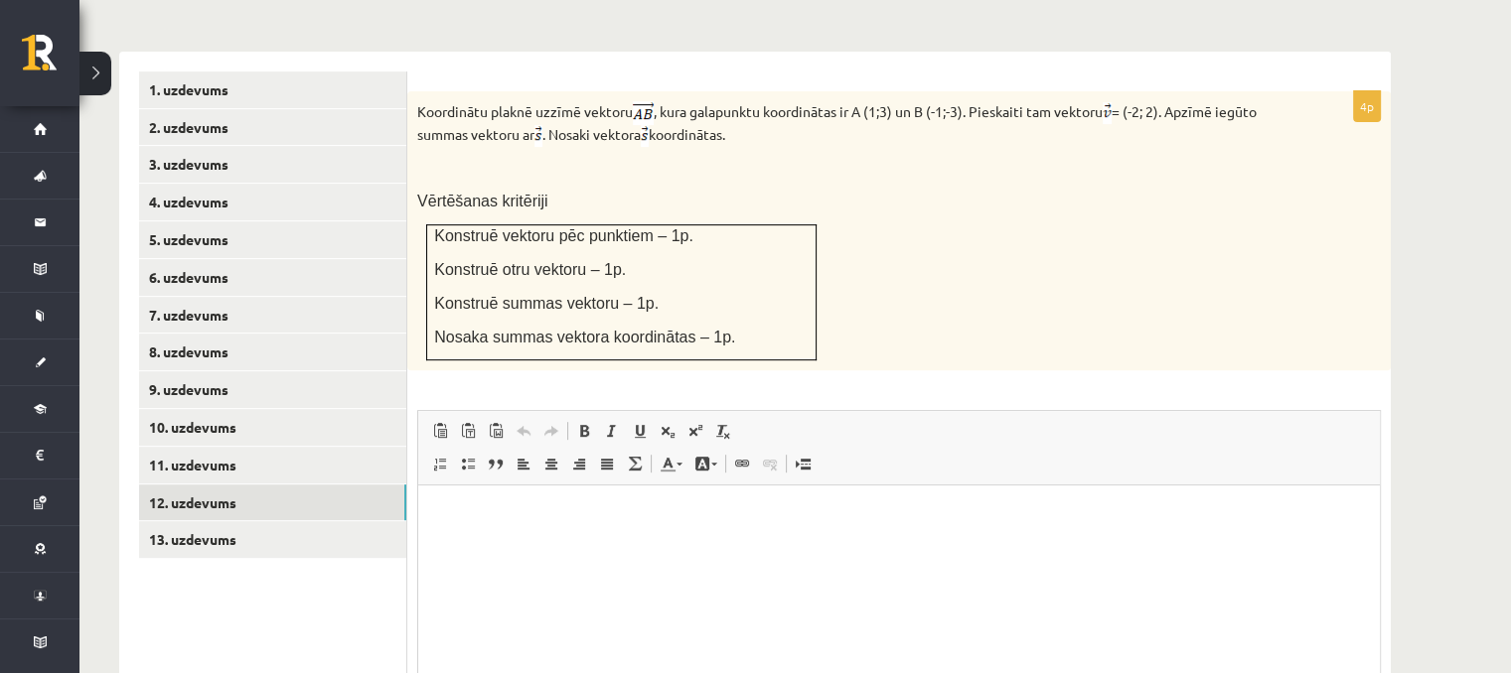
scroll to position [776, 0]
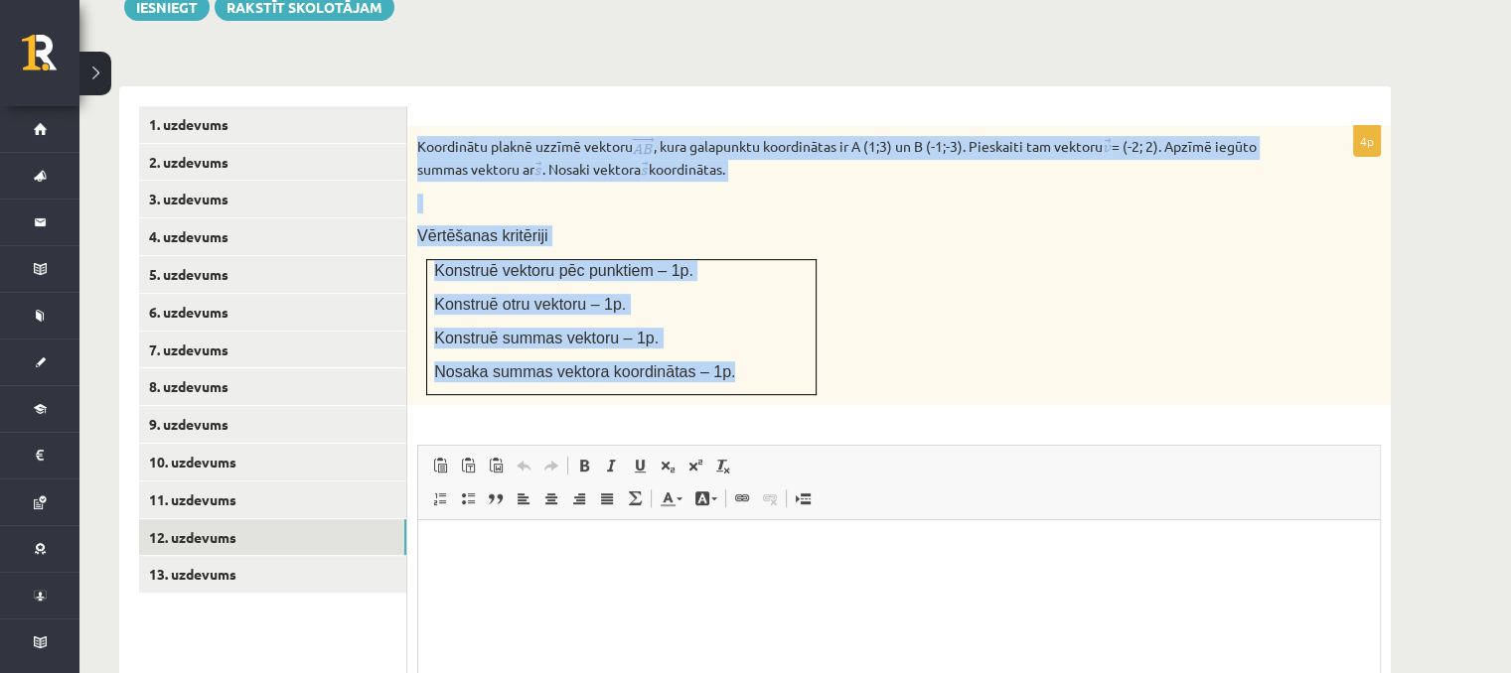
drag, startPoint x: 414, startPoint y: 92, endPoint x: 815, endPoint y: 340, distance: 470.6
click at [815, 340] on div "Koordinātu plaknē uzzīmē vektoru , kura galapunktu koordinātas ir A (1;3) un B …" at bounding box center [898, 266] width 983 height 280
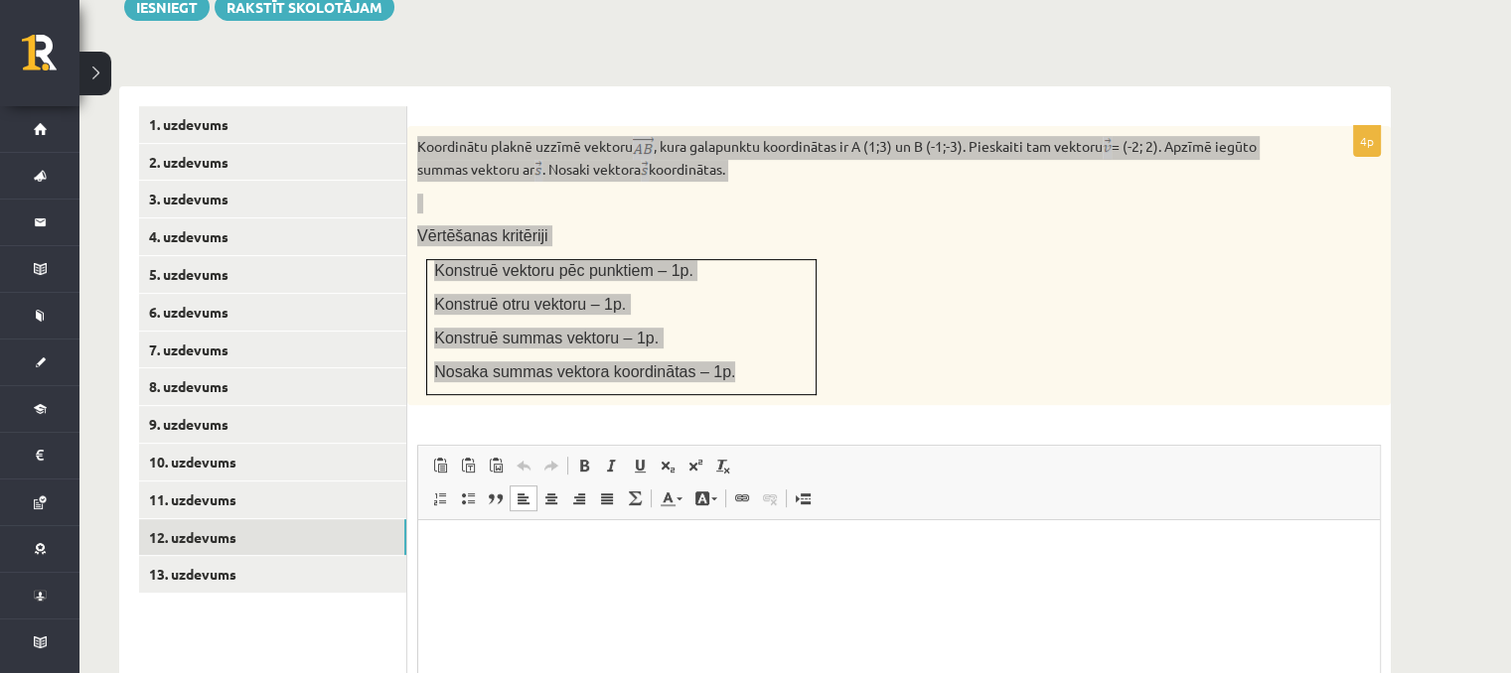
click at [620, 581] on html at bounding box center [899, 551] width 962 height 61
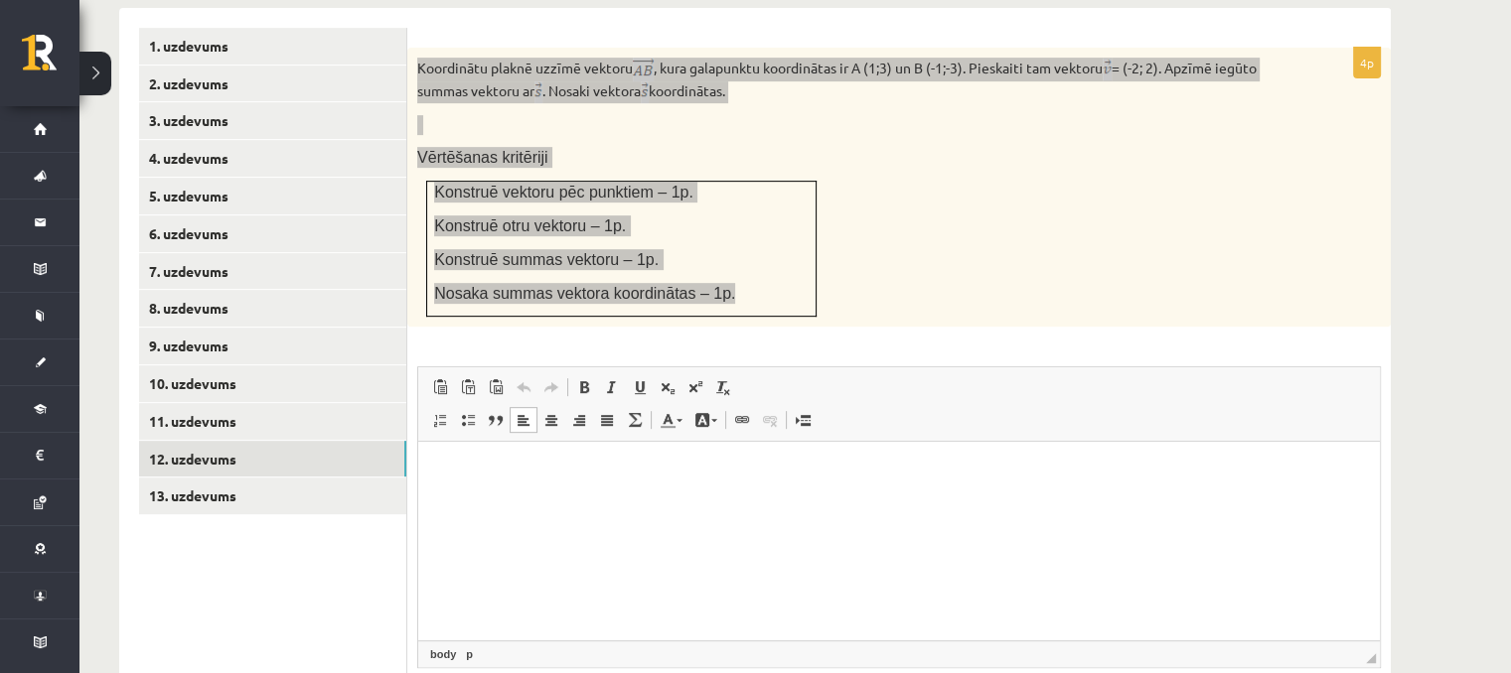
scroll to position [974, 0]
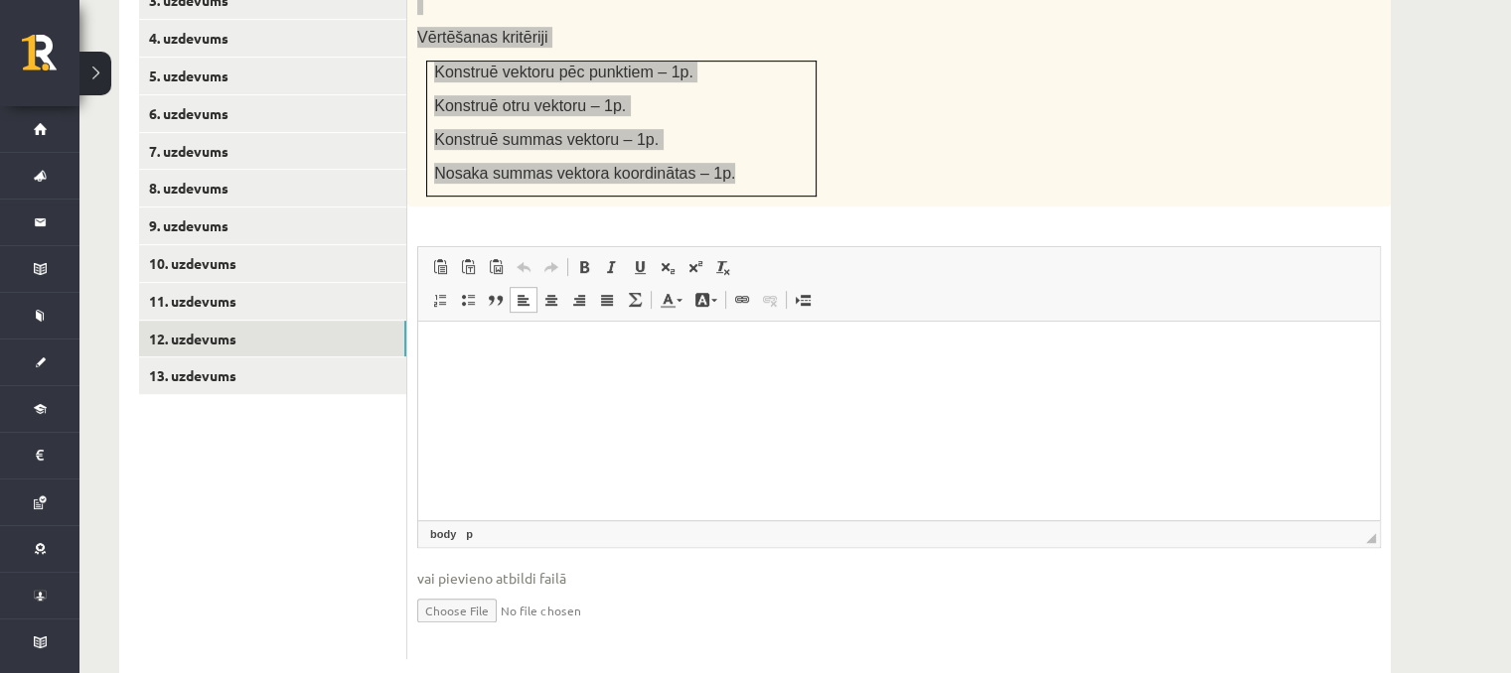
paste body "Визуальный текстовый редактор, wiswyg-editor-user-answer-47433758289400"
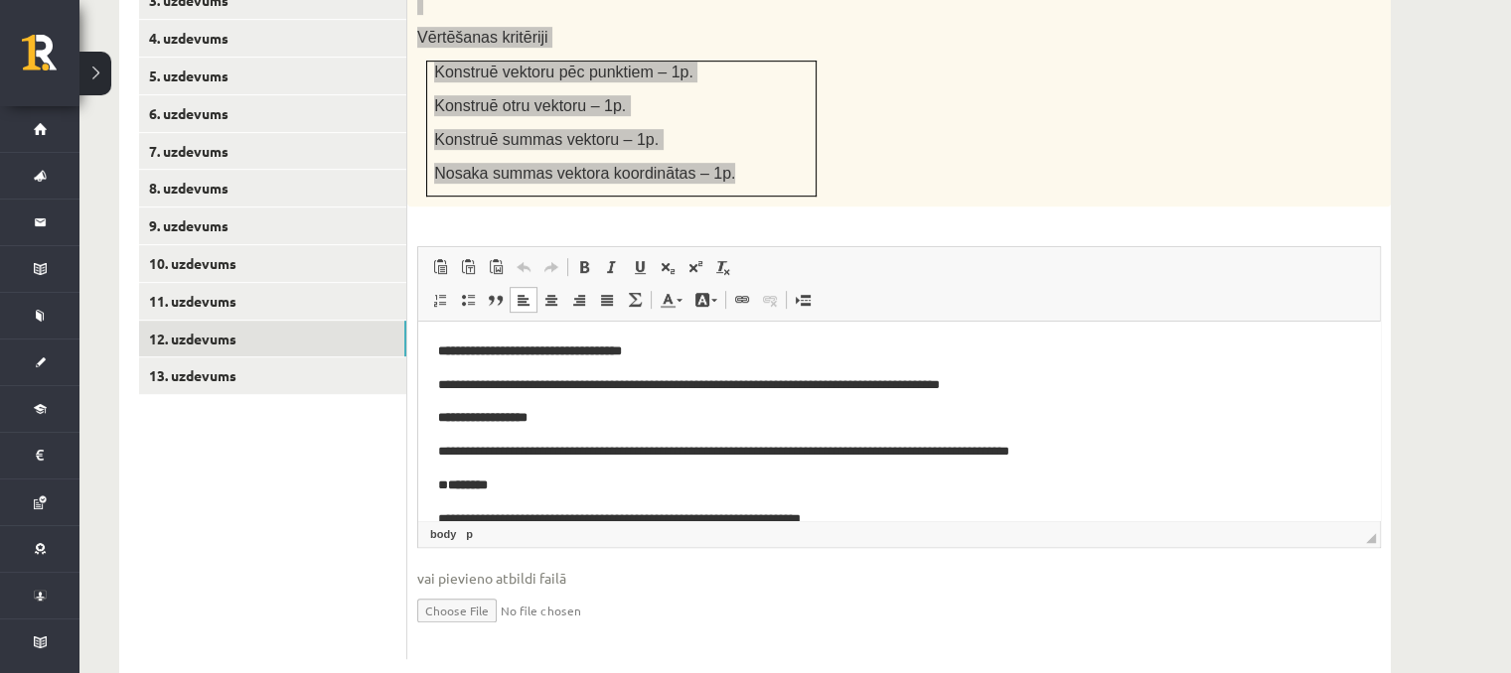
scroll to position [6, 0]
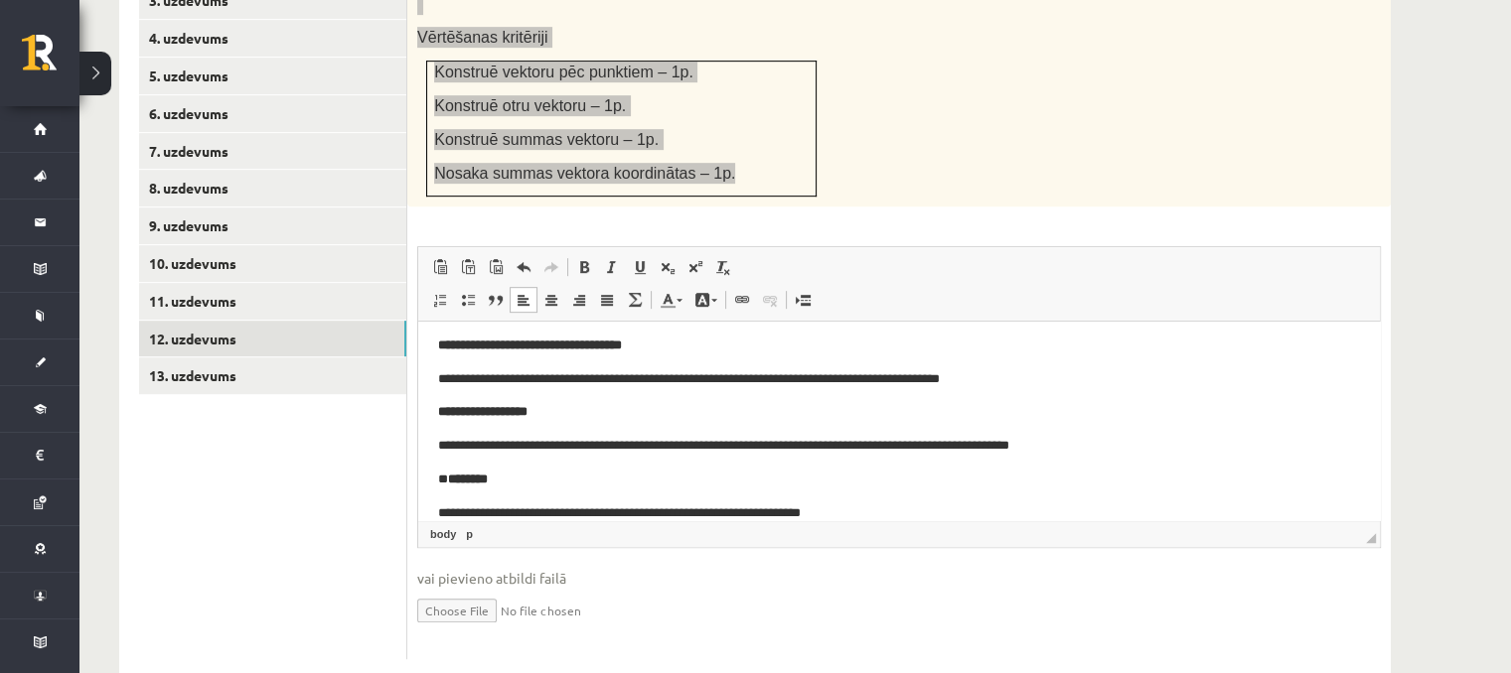
click at [449, 477] on p "* ********" at bounding box center [892, 480] width 908 height 21
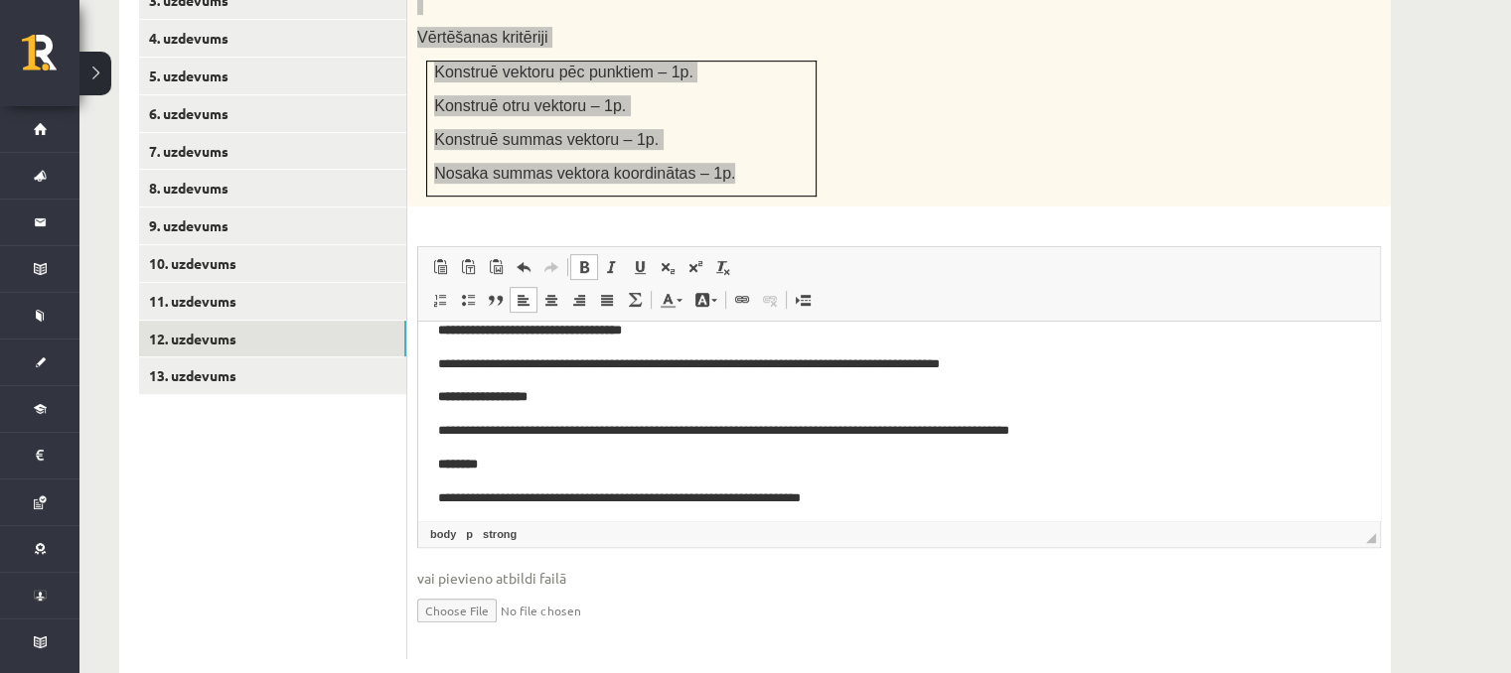
scroll to position [29, 0]
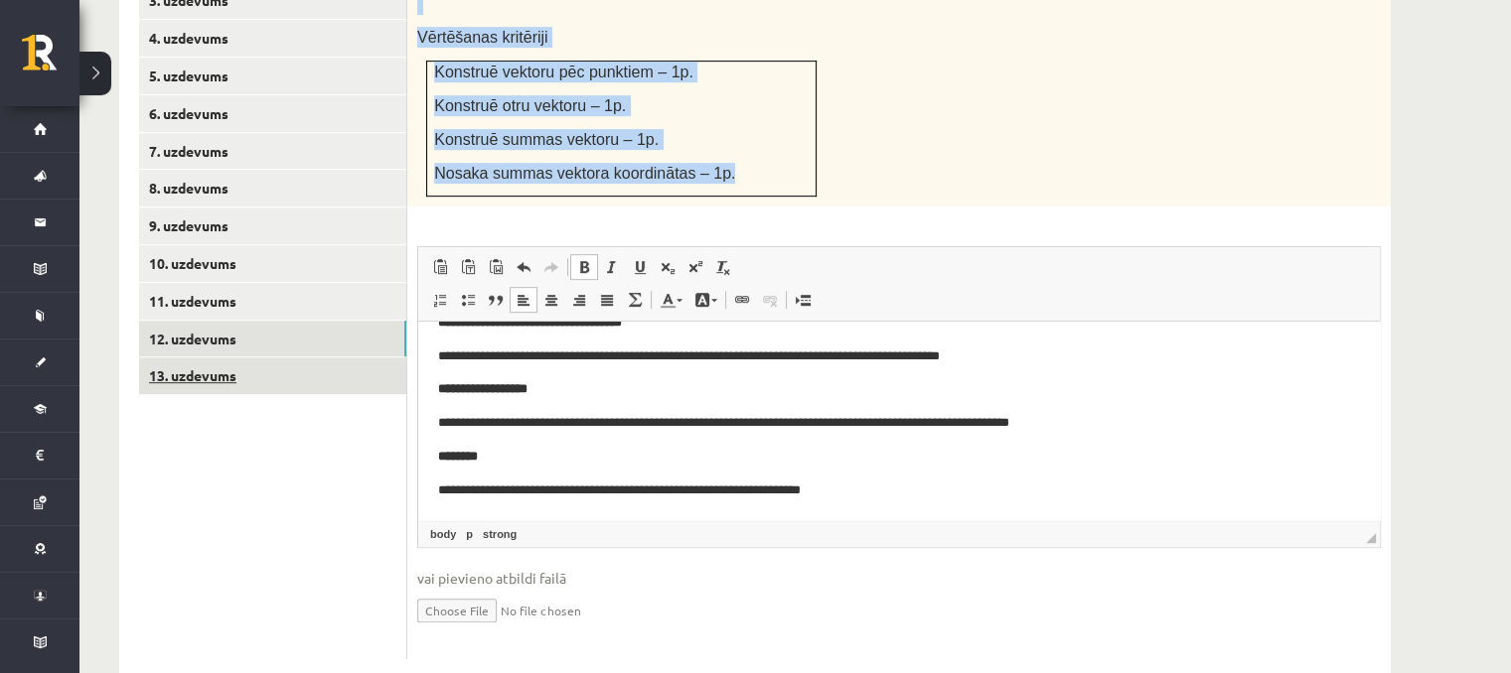
click at [236, 358] on link "13. uzdevums" at bounding box center [272, 376] width 267 height 37
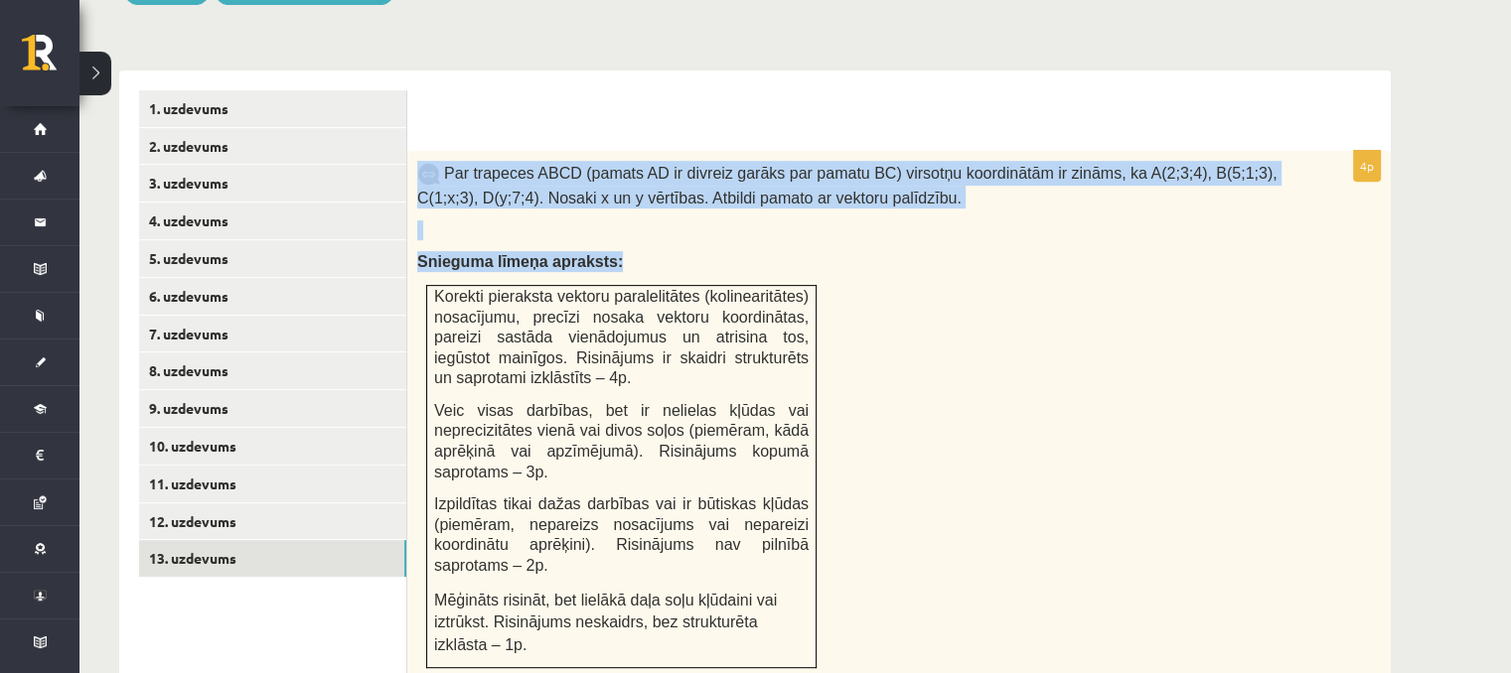
scroll to position [974, 0]
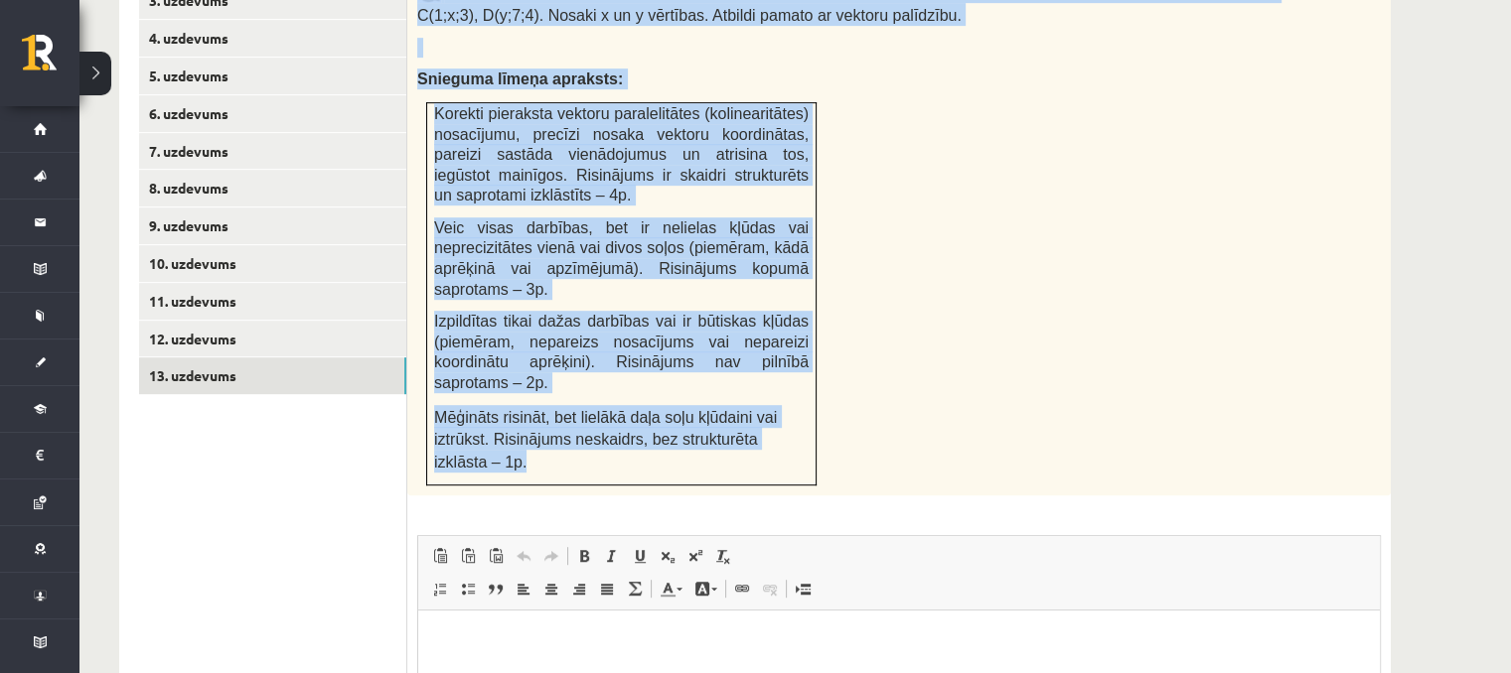
drag, startPoint x: 412, startPoint y: 229, endPoint x: 799, endPoint y: 378, distance: 414.1
click at [799, 378] on div "Par trapeces ABCD (pamats AD ir divreiz garāks par pamatu BC) virsotņu koordinā…" at bounding box center [898, 232] width 983 height 528
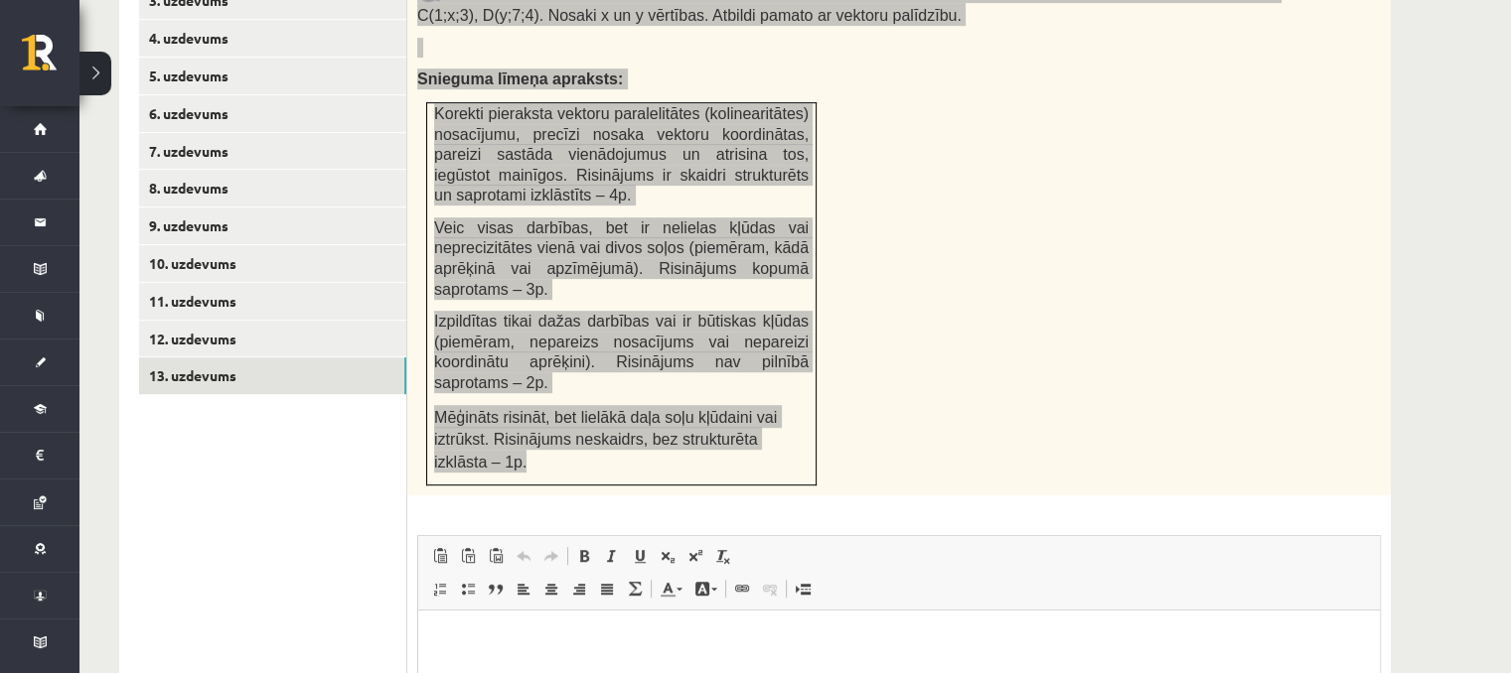
click at [715, 672] on html at bounding box center [899, 641] width 962 height 61
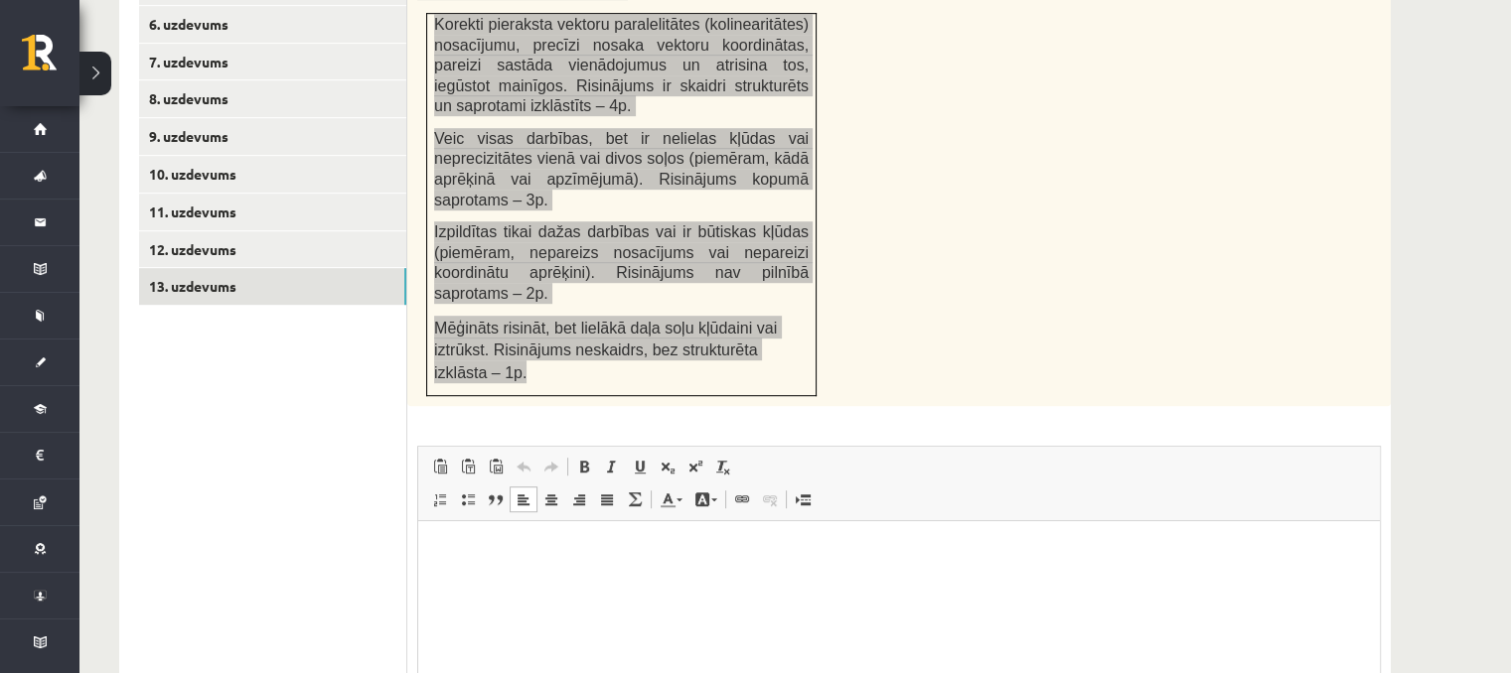
scroll to position [1220, 0]
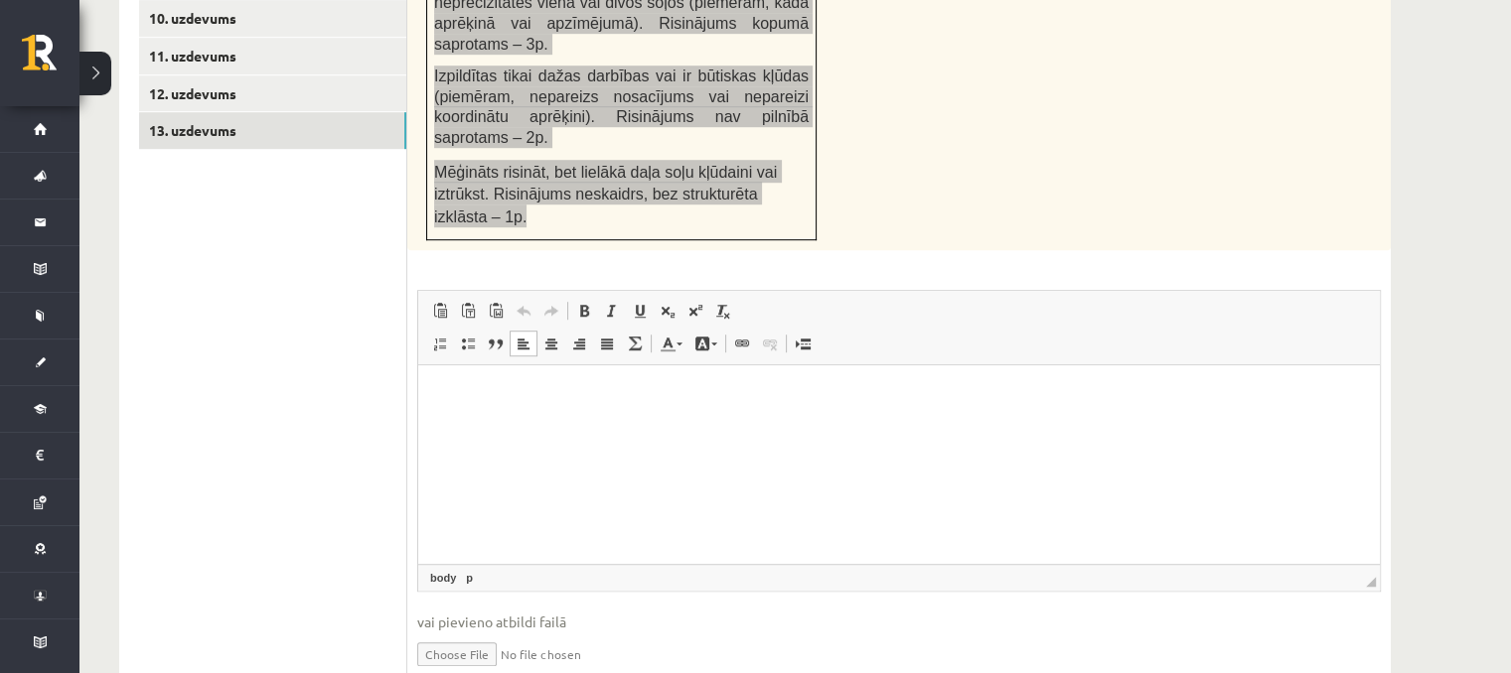
paste body "Визуальный текстовый редактор, wiswyg-editor-user-answer-47434030335320"
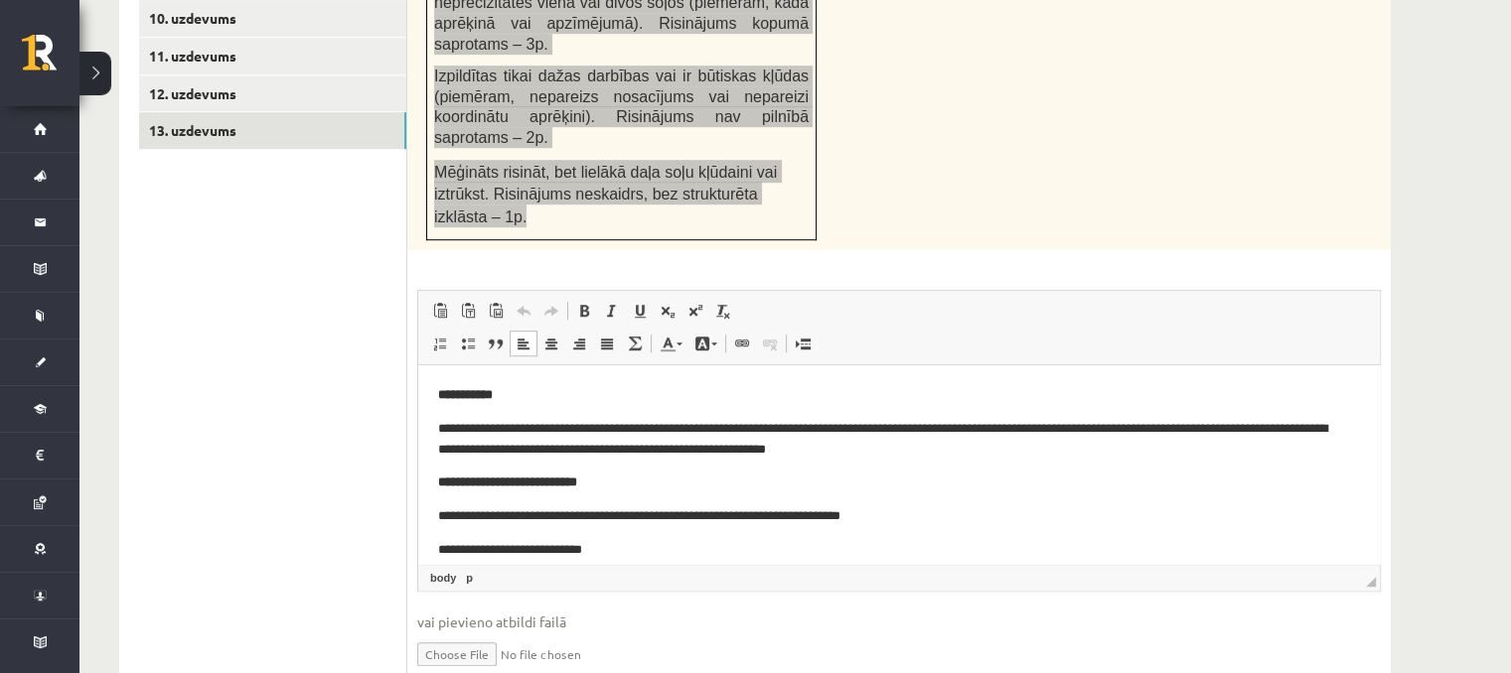
scroll to position [894, 0]
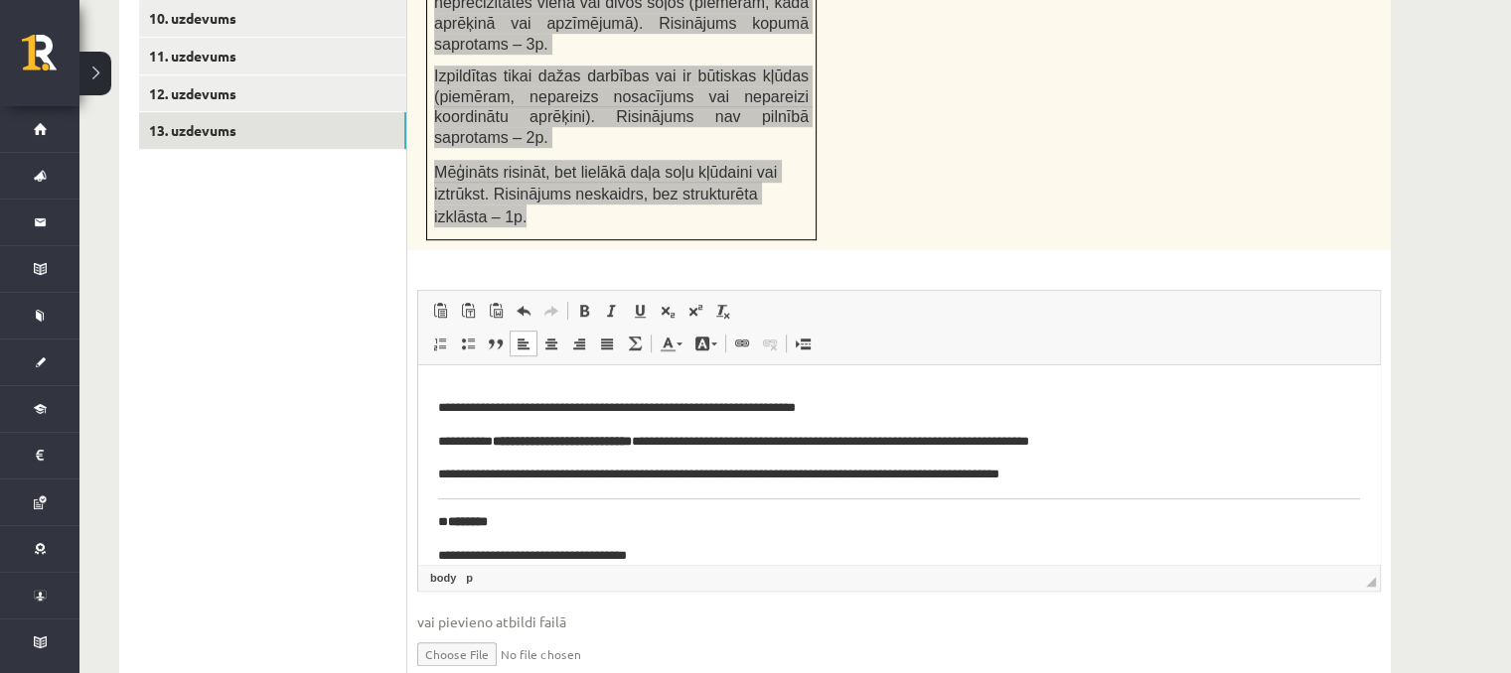
click at [450, 528] on p "* ********" at bounding box center [892, 523] width 908 height 21
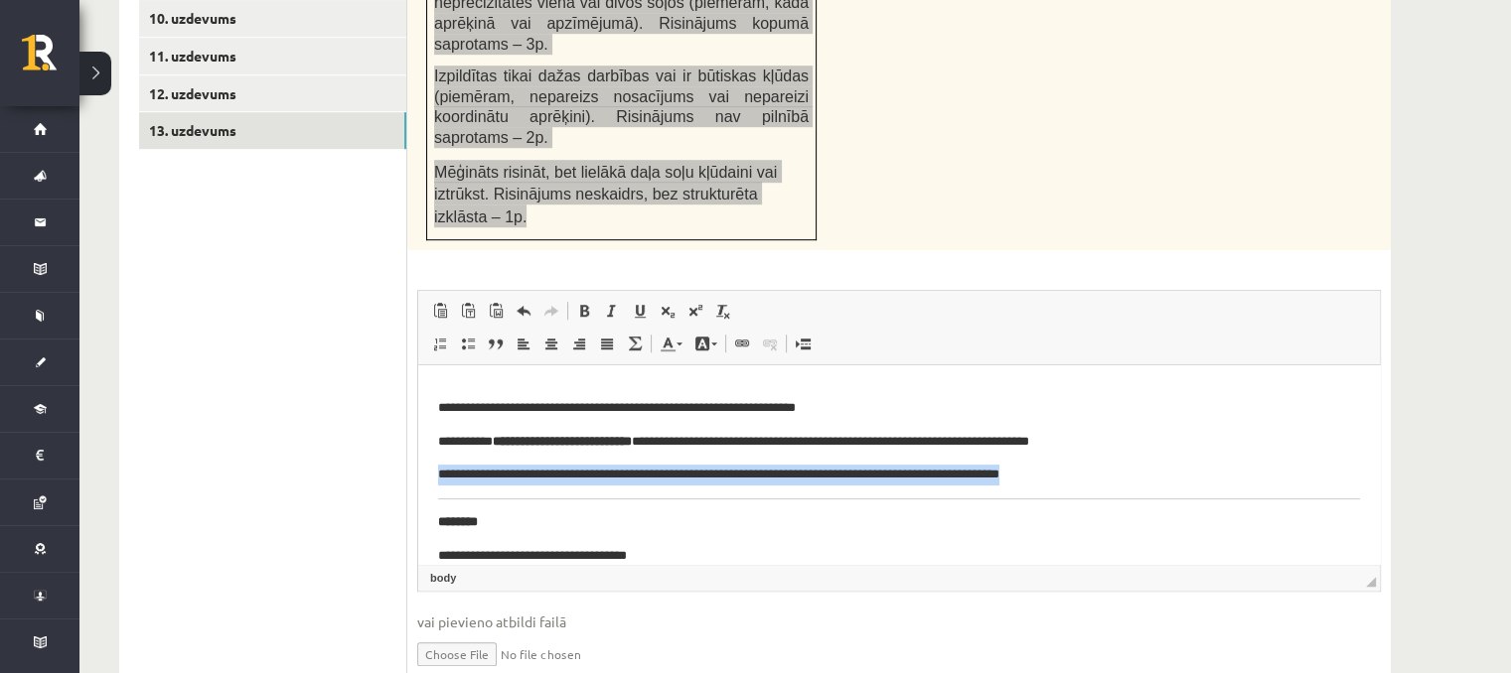
drag, startPoint x: 1348, startPoint y: 499, endPoint x: 1254, endPoint y: 482, distance: 95.9
click at [1254, 482] on html "**********" at bounding box center [899, 29] width 962 height 1115
drag, startPoint x: 1352, startPoint y: 497, endPoint x: 1282, endPoint y: 502, distance: 69.7
click at [1282, 502] on html "**********" at bounding box center [899, 29] width 962 height 1115
click at [1362, 498] on html "**********" at bounding box center [899, 29] width 962 height 1115
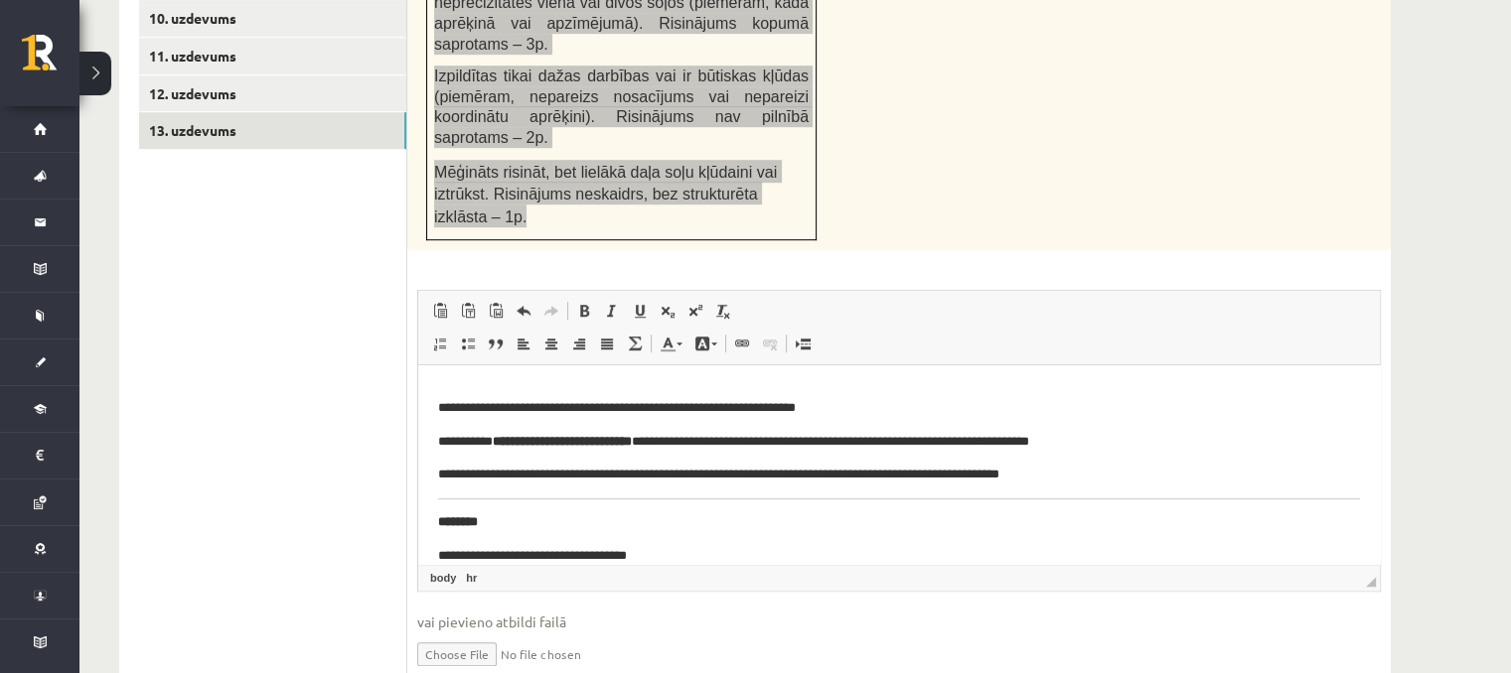
click at [1344, 498] on body "**********" at bounding box center [899, 28] width 922 height 1075
click at [1340, 502] on body "**********" at bounding box center [899, 28] width 922 height 1075
click at [438, 511] on body "**********" at bounding box center [899, 28] width 922 height 1075
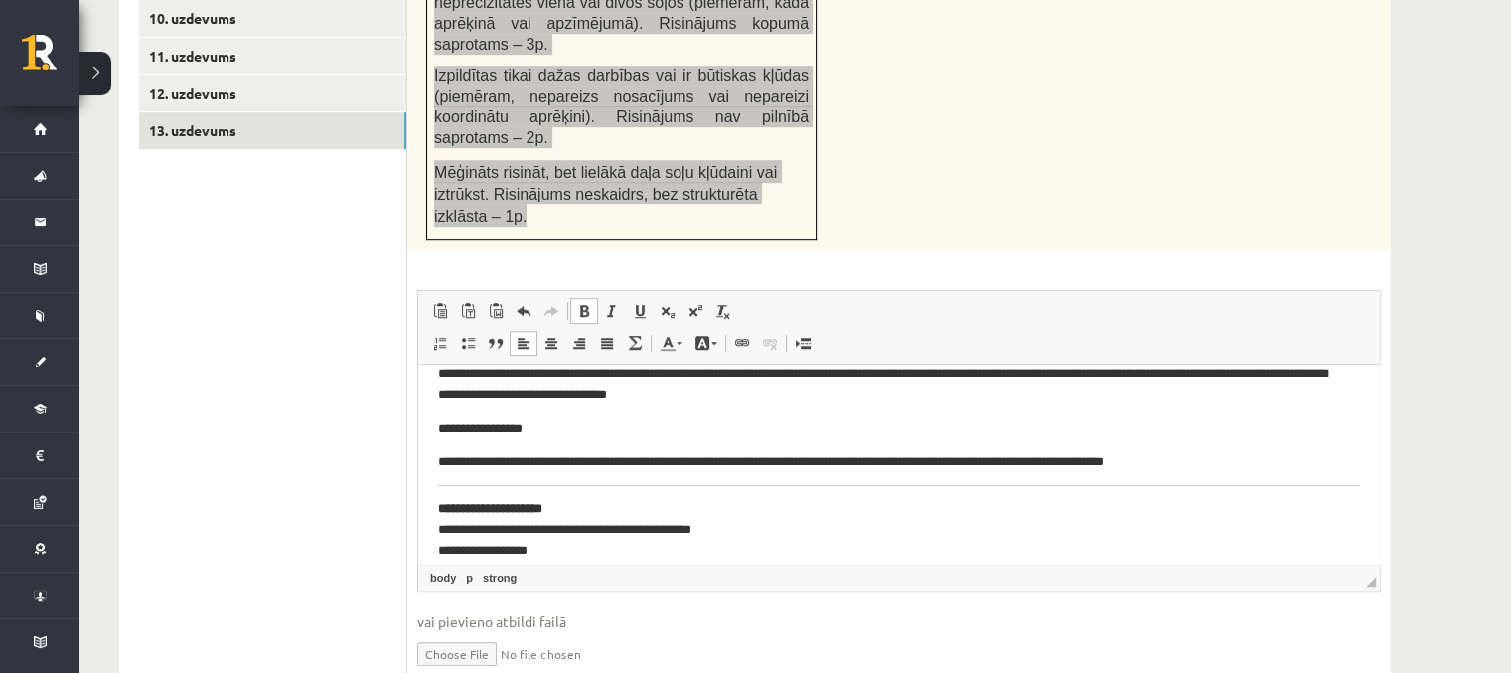
scroll to position [497, 0]
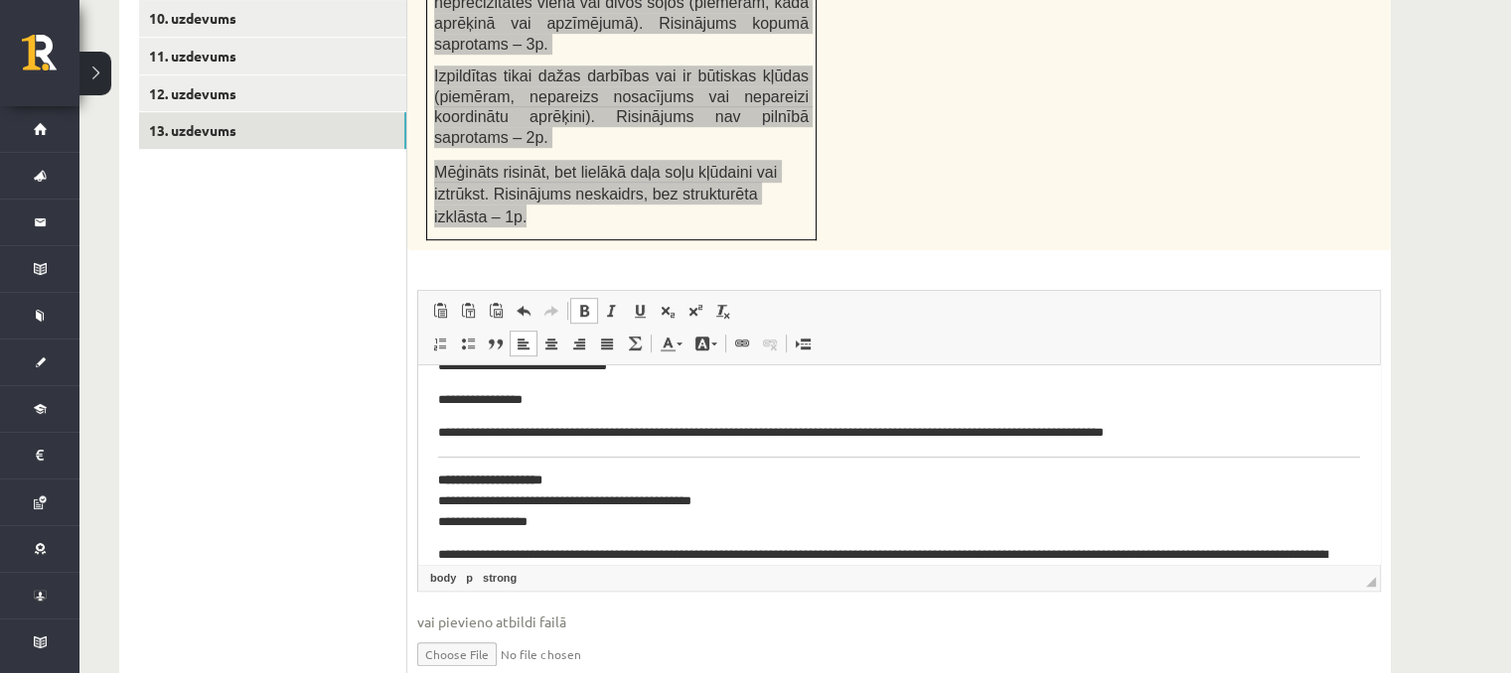
click at [435, 480] on html "**********" at bounding box center [899, 419] width 962 height 1101
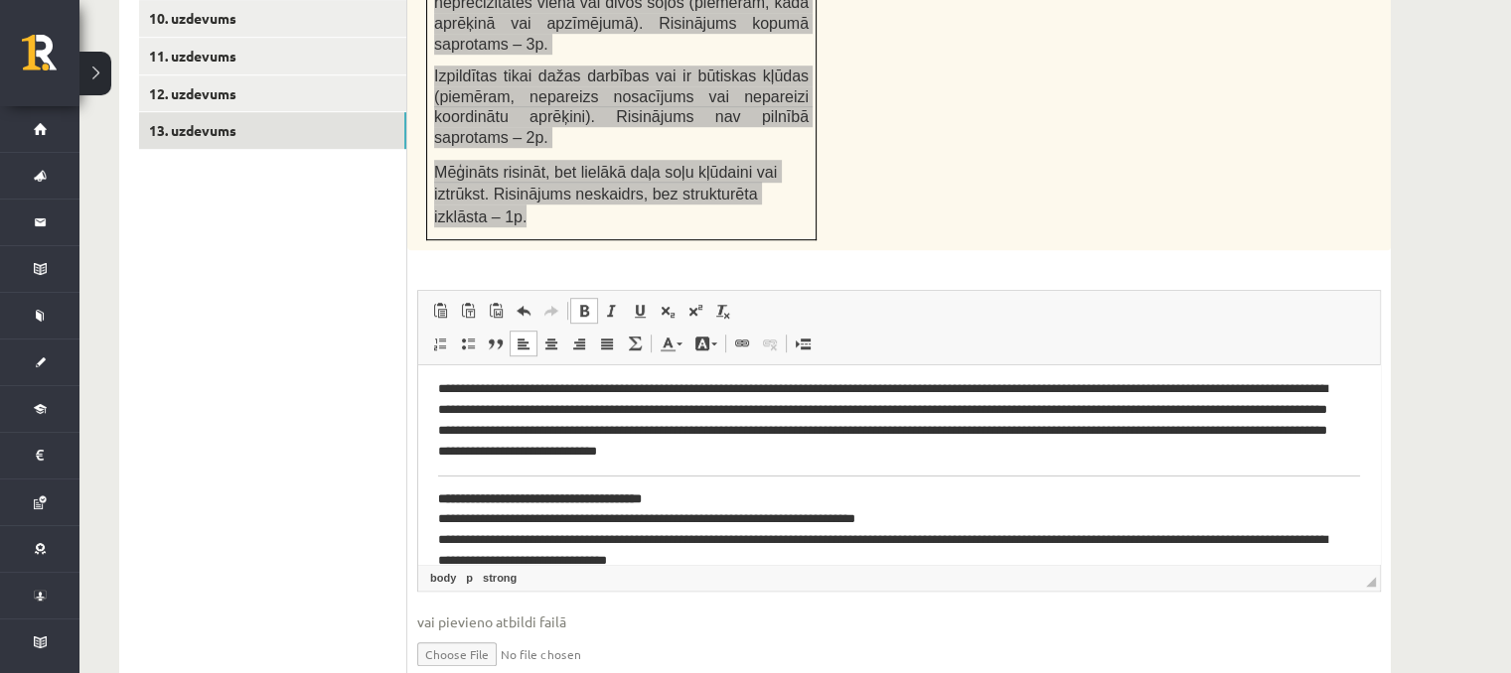
scroll to position [298, 0]
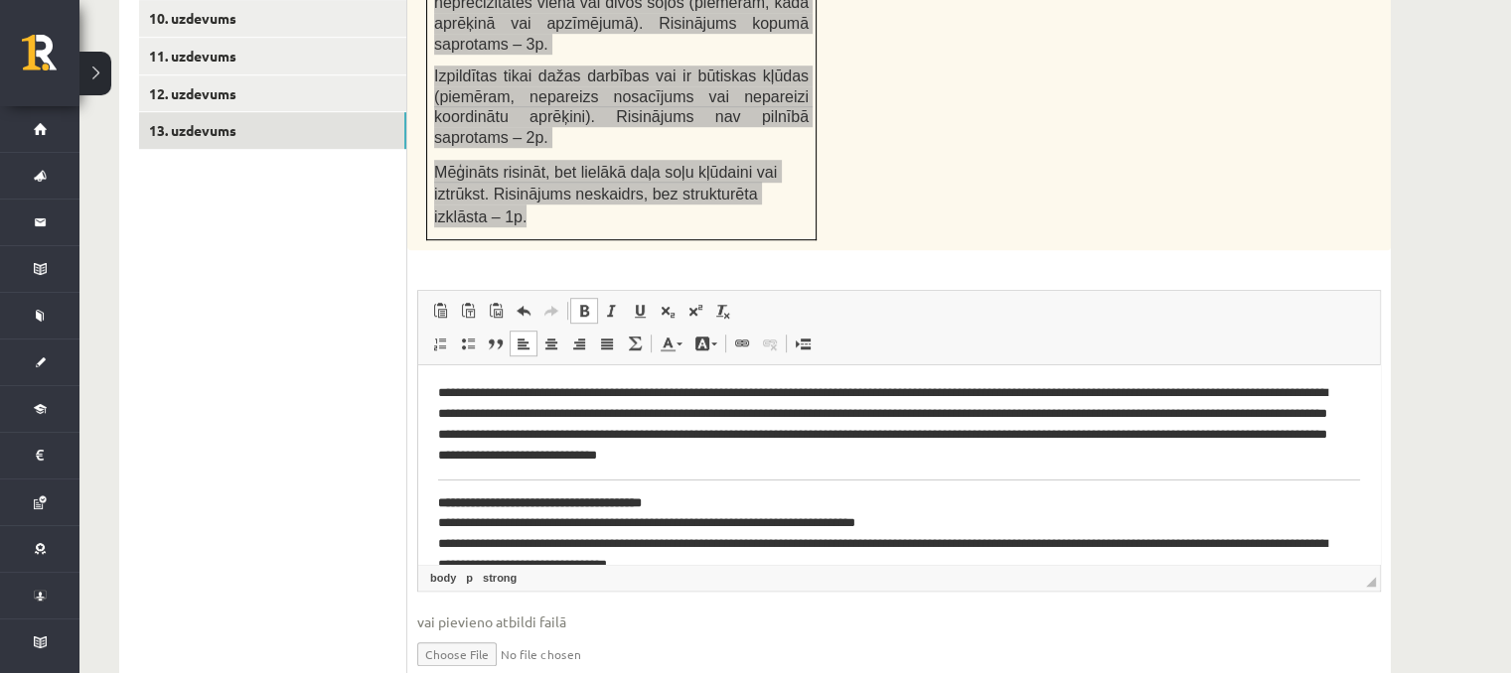
click at [433, 494] on html "**********" at bounding box center [899, 611] width 962 height 1087
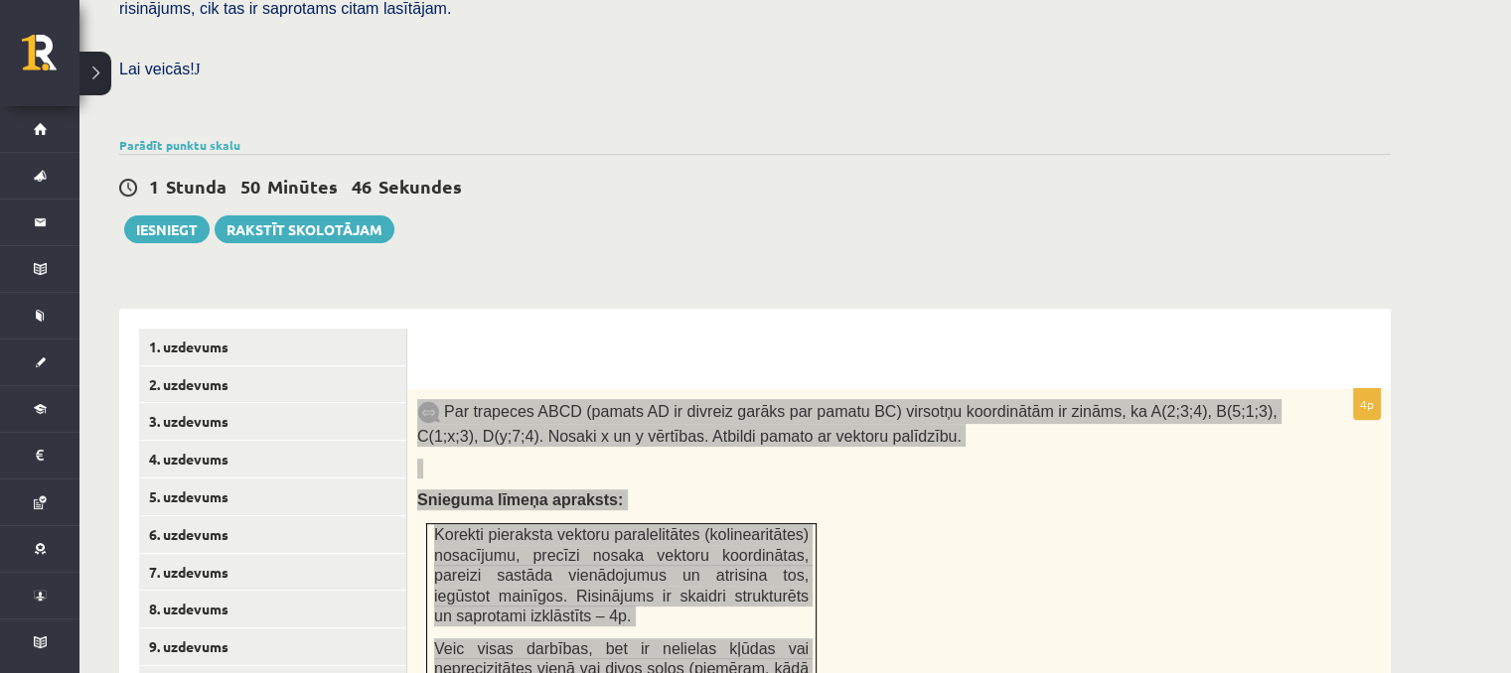
scroll to position [326, 0]
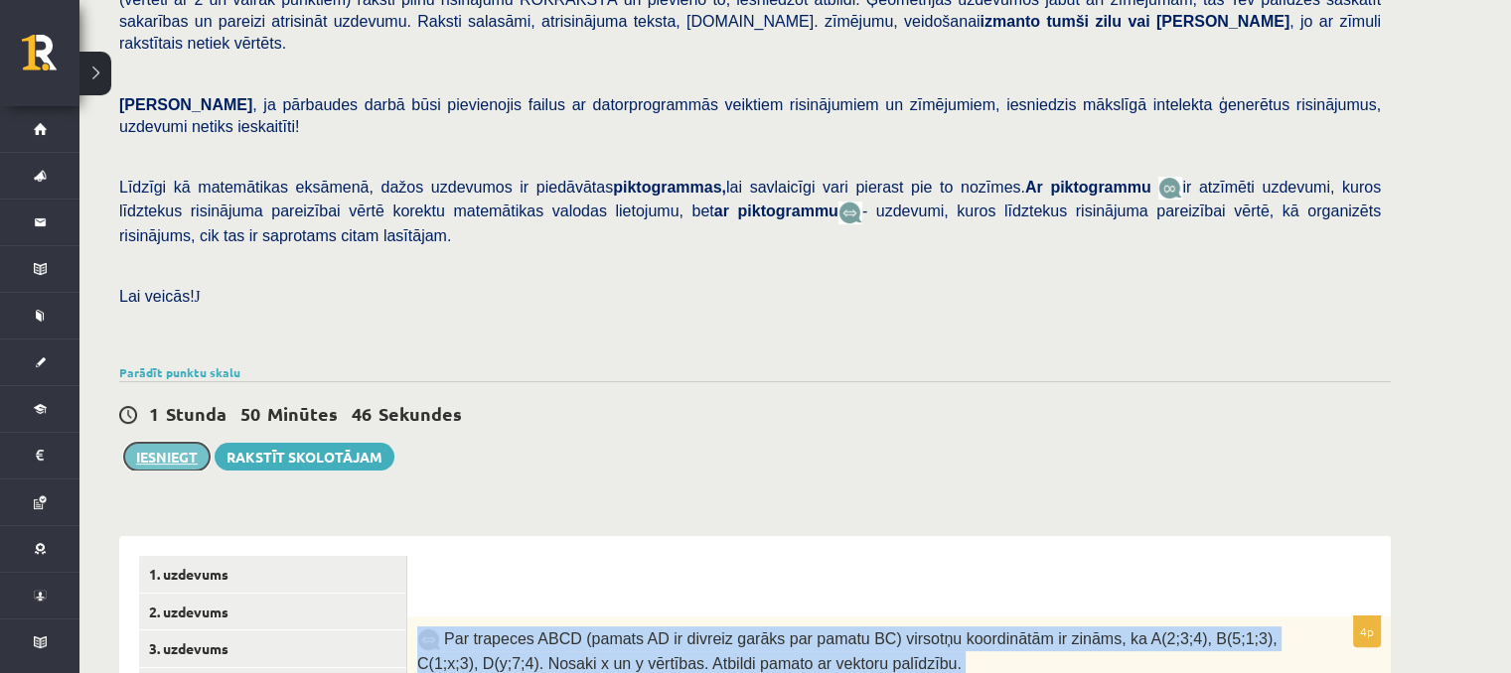
click at [184, 443] on button "Iesniegt" at bounding box center [166, 457] width 85 height 28
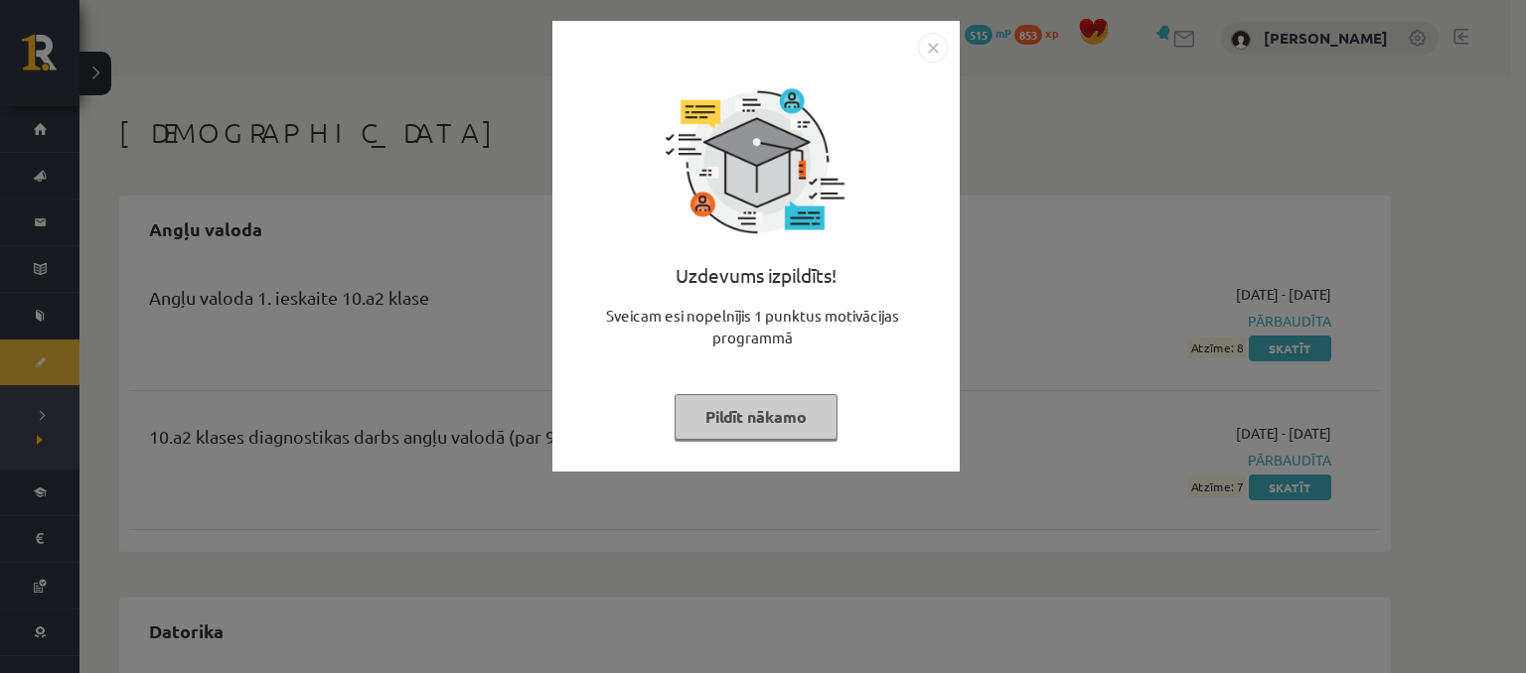
click at [789, 414] on button "Pildīt nākamo" at bounding box center [755, 417] width 163 height 46
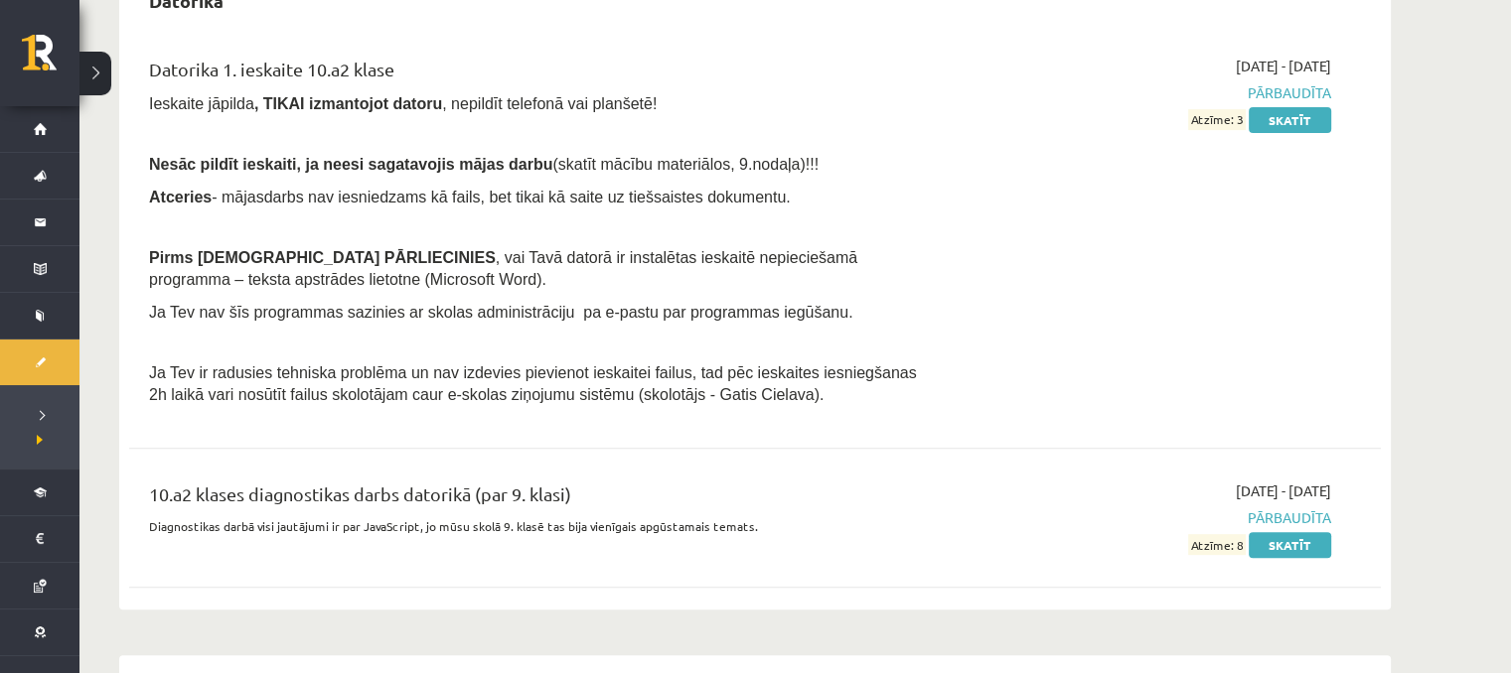
scroll to position [596, 0]
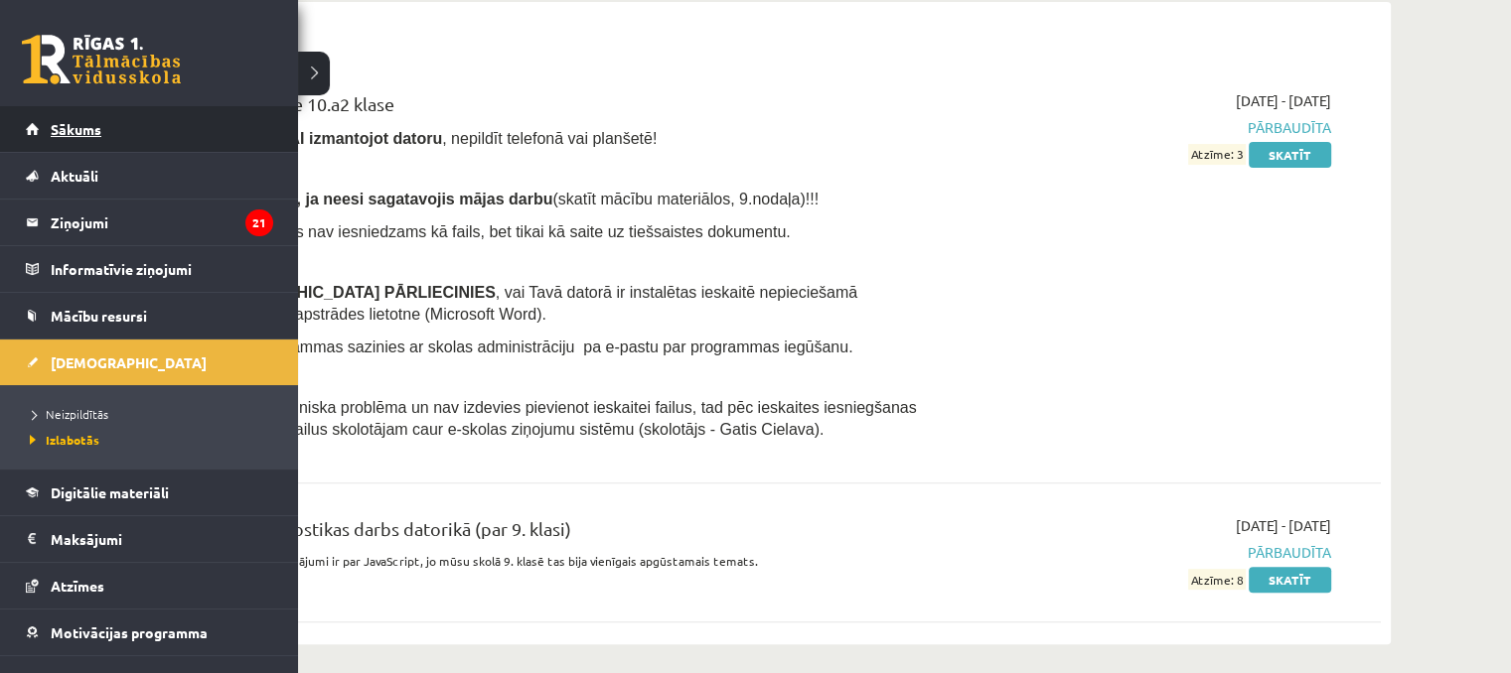
click at [123, 115] on link "Sākums" at bounding box center [149, 129] width 247 height 46
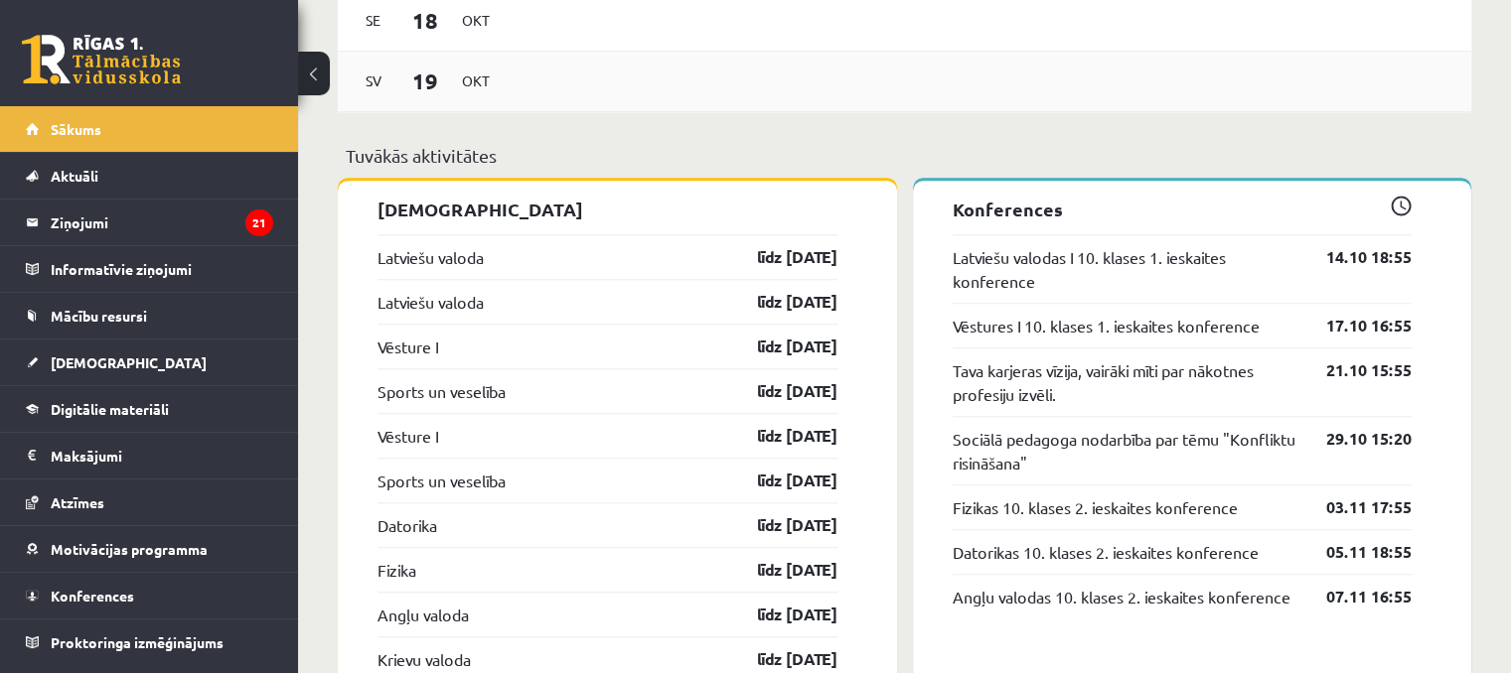
scroll to position [1689, 0]
